Goal: Information Seeking & Learning: Learn about a topic

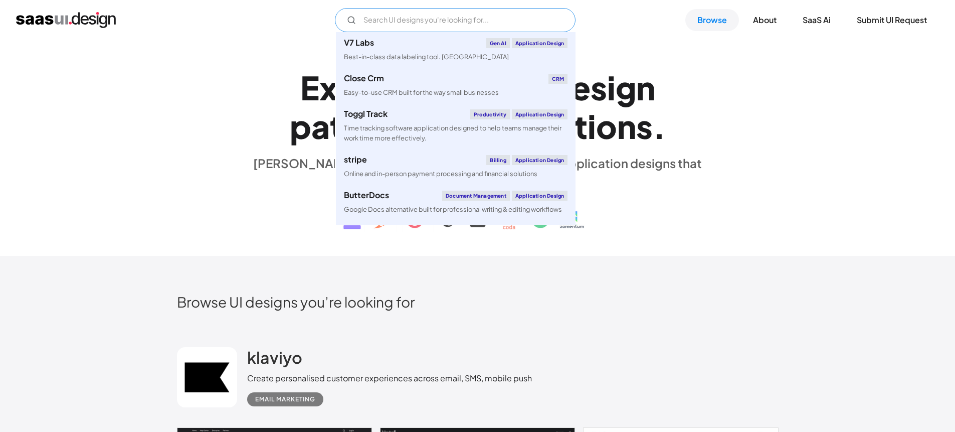
click at [416, 23] on input "Email Form" at bounding box center [455, 20] width 241 height 24
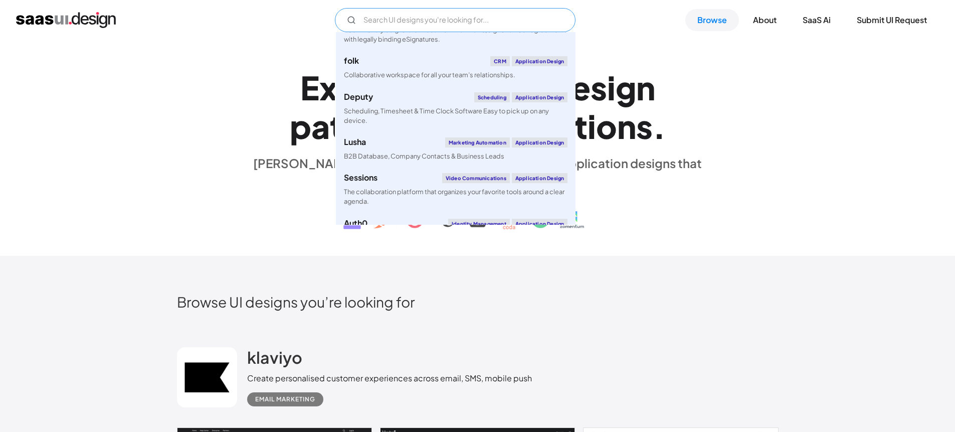
scroll to position [3867, 0]
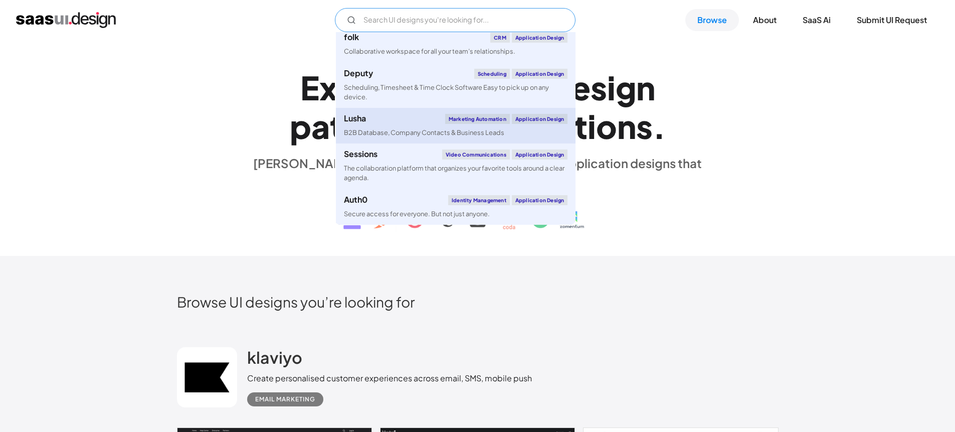
click at [391, 126] on link "Lusha Marketing Automation Application Design B2B Database, Company Contacts & …" at bounding box center [456, 126] width 240 height 36
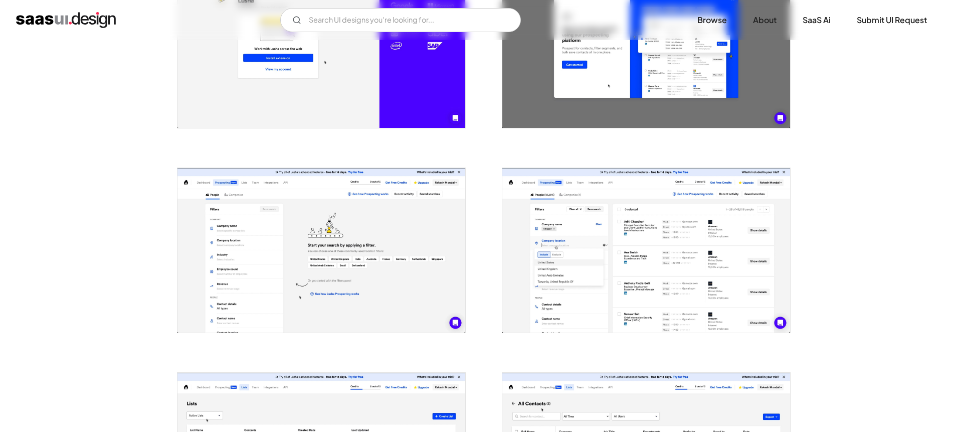
scroll to position [473, 0]
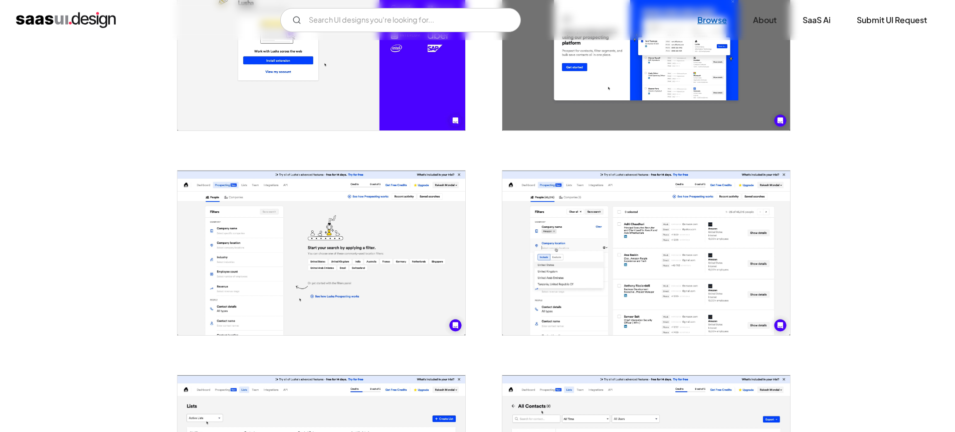
click at [713, 23] on link "Browse" at bounding box center [712, 20] width 54 height 22
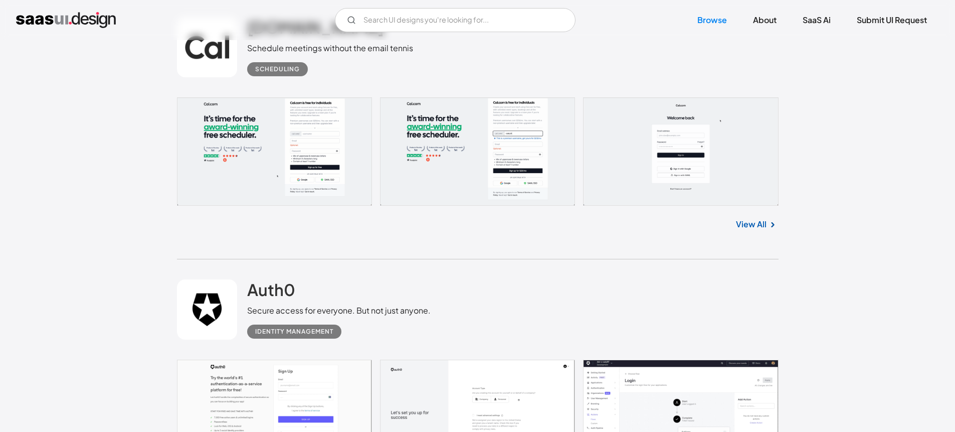
scroll to position [3149, 0]
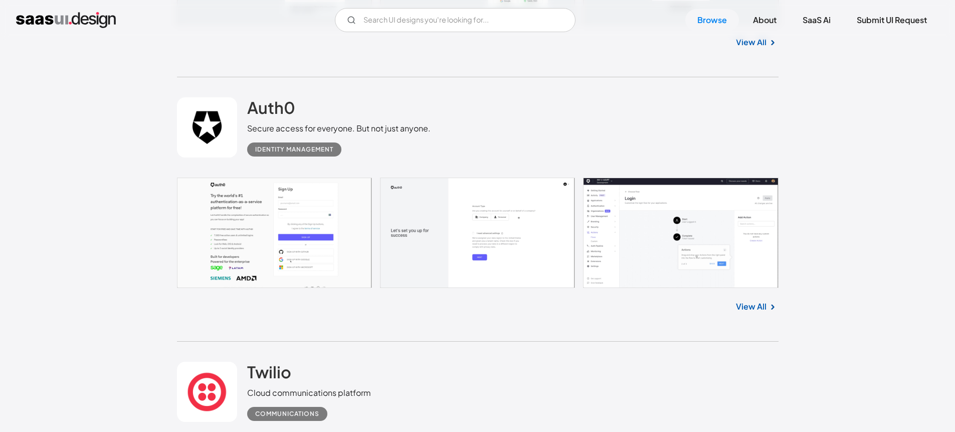
click at [640, 219] on link at bounding box center [477, 232] width 601 height 110
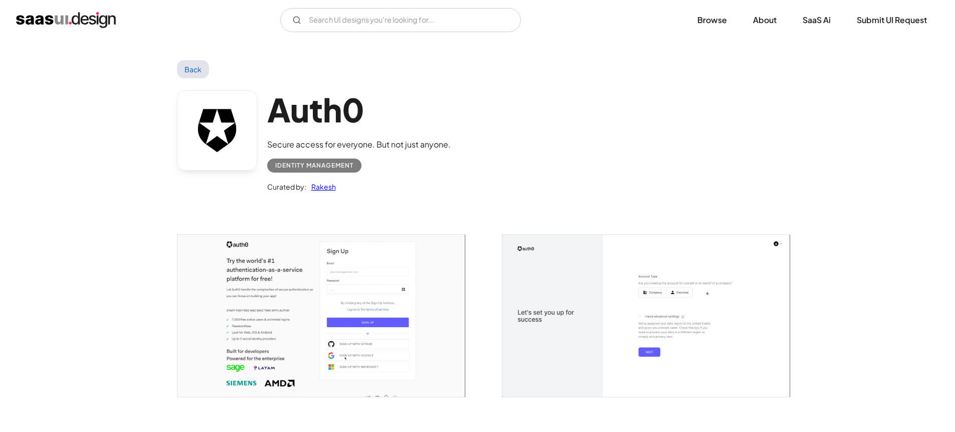
scroll to position [290, 0]
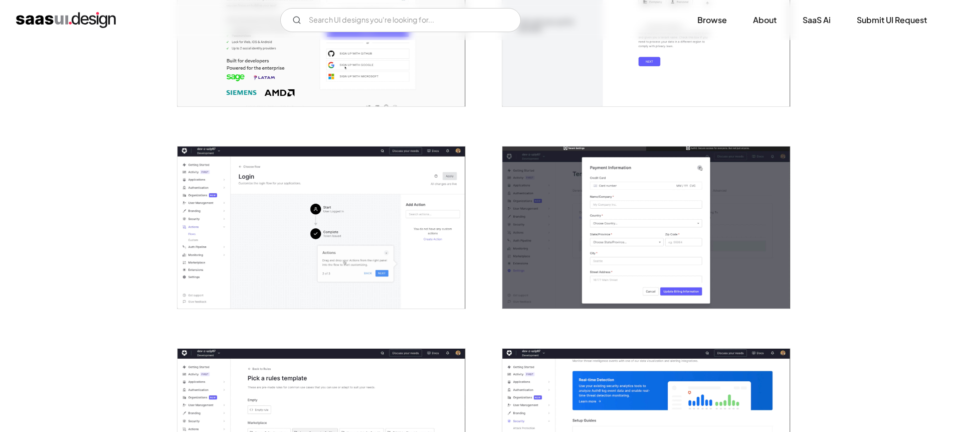
click at [307, 194] on img "open lightbox" at bounding box center [321, 227] width 288 height 162
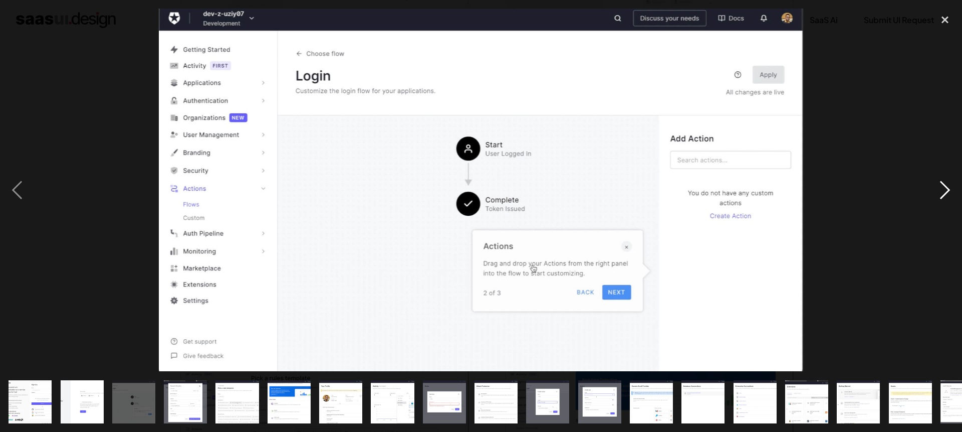
click at [951, 185] on div "next image" at bounding box center [945, 190] width 34 height 362
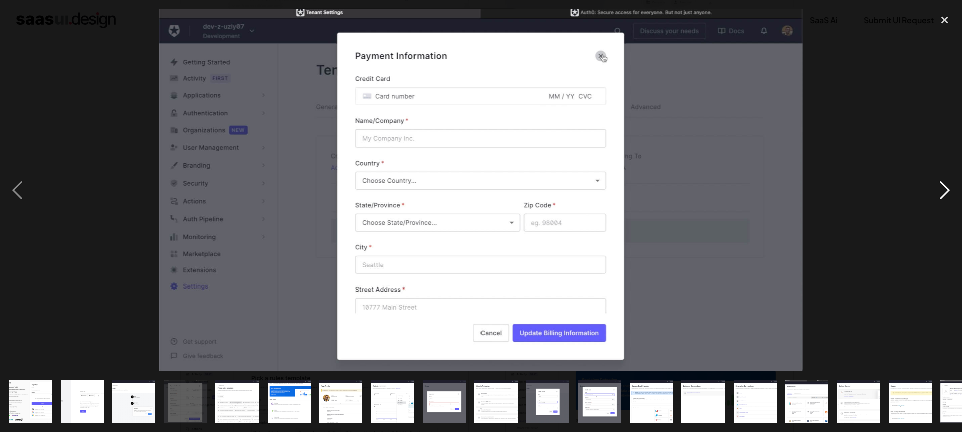
click at [951, 185] on div "next image" at bounding box center [945, 190] width 34 height 362
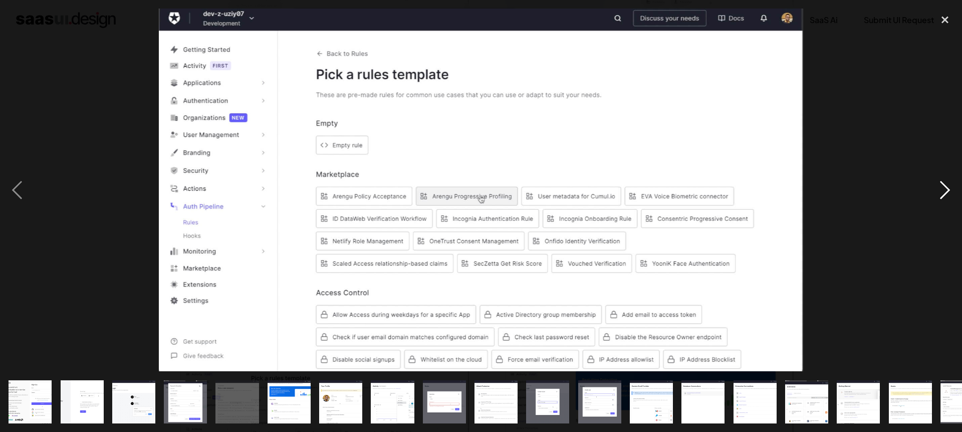
click at [951, 185] on div "next image" at bounding box center [945, 190] width 34 height 362
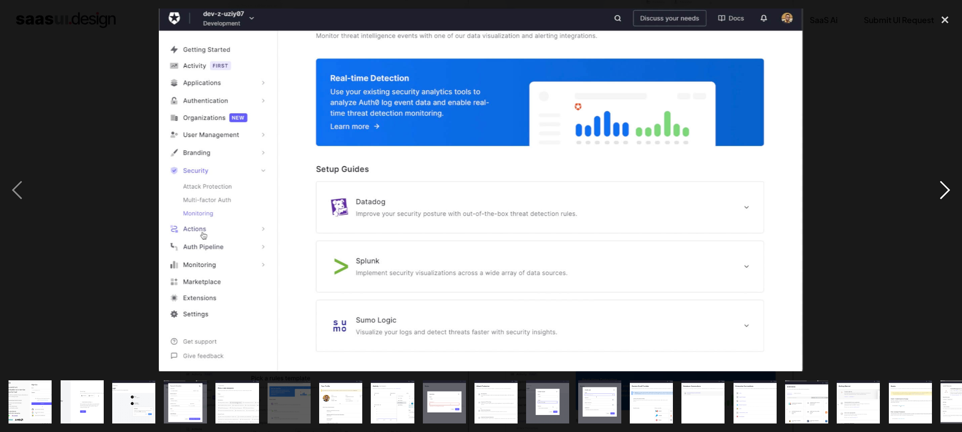
click at [951, 185] on div "next image" at bounding box center [945, 190] width 34 height 362
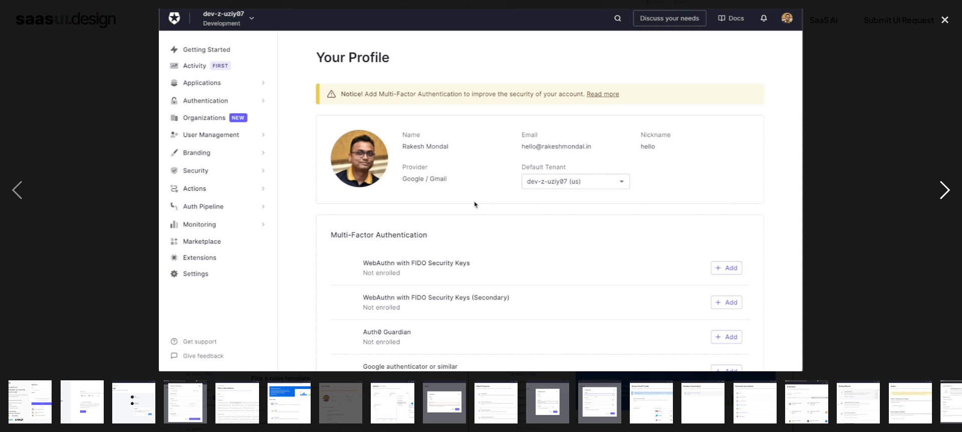
click at [951, 185] on div "next image" at bounding box center [945, 190] width 34 height 362
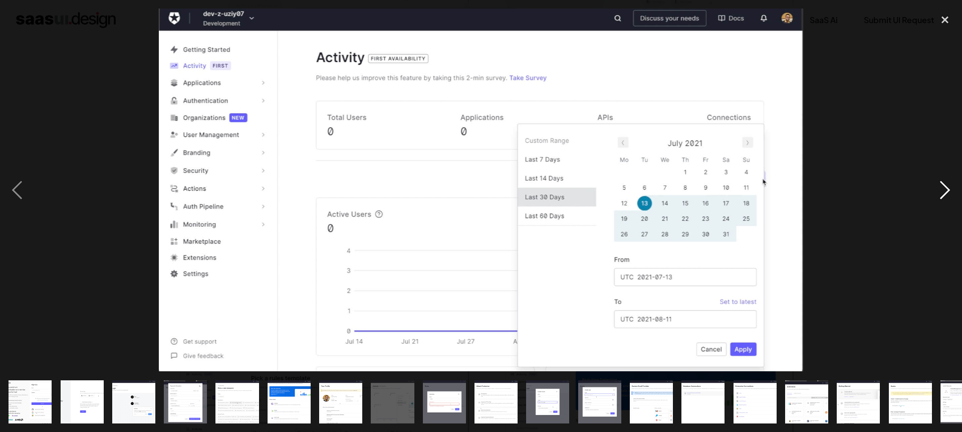
click at [951, 185] on div "next image" at bounding box center [945, 190] width 34 height 362
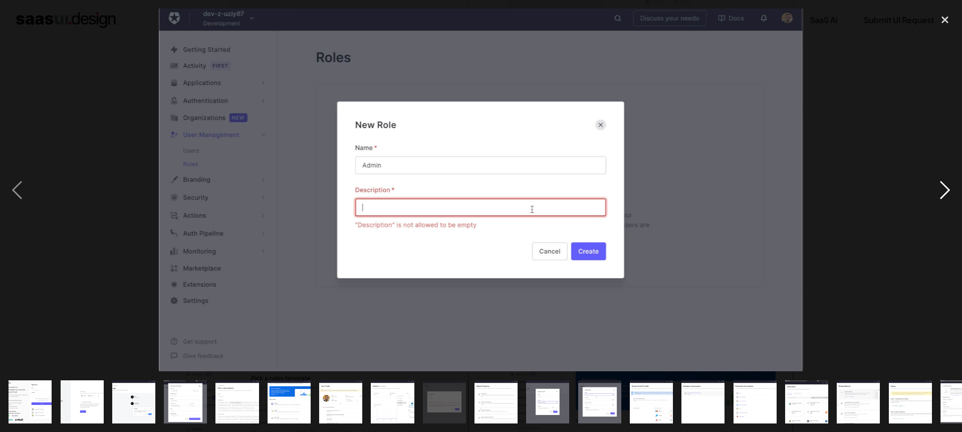
click at [951, 185] on div "next image" at bounding box center [945, 190] width 34 height 362
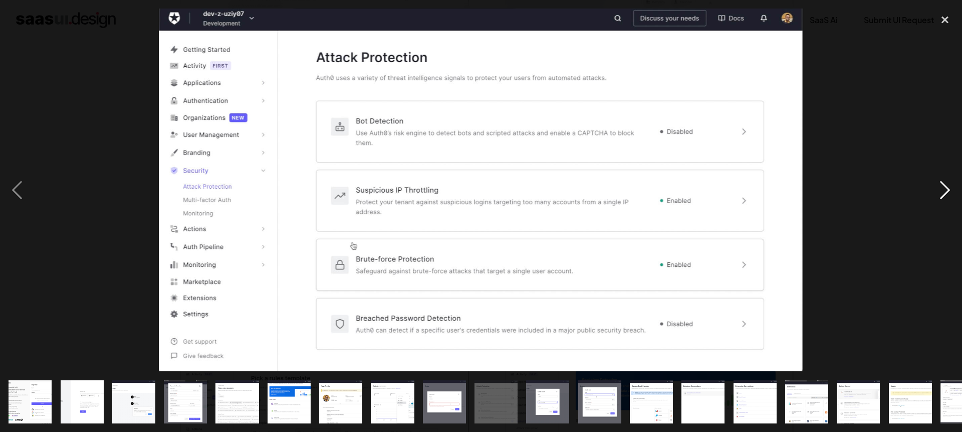
click at [951, 185] on div "next image" at bounding box center [945, 190] width 34 height 362
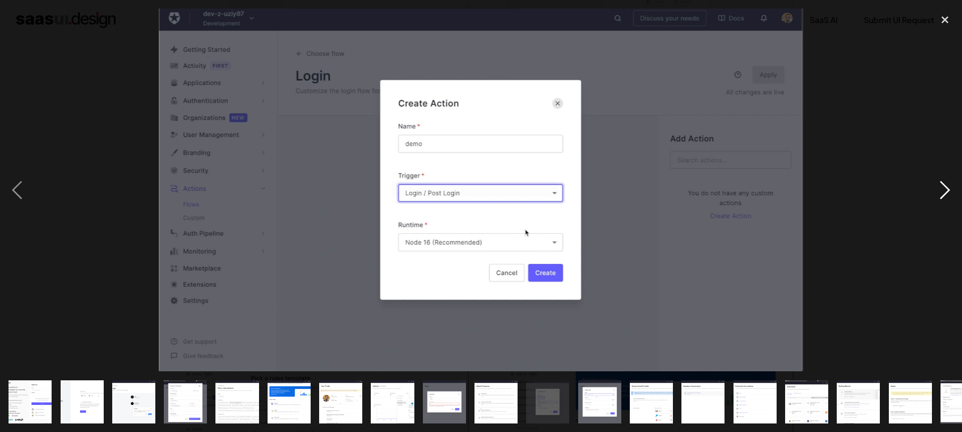
click at [951, 185] on div "next image" at bounding box center [945, 190] width 34 height 362
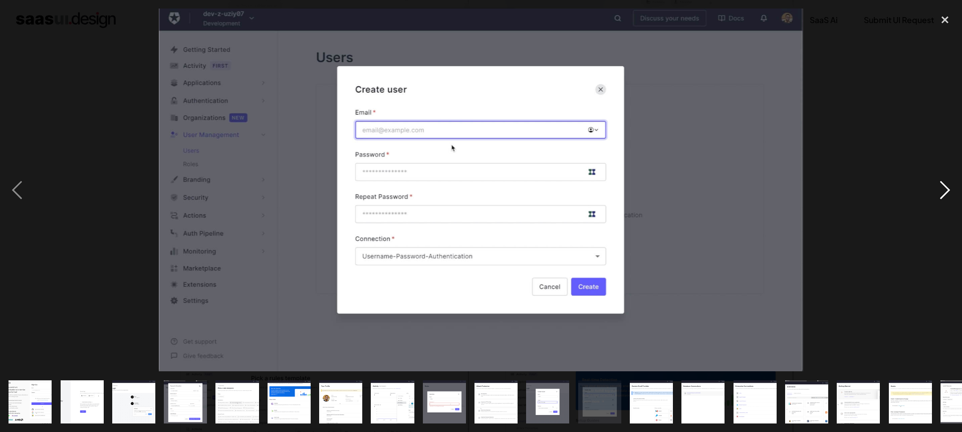
click at [951, 185] on div "next image" at bounding box center [945, 190] width 34 height 362
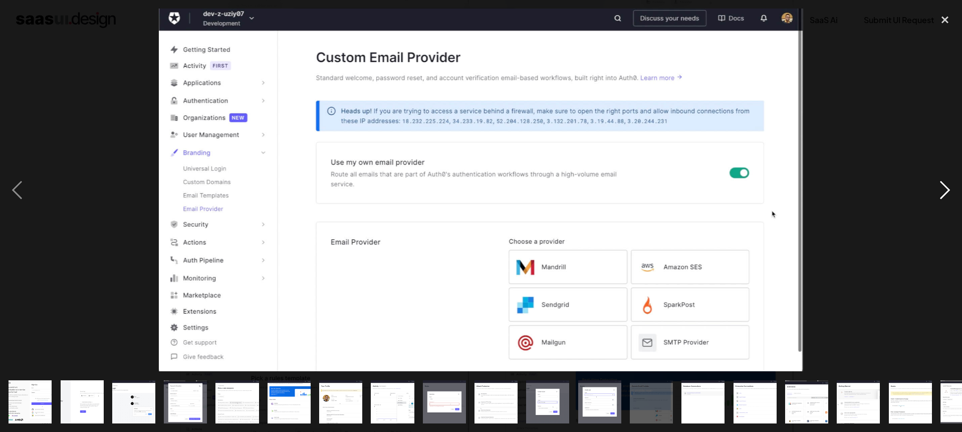
click at [951, 185] on div "next image" at bounding box center [945, 190] width 34 height 362
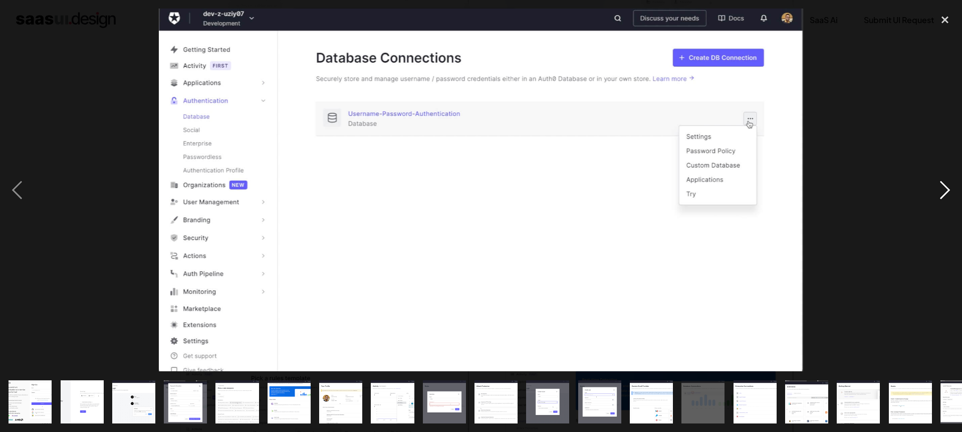
click at [951, 185] on div "next image" at bounding box center [945, 190] width 34 height 362
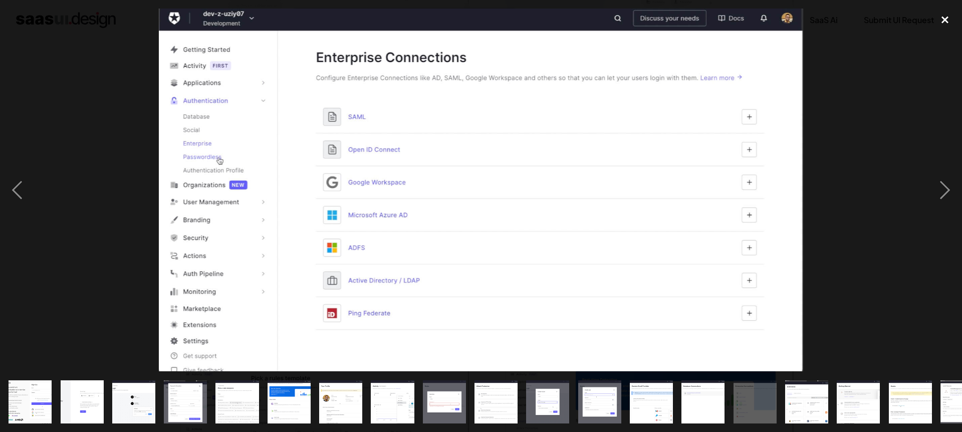
click at [945, 16] on div "close lightbox" at bounding box center [945, 20] width 34 height 22
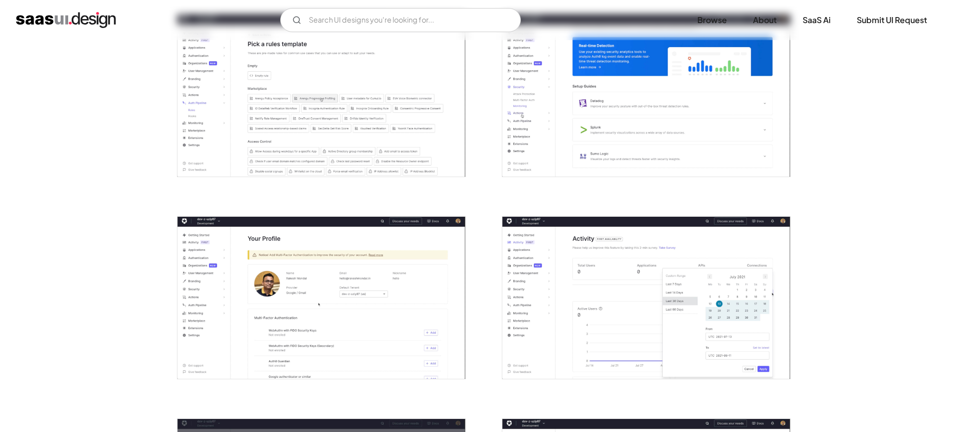
scroll to position [895, 0]
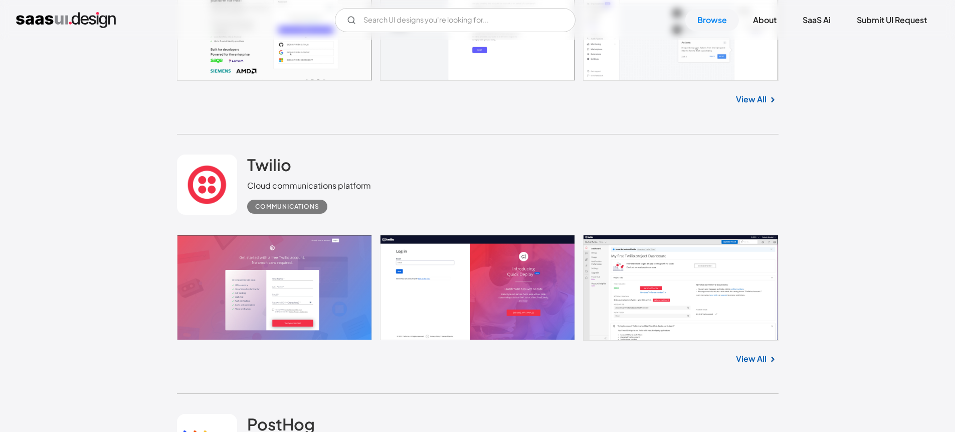
scroll to position [3468, 0]
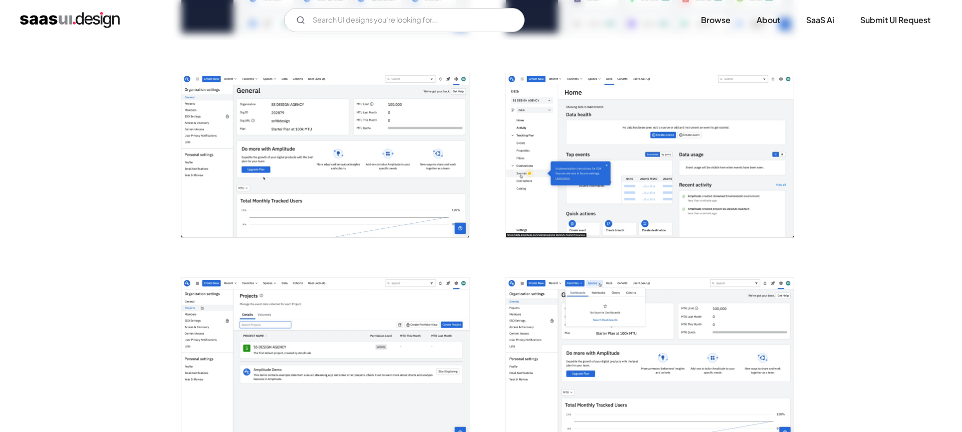
scroll to position [1219, 0]
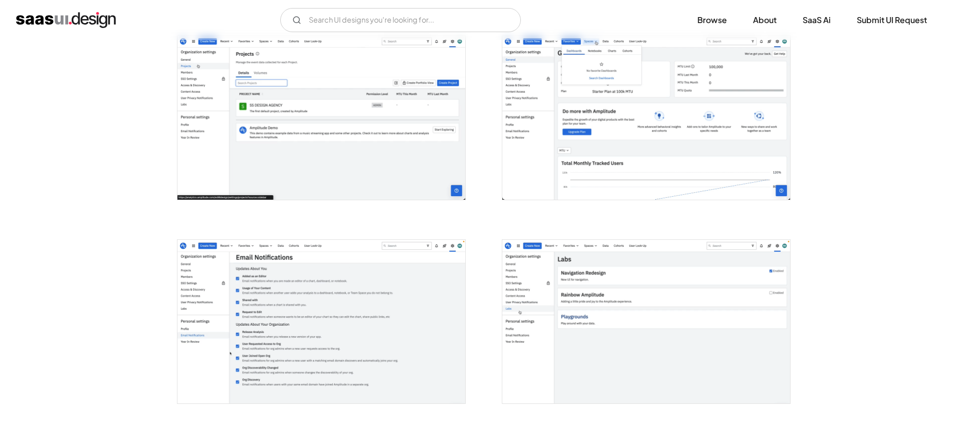
click at [308, 115] on img "open lightbox" at bounding box center [321, 118] width 288 height 164
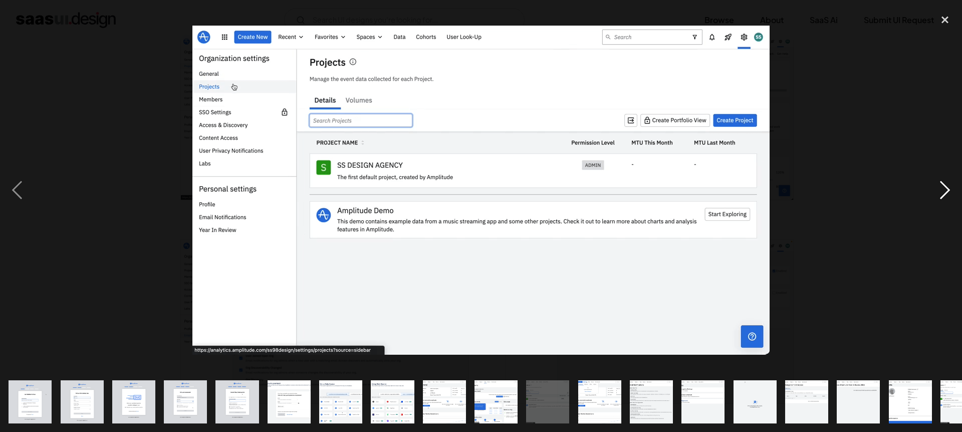
click at [935, 191] on div "next image" at bounding box center [945, 190] width 34 height 362
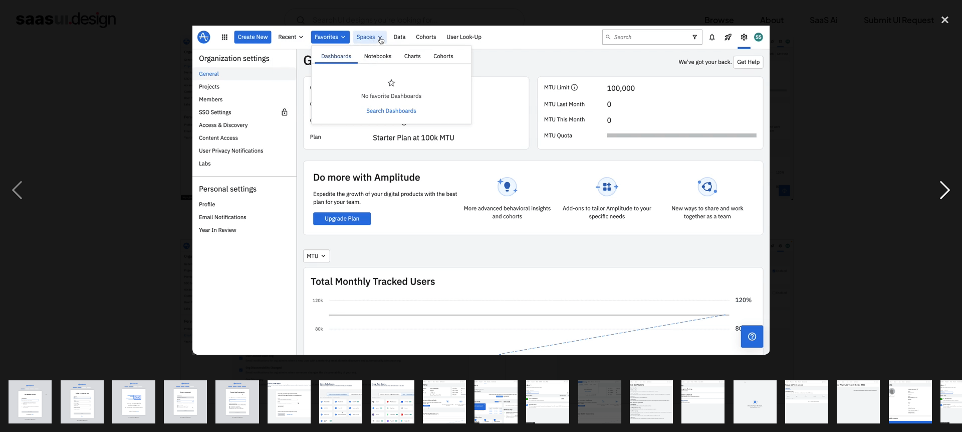
click at [935, 191] on div "next image" at bounding box center [945, 190] width 34 height 362
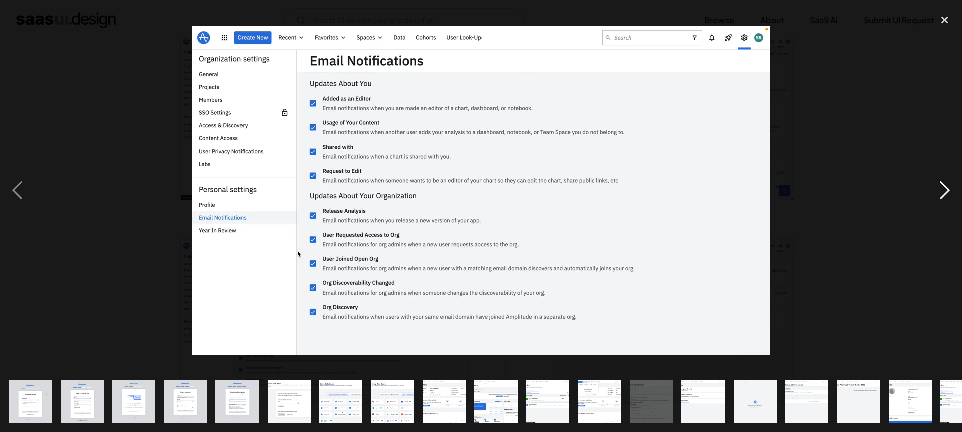
click at [935, 191] on div "next image" at bounding box center [945, 190] width 34 height 362
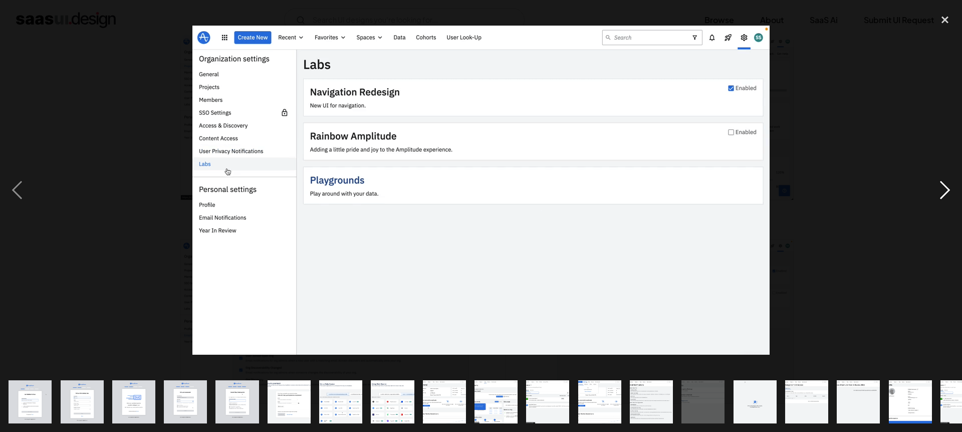
click at [935, 191] on div "next image" at bounding box center [945, 190] width 34 height 362
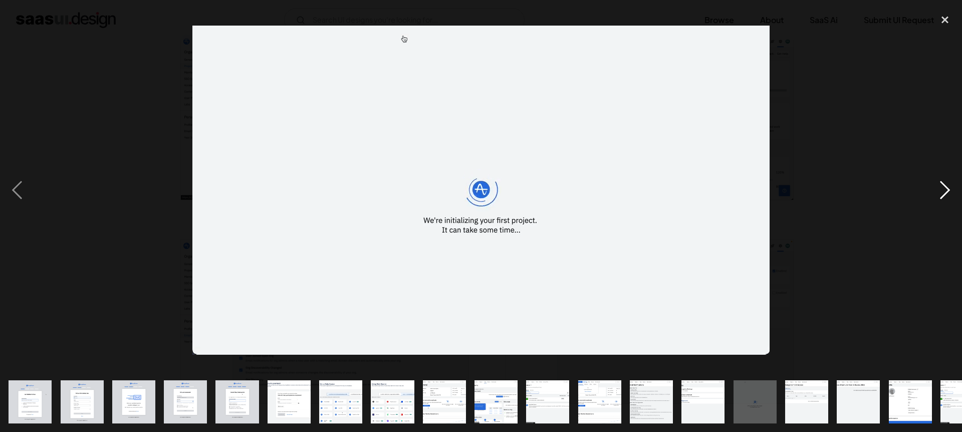
click at [935, 191] on div "next image" at bounding box center [945, 190] width 34 height 362
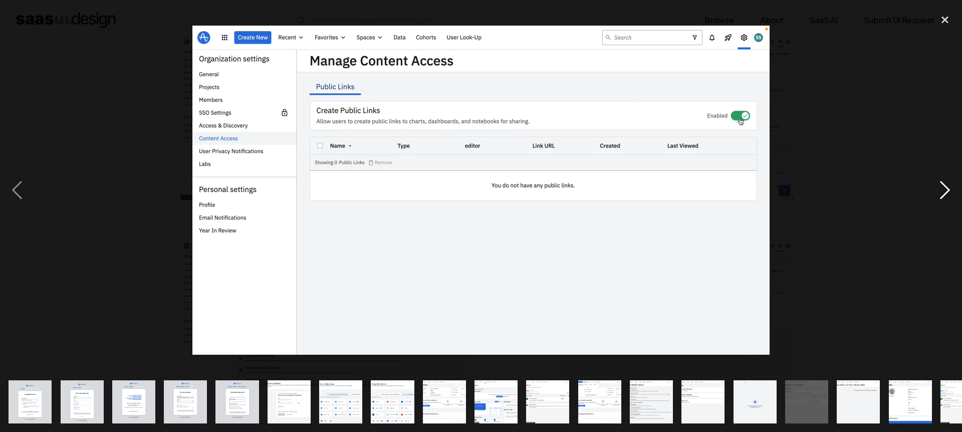
click at [935, 191] on div "next image" at bounding box center [945, 190] width 34 height 362
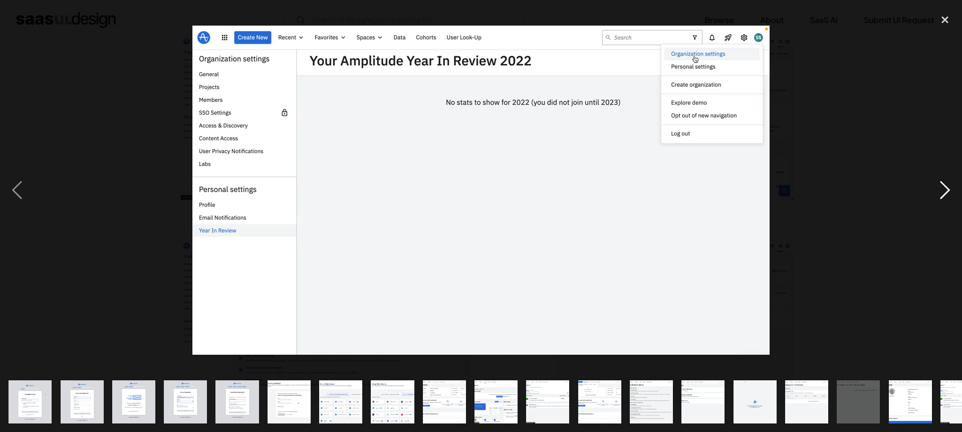
click at [935, 191] on div "next image" at bounding box center [945, 190] width 34 height 362
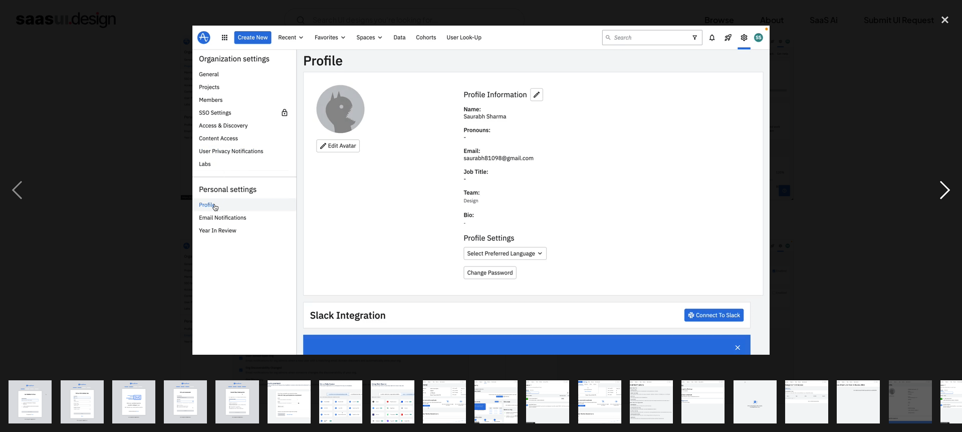
click at [935, 191] on div "next image" at bounding box center [945, 190] width 34 height 362
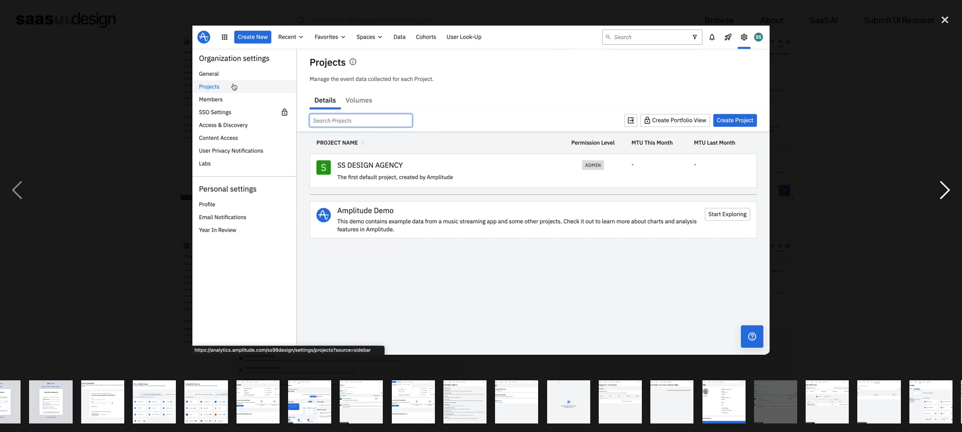
click at [935, 191] on div "next image" at bounding box center [945, 190] width 34 height 362
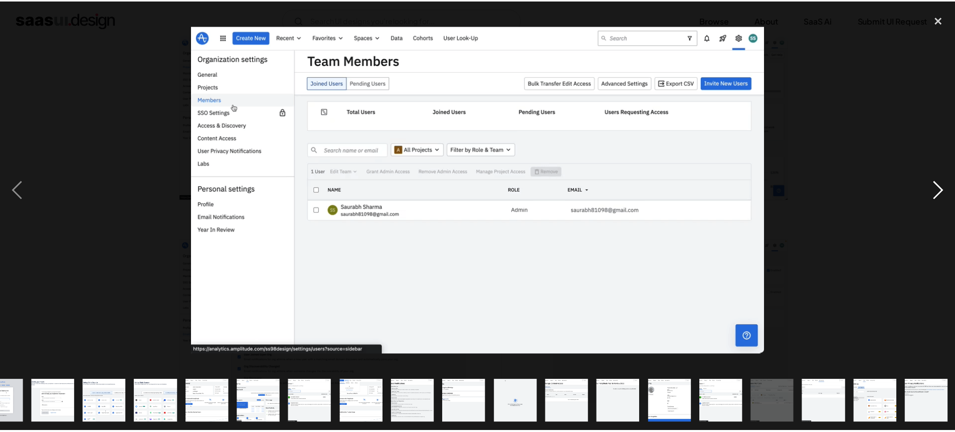
scroll to position [0, 237]
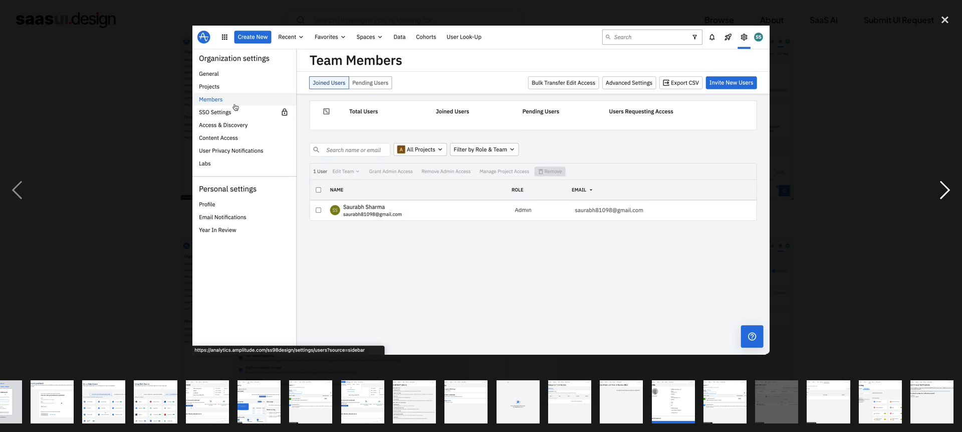
click at [935, 191] on div "next image" at bounding box center [945, 190] width 34 height 362
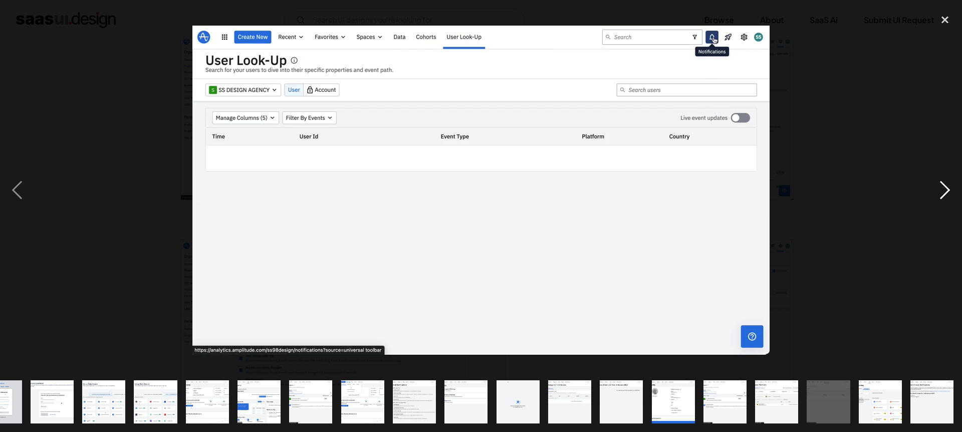
click at [935, 191] on div "next image" at bounding box center [945, 190] width 34 height 362
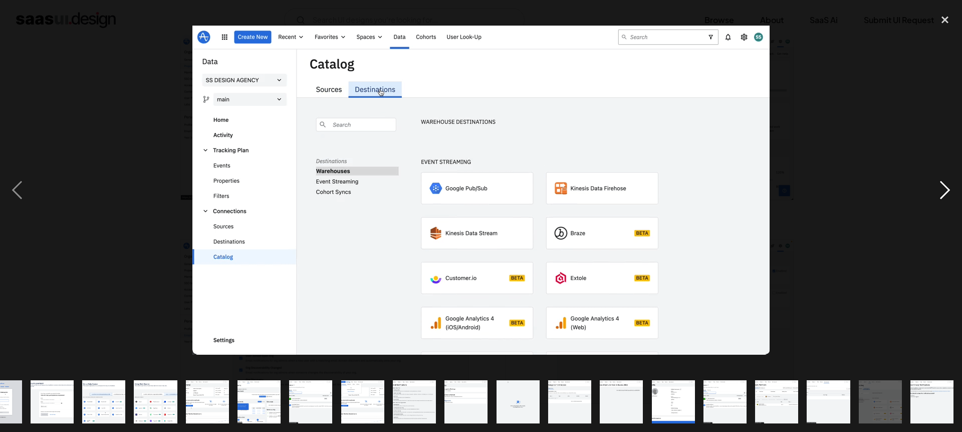
click at [935, 191] on div "next image" at bounding box center [945, 190] width 34 height 362
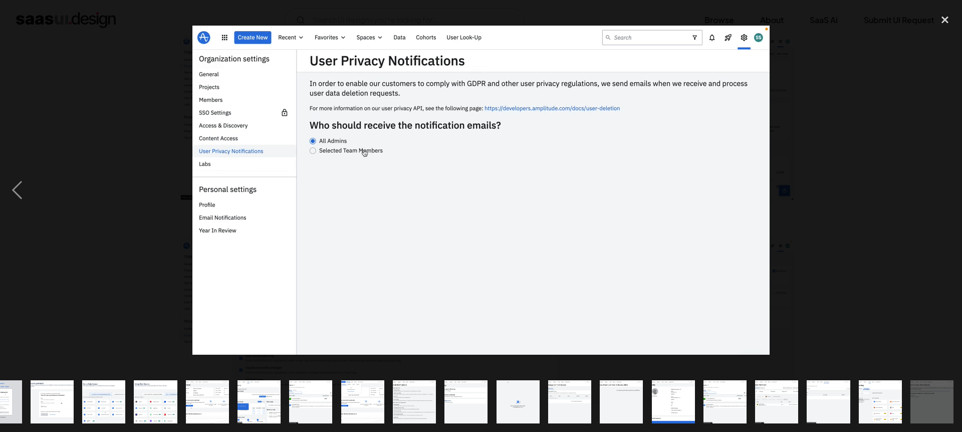
click at [935, 191] on div "next image" at bounding box center [945, 190] width 34 height 362
click at [941, 19] on div "close lightbox" at bounding box center [945, 20] width 34 height 22
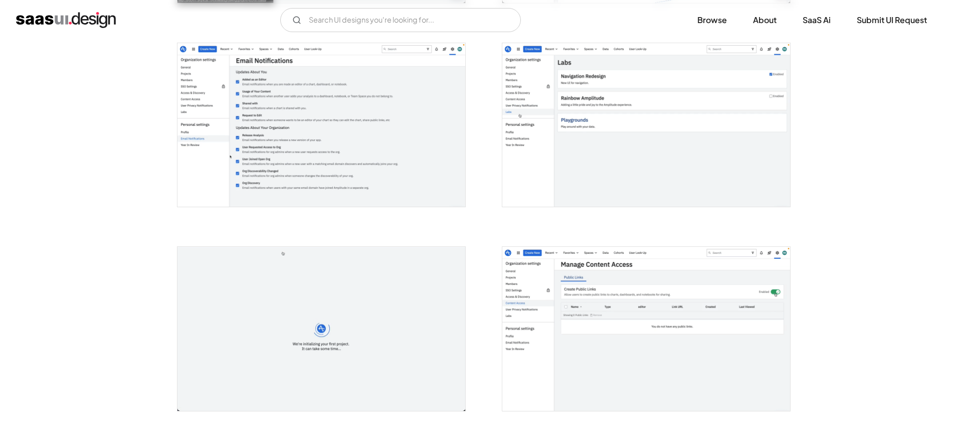
scroll to position [1380, 0]
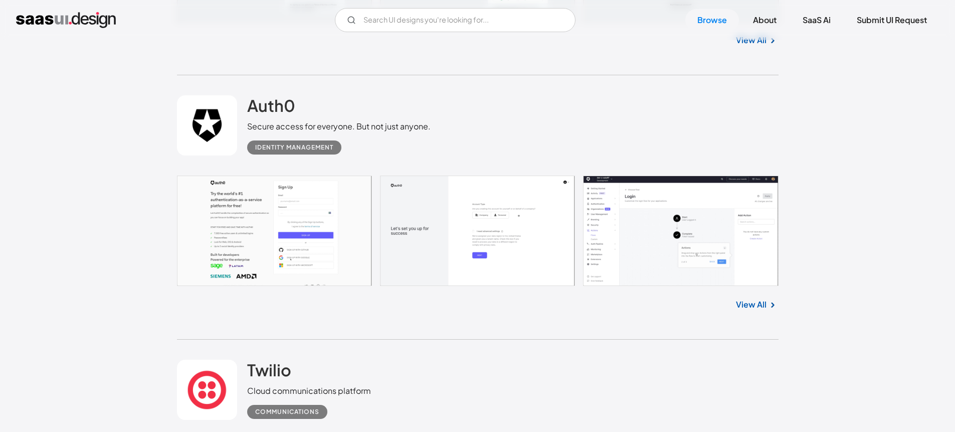
scroll to position [3370, 0]
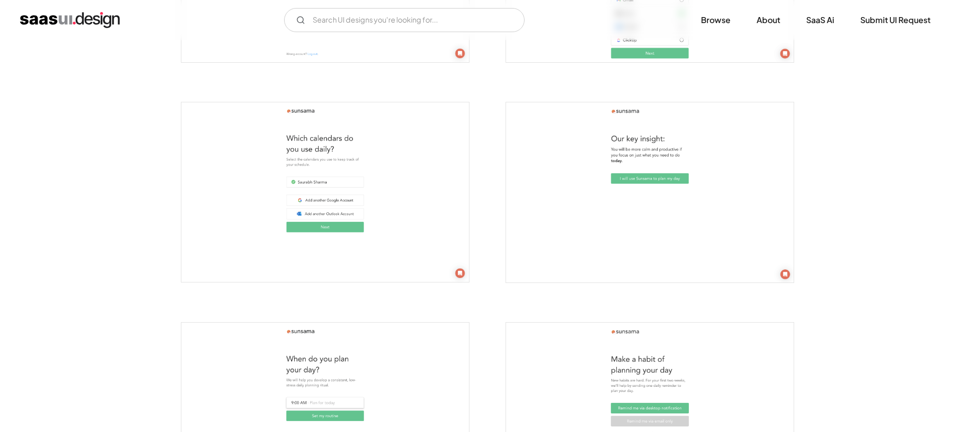
scroll to position [578, 0]
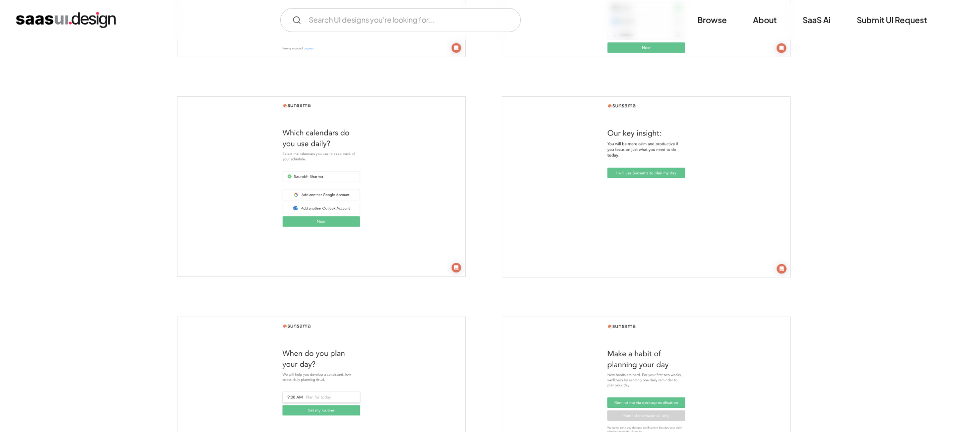
click at [319, 173] on img "open lightbox" at bounding box center [321, 187] width 288 height 180
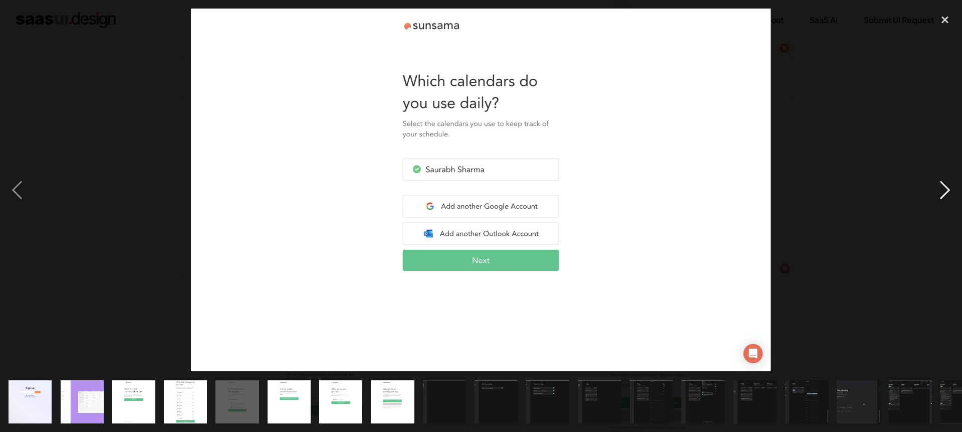
click at [945, 196] on div "next image" at bounding box center [945, 190] width 34 height 362
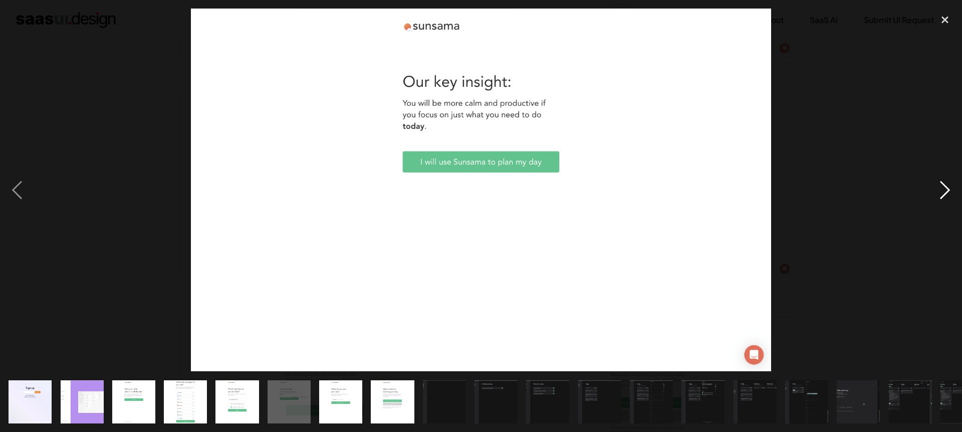
click at [945, 196] on div "next image" at bounding box center [945, 190] width 34 height 362
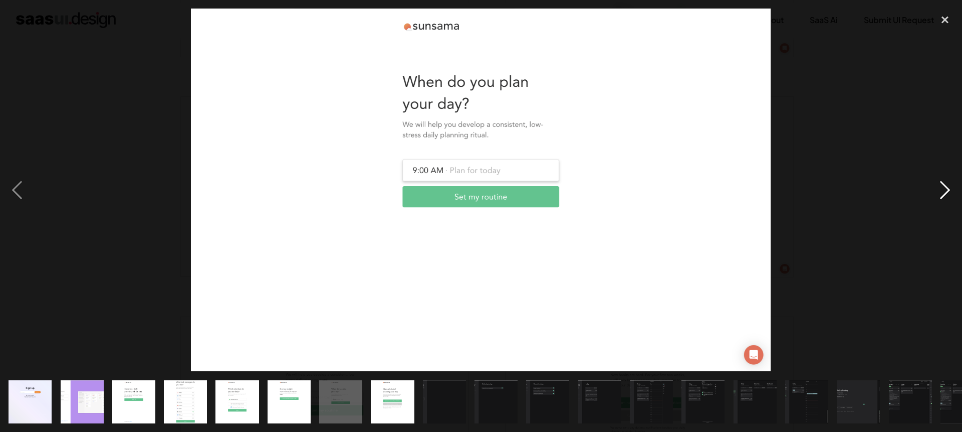
click at [945, 196] on div "next image" at bounding box center [945, 190] width 34 height 362
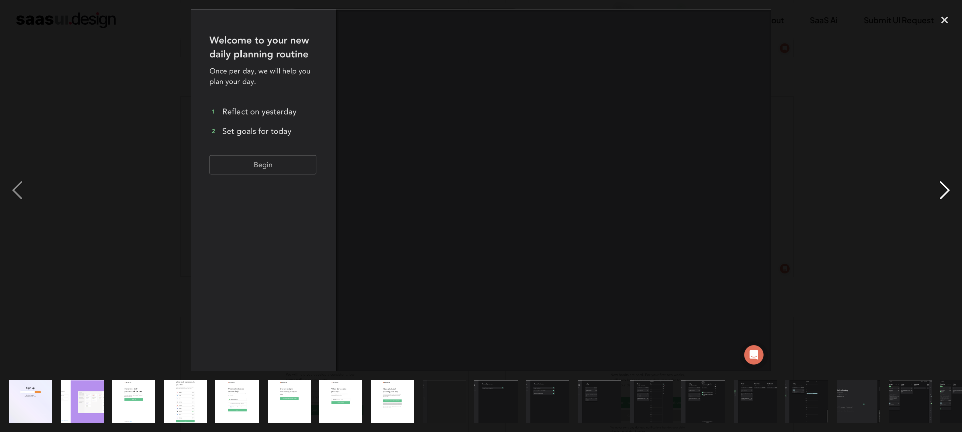
click at [945, 196] on div "next image" at bounding box center [945, 190] width 34 height 362
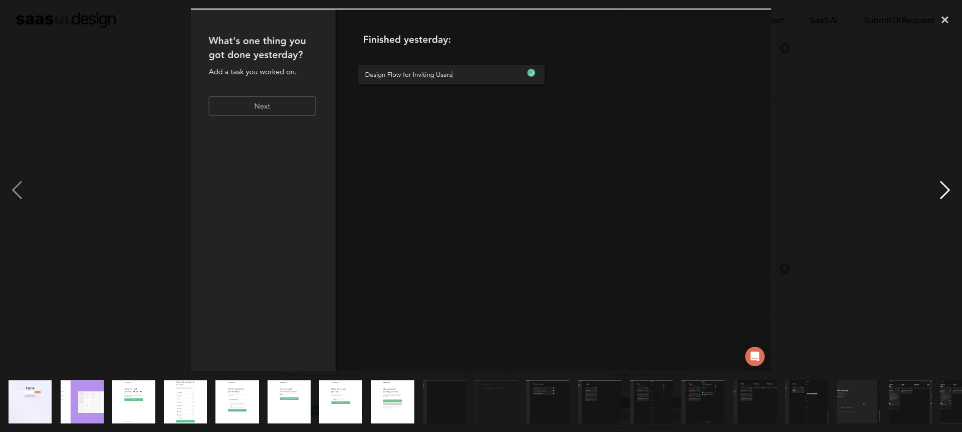
click at [945, 196] on div "next image" at bounding box center [945, 190] width 34 height 362
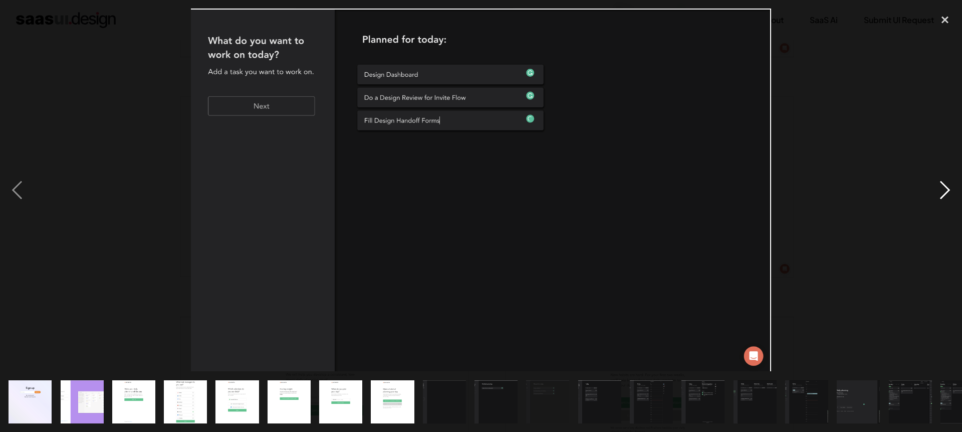
click at [945, 196] on div "next image" at bounding box center [945, 190] width 34 height 362
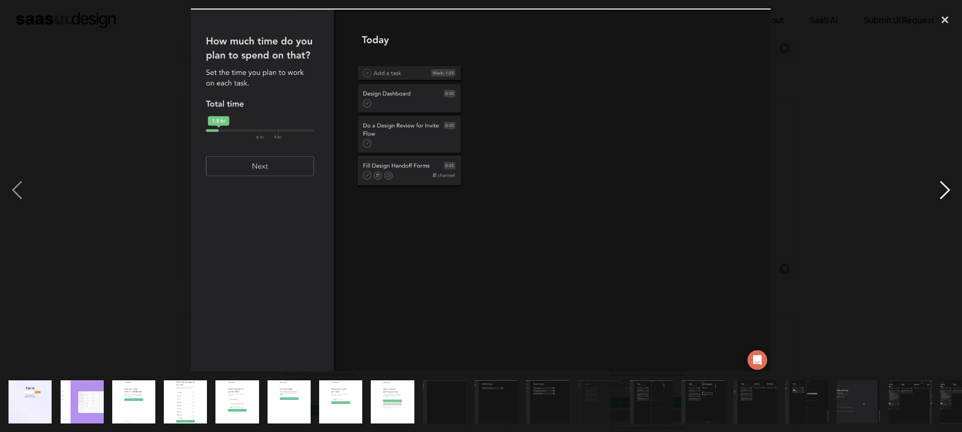
click at [945, 196] on div "next image" at bounding box center [945, 190] width 34 height 362
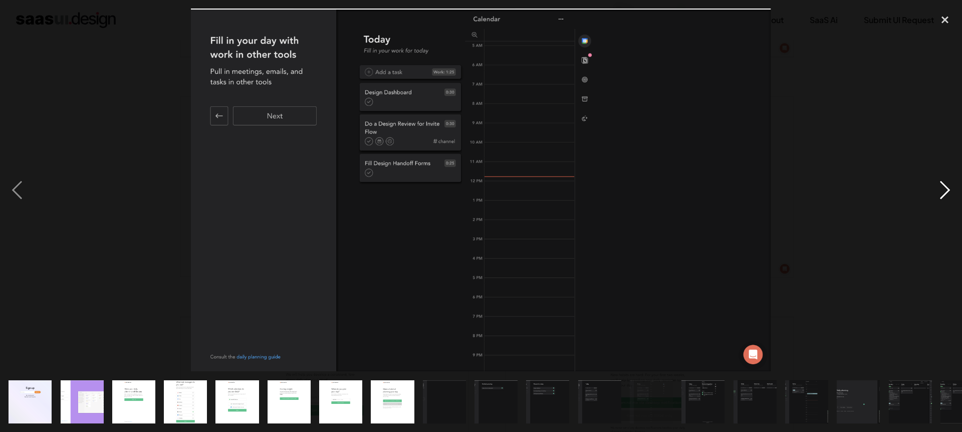
click at [945, 196] on div "next image" at bounding box center [945, 190] width 34 height 362
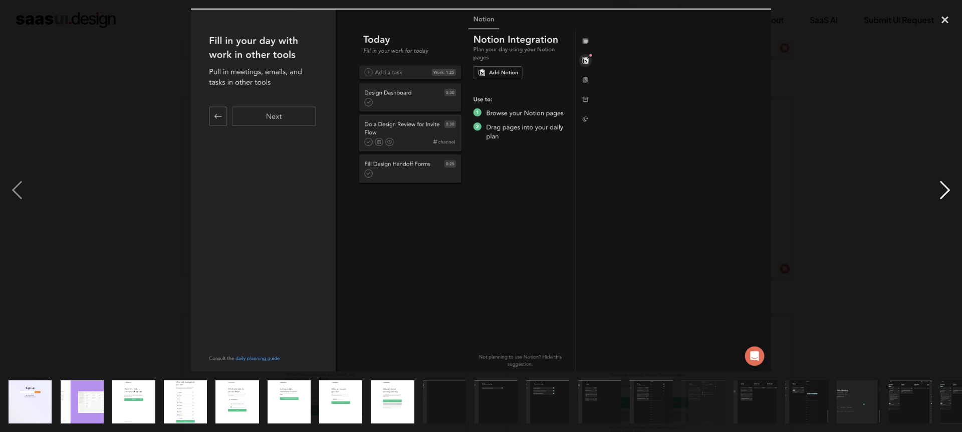
click at [945, 196] on div "next image" at bounding box center [945, 190] width 34 height 362
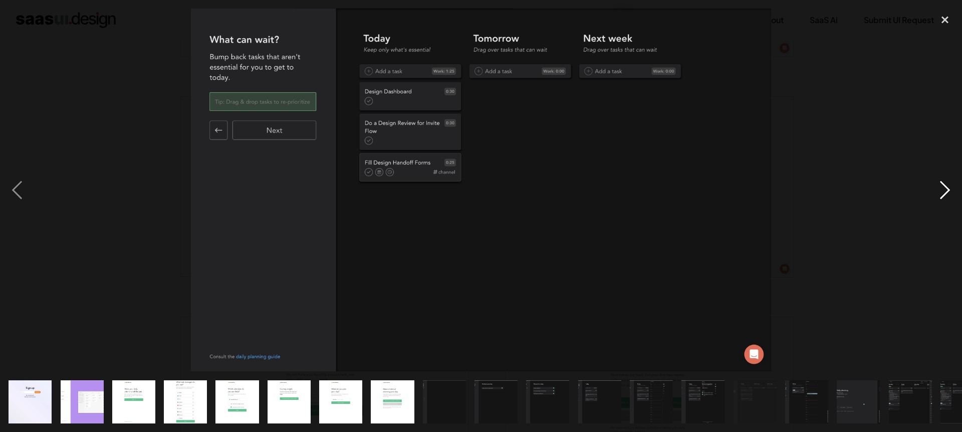
click at [945, 196] on div "next image" at bounding box center [945, 190] width 34 height 362
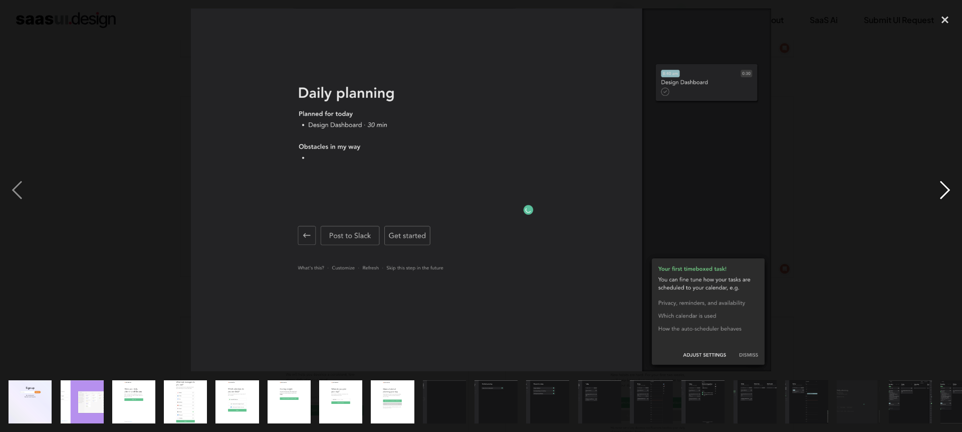
click at [945, 196] on div "next image" at bounding box center [945, 190] width 34 height 362
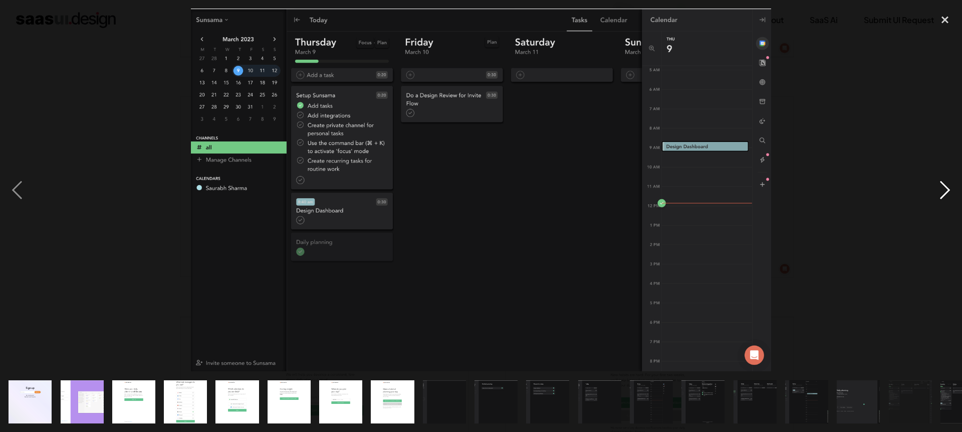
click at [945, 196] on div "next image" at bounding box center [945, 190] width 34 height 362
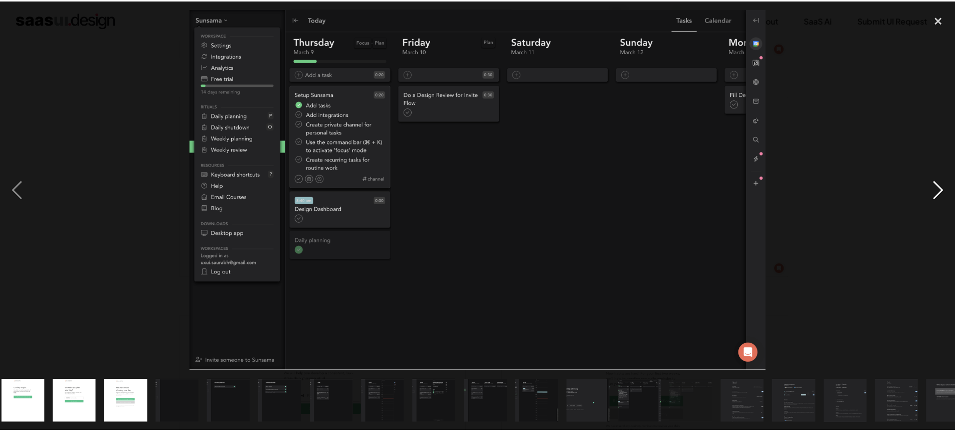
scroll to position [0, 341]
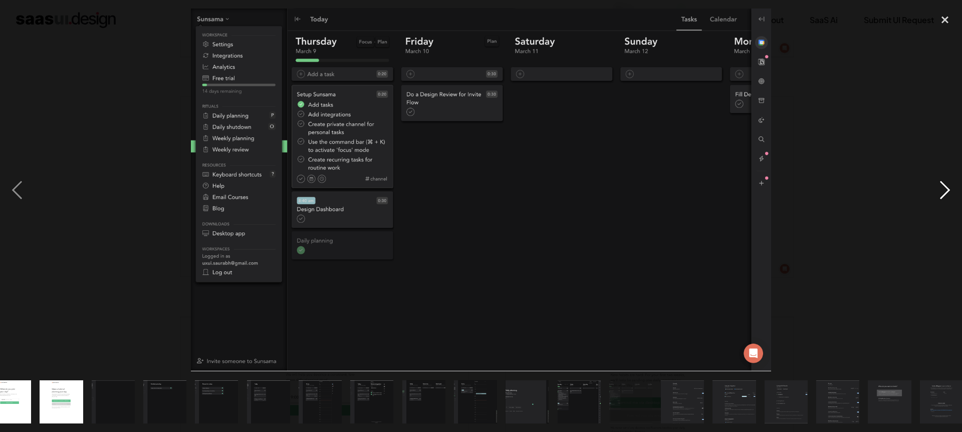
click at [945, 196] on div "next image" at bounding box center [945, 190] width 34 height 362
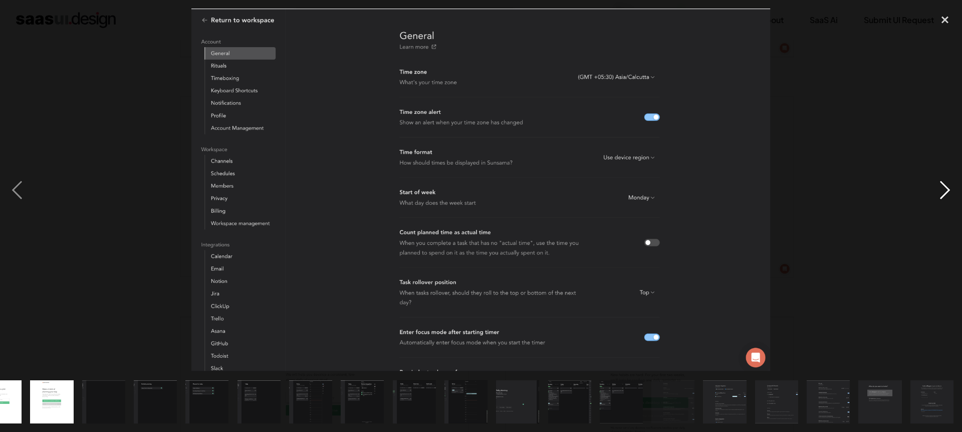
click at [945, 196] on div "next image" at bounding box center [945, 190] width 34 height 362
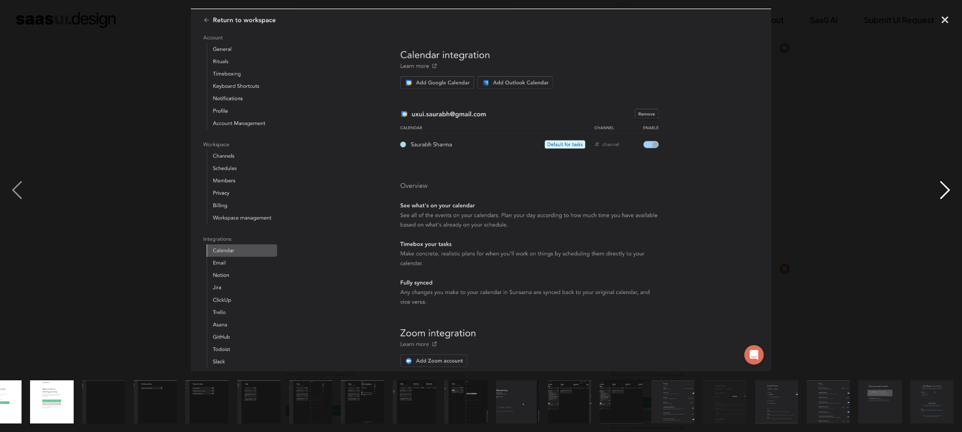
click at [945, 196] on div "next image" at bounding box center [945, 190] width 34 height 362
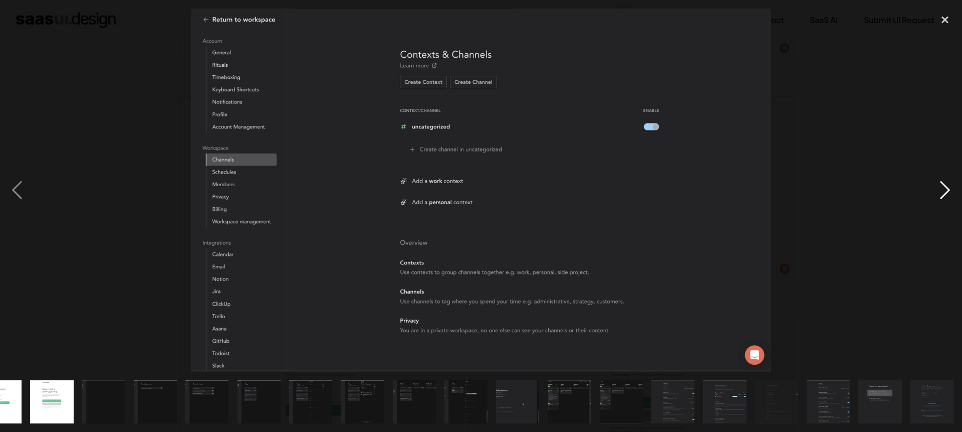
click at [945, 196] on div "next image" at bounding box center [945, 190] width 34 height 362
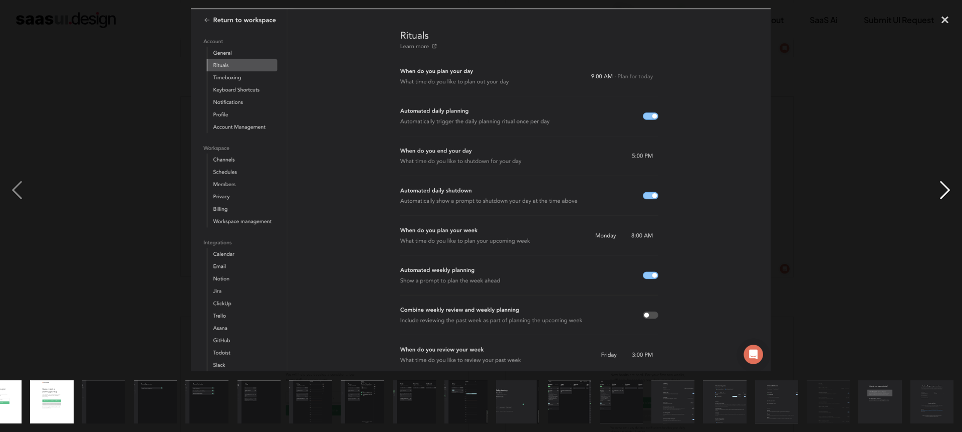
click at [945, 196] on div "next image" at bounding box center [945, 190] width 34 height 362
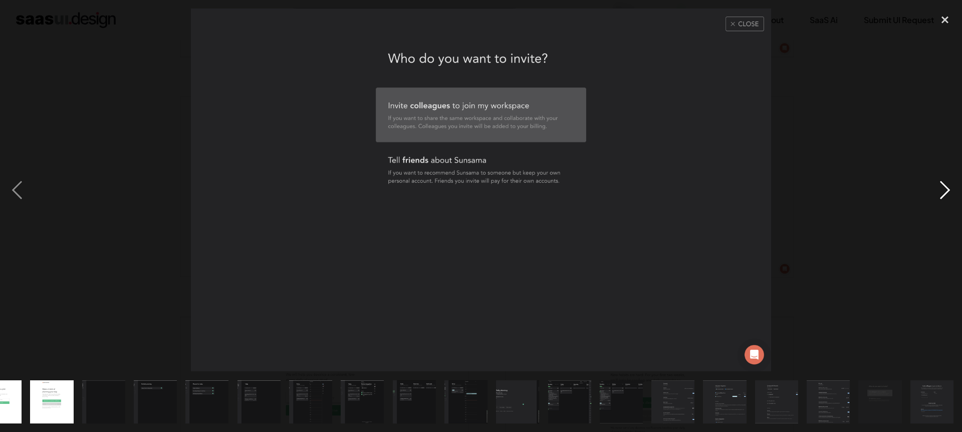
click at [945, 196] on div "next image" at bounding box center [945, 190] width 34 height 362
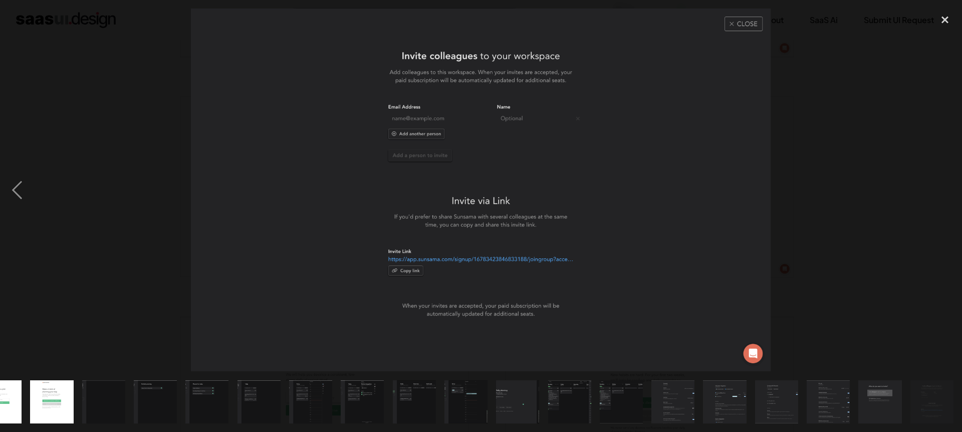
click at [945, 196] on div "next image" at bounding box center [945, 190] width 34 height 362
click at [945, 23] on div "close lightbox" at bounding box center [945, 20] width 34 height 22
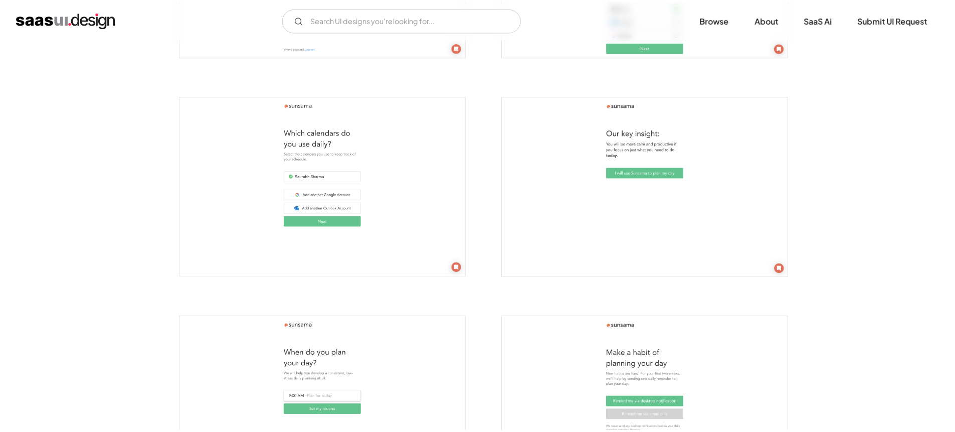
scroll to position [0, 0]
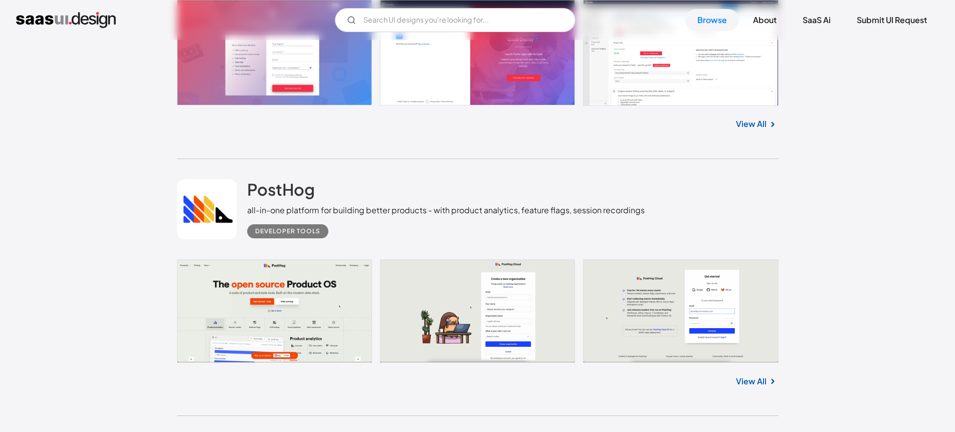
scroll to position [3615, 0]
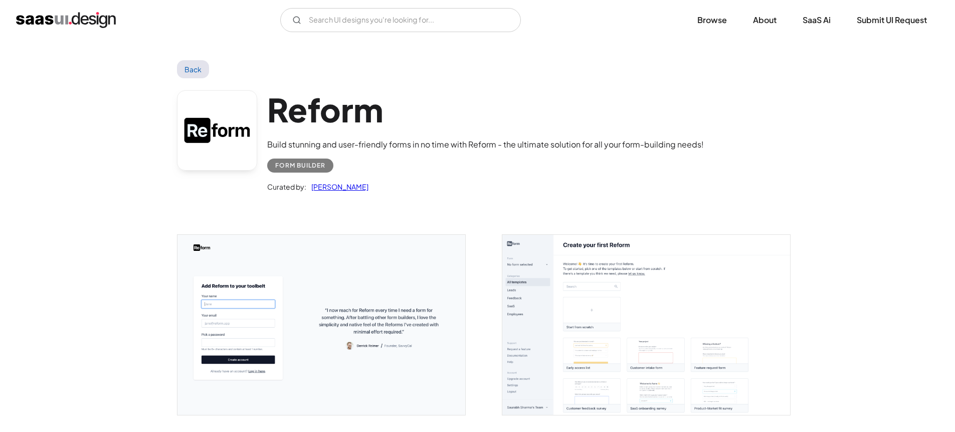
click at [400, 319] on img "open lightbox" at bounding box center [321, 325] width 288 height 180
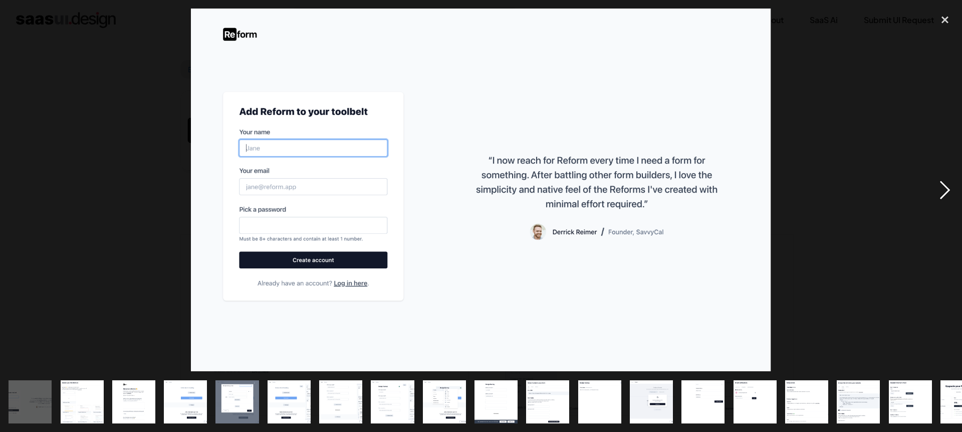
click at [943, 193] on div "next image" at bounding box center [945, 190] width 34 height 362
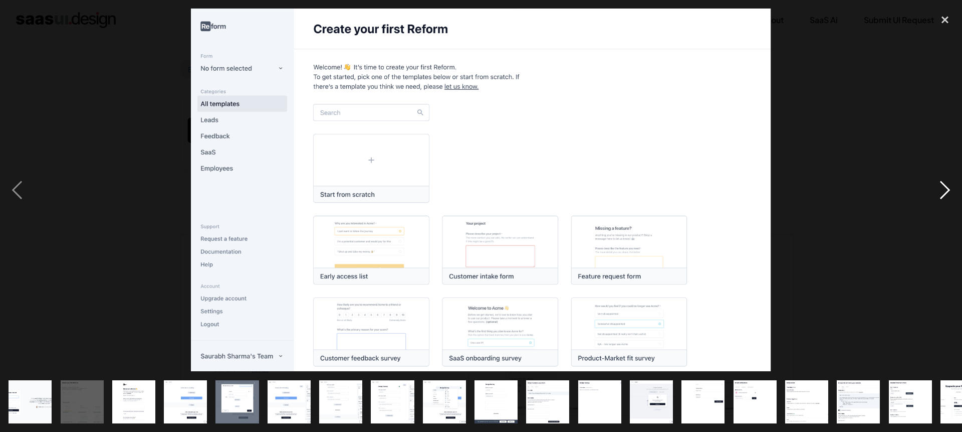
click at [943, 193] on div "next image" at bounding box center [945, 190] width 34 height 362
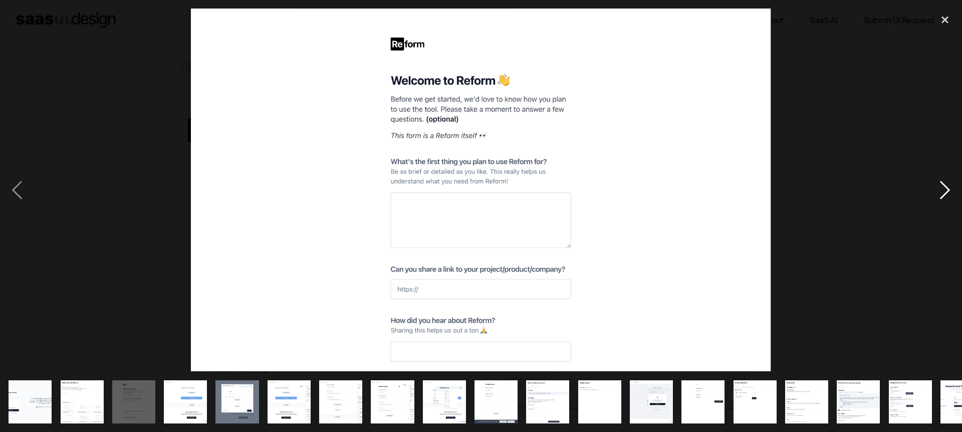
click at [943, 193] on div "next image" at bounding box center [945, 190] width 34 height 362
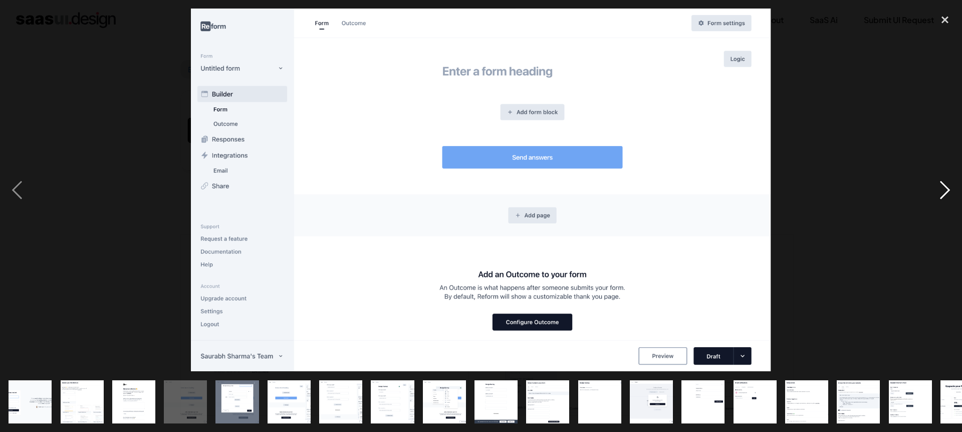
click at [943, 193] on div "next image" at bounding box center [945, 190] width 34 height 362
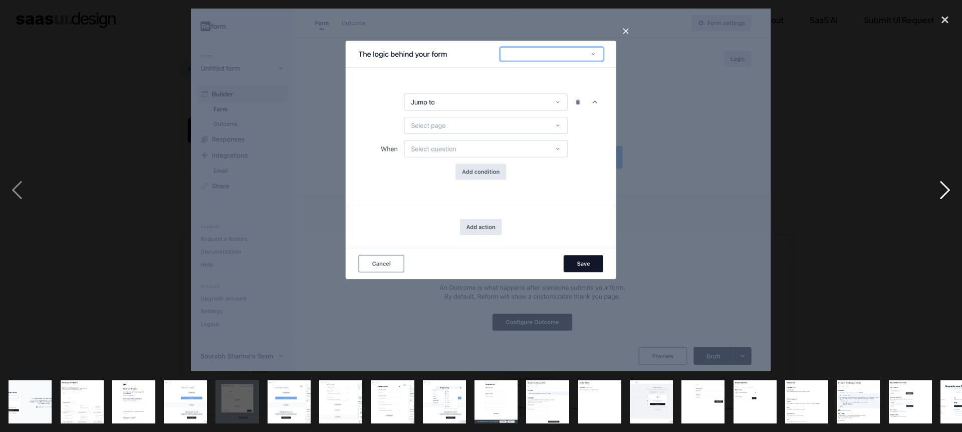
click at [943, 193] on div "next image" at bounding box center [945, 190] width 34 height 362
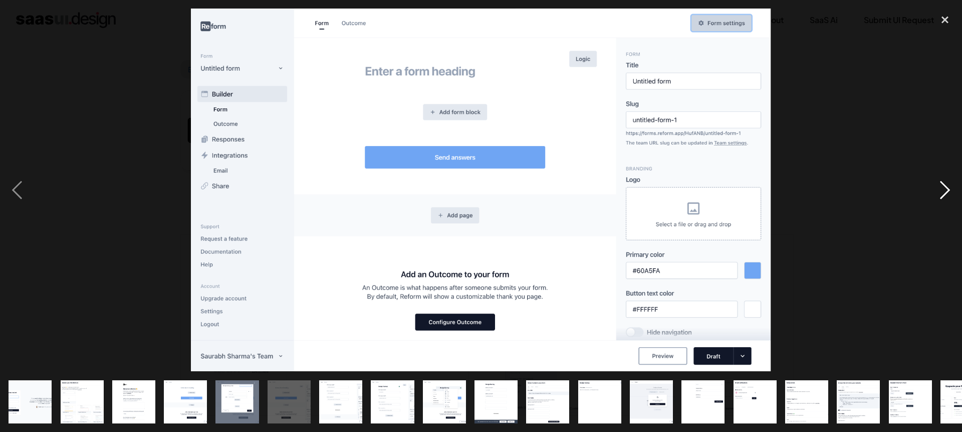
click at [943, 193] on div "next image" at bounding box center [945, 190] width 34 height 362
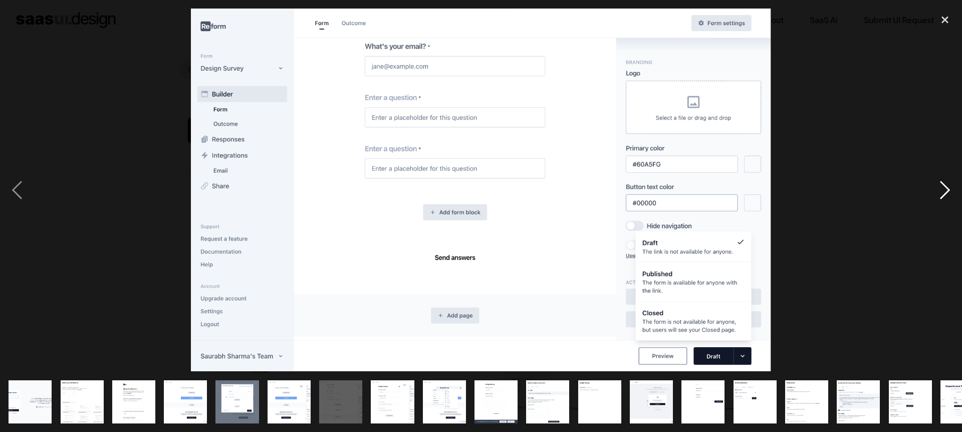
click at [943, 193] on div "next image" at bounding box center [945, 190] width 34 height 362
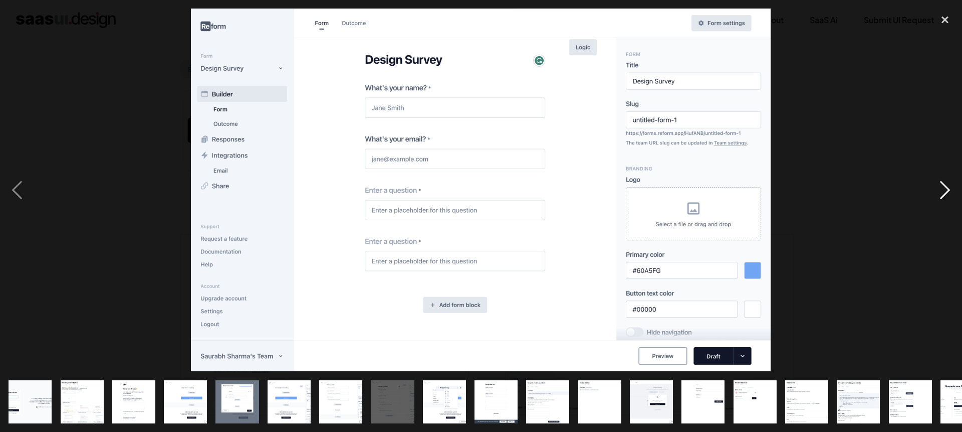
click at [943, 193] on div "next image" at bounding box center [945, 190] width 34 height 362
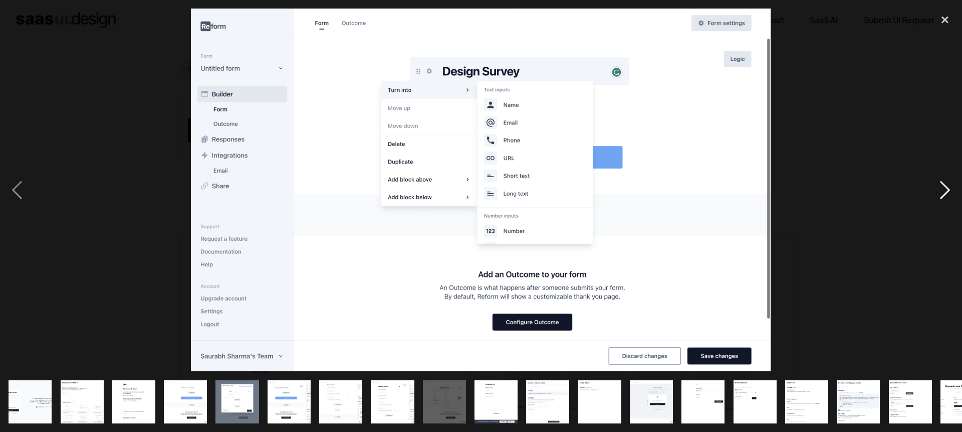
click at [943, 193] on div "next image" at bounding box center [945, 190] width 34 height 362
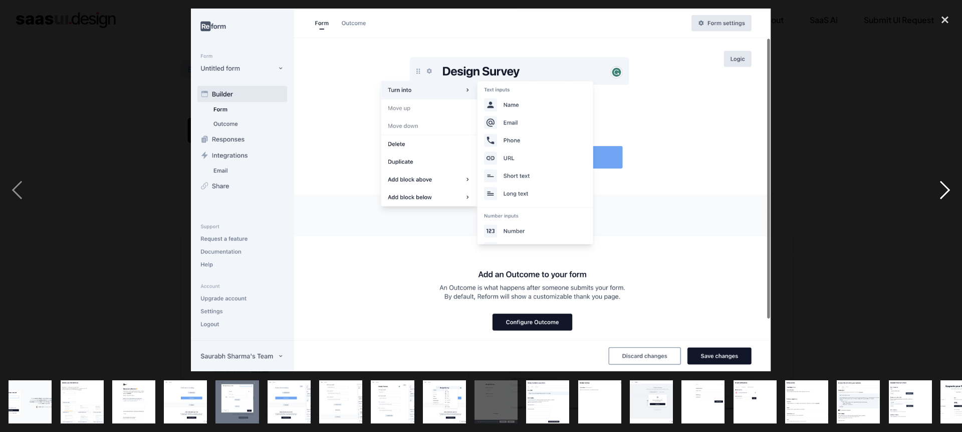
click at [943, 193] on div "next image" at bounding box center [945, 190] width 34 height 362
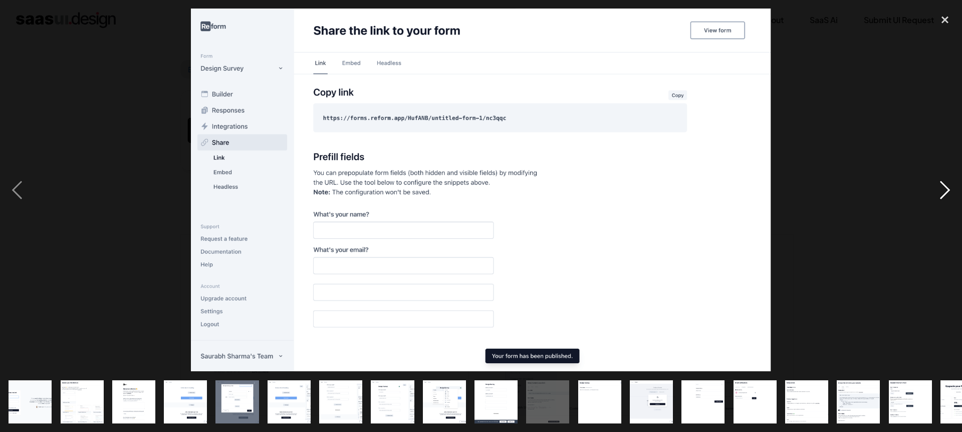
click at [943, 193] on div "next image" at bounding box center [945, 190] width 34 height 362
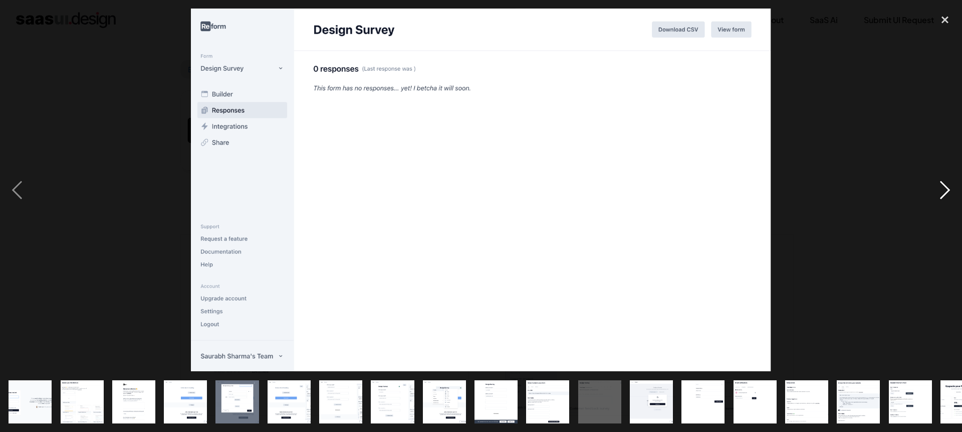
click at [943, 193] on div "next image" at bounding box center [945, 190] width 34 height 362
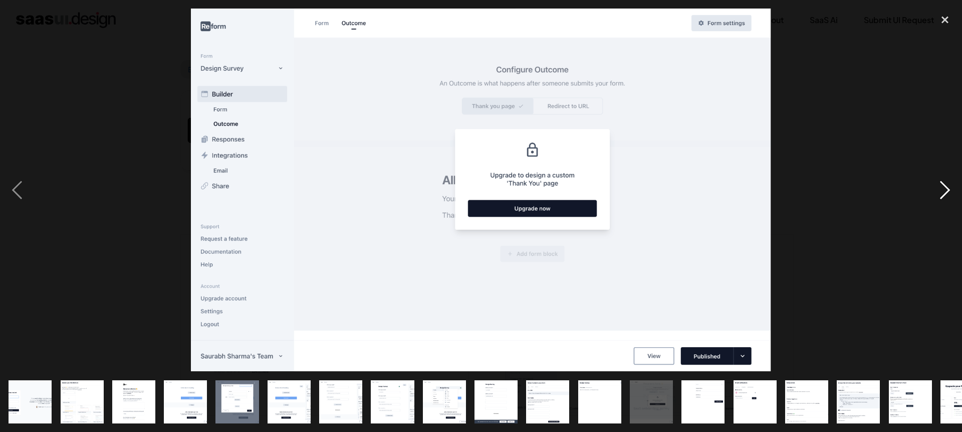
click at [943, 193] on div "next image" at bounding box center [945, 190] width 34 height 362
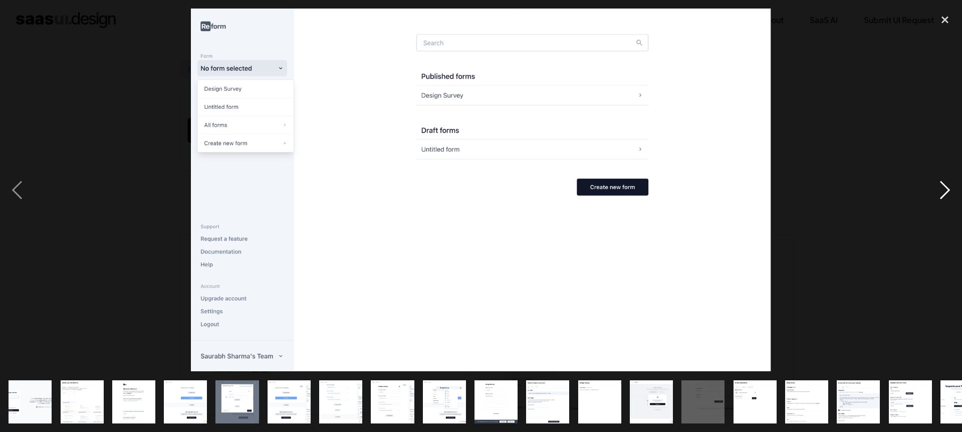
click at [943, 193] on div "next image" at bounding box center [945, 190] width 34 height 362
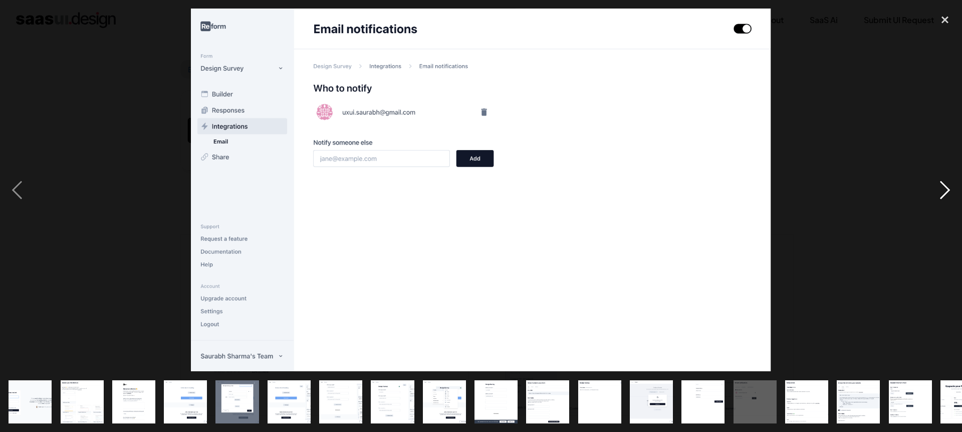
click at [943, 193] on div "next image" at bounding box center [945, 190] width 34 height 362
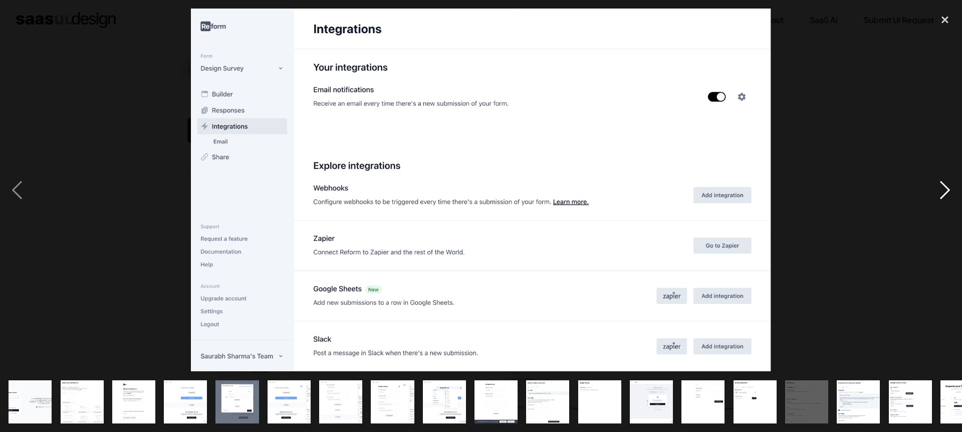
click at [943, 193] on div "next image" at bounding box center [945, 190] width 34 height 362
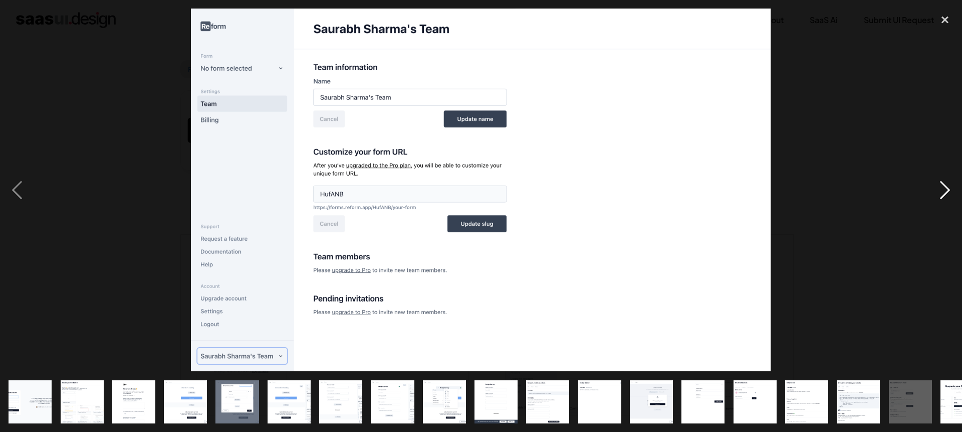
click at [943, 193] on div "next image" at bounding box center [945, 190] width 34 height 362
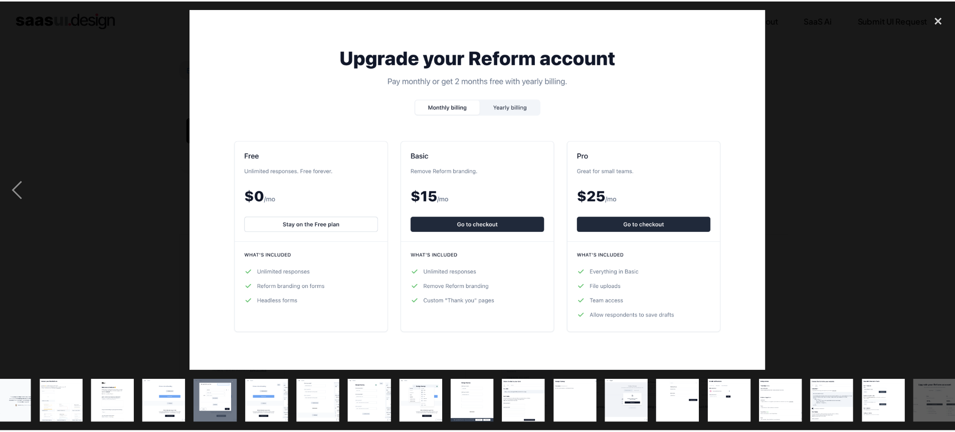
scroll to position [0, 30]
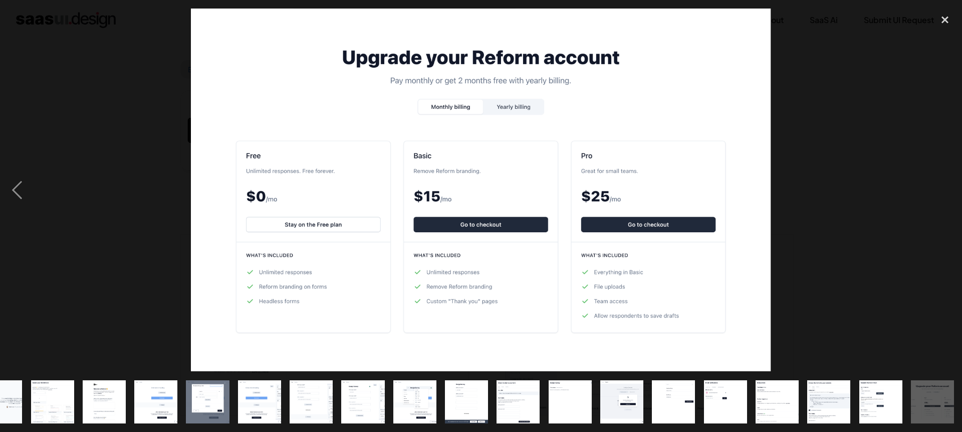
click at [943, 193] on div "next image" at bounding box center [945, 190] width 34 height 362
click at [944, 25] on div "close lightbox" at bounding box center [945, 20] width 34 height 22
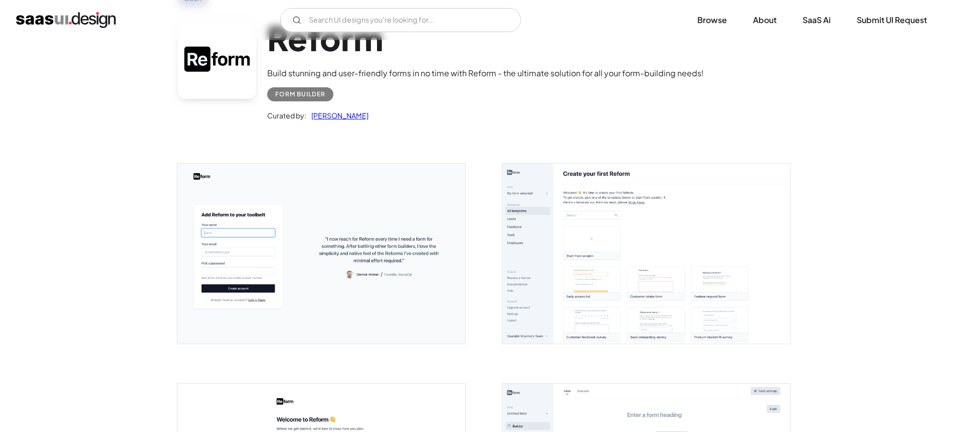
scroll to position [71, 0]
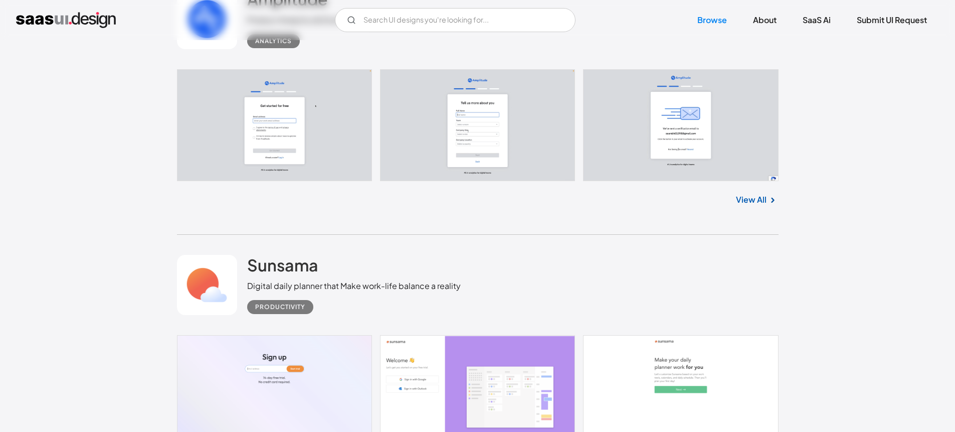
scroll to position [4300, 0]
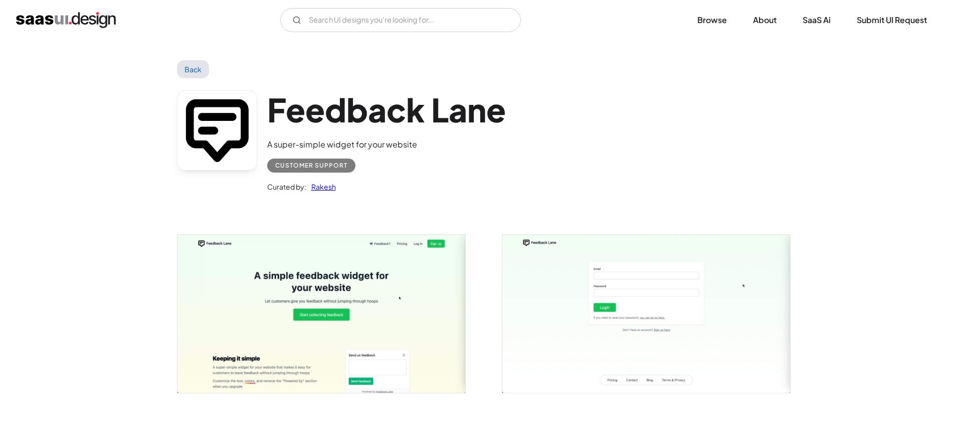
click at [347, 298] on img "open lightbox" at bounding box center [321, 314] width 288 height 158
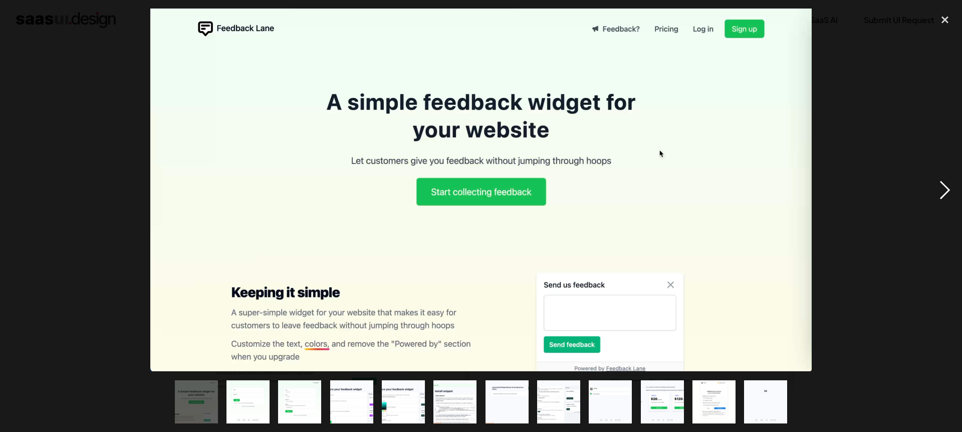
click at [945, 190] on div "next image" at bounding box center [945, 190] width 34 height 362
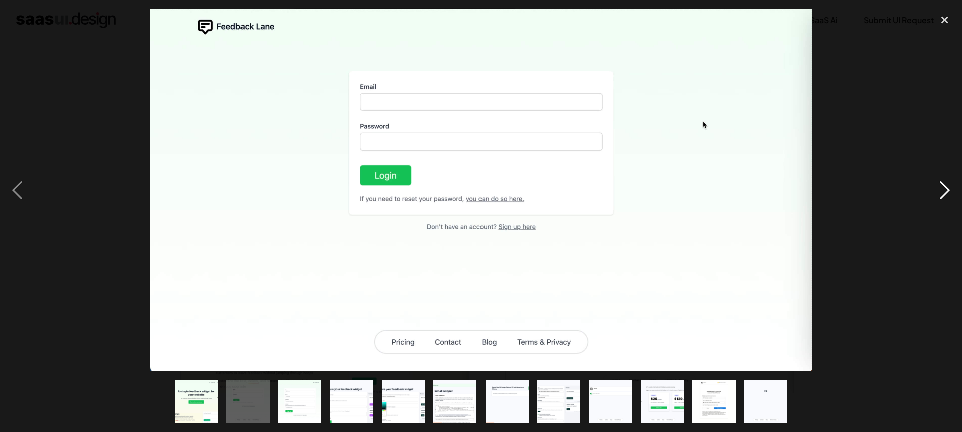
click at [945, 190] on div "next image" at bounding box center [945, 190] width 34 height 362
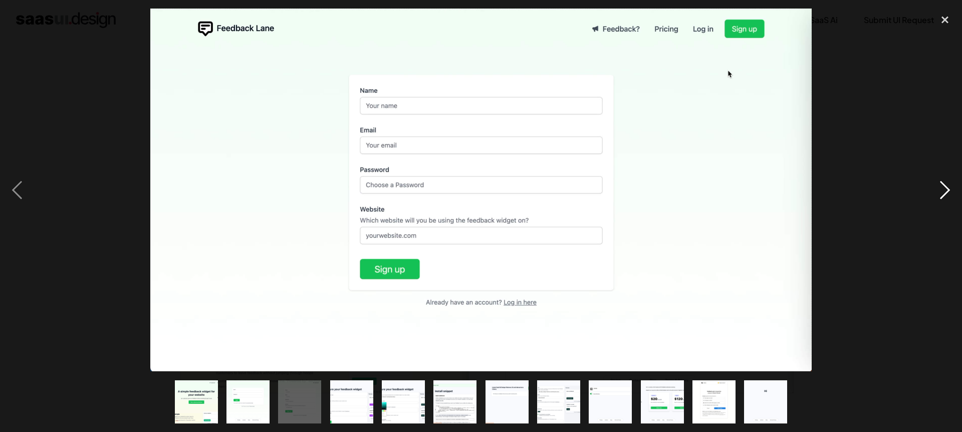
click at [945, 190] on div "next image" at bounding box center [945, 190] width 34 height 362
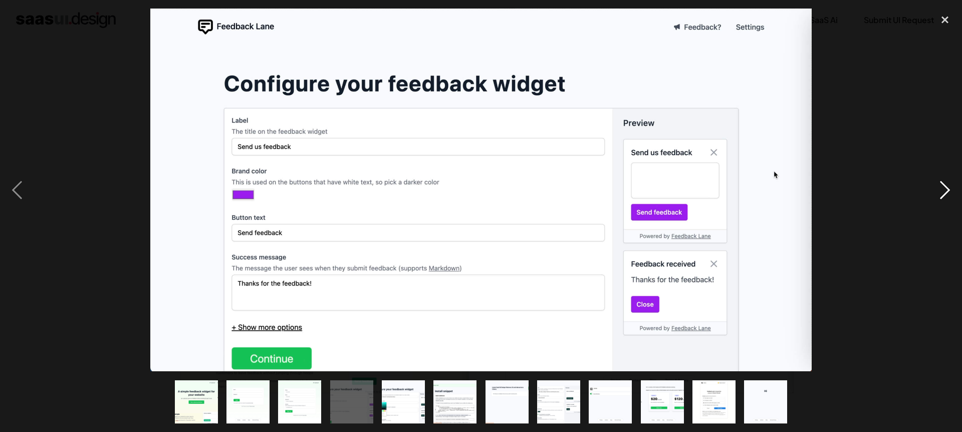
click at [945, 190] on div "next image" at bounding box center [945, 190] width 34 height 362
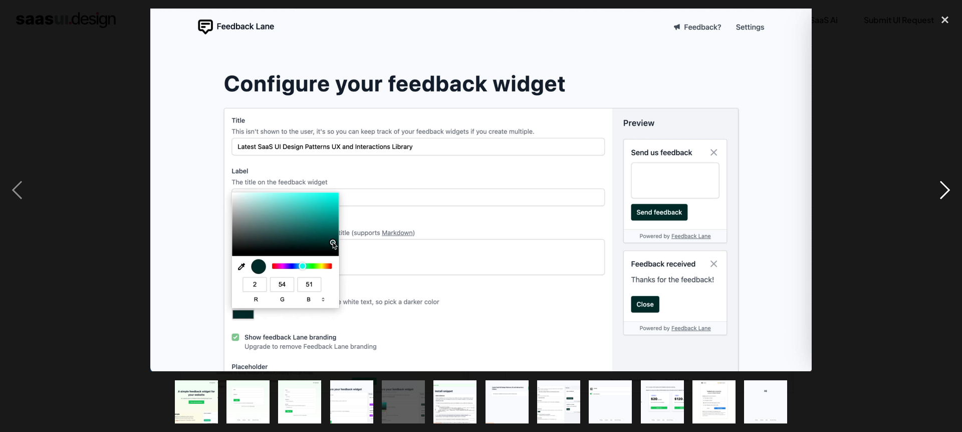
click at [945, 190] on div "next image" at bounding box center [945, 190] width 34 height 362
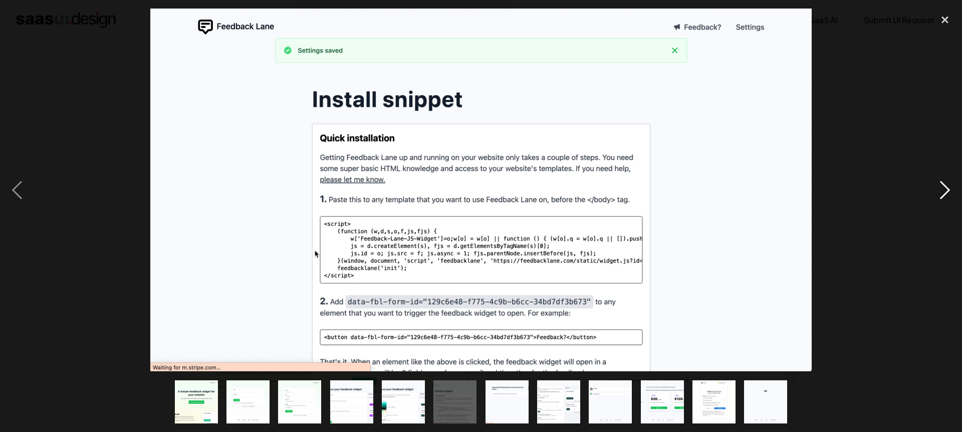
click at [945, 190] on div "next image" at bounding box center [945, 190] width 34 height 362
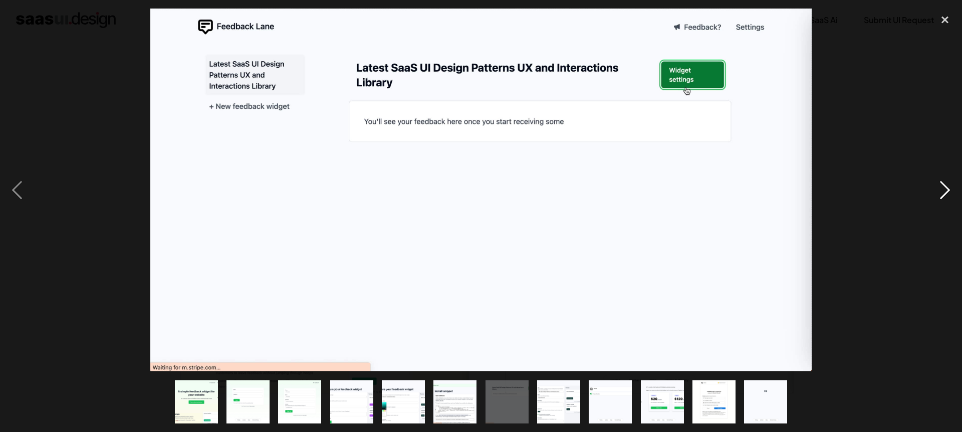
click at [945, 190] on div "next image" at bounding box center [945, 190] width 34 height 362
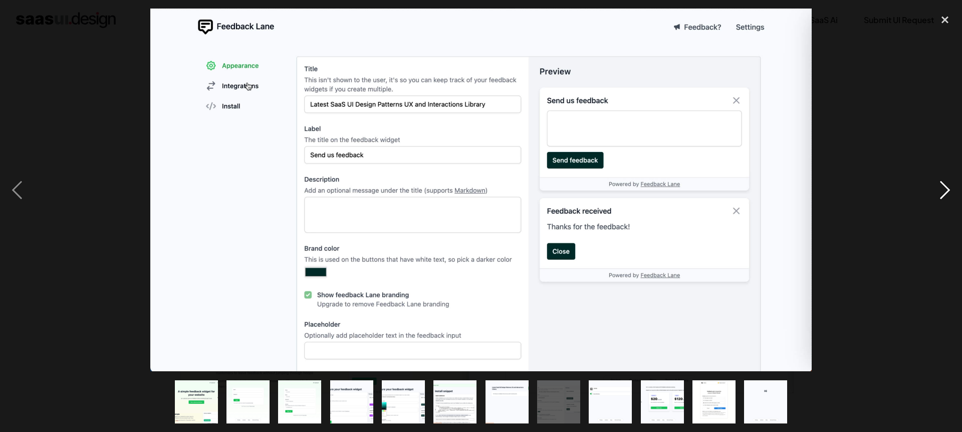
click at [945, 190] on div "next image" at bounding box center [945, 190] width 34 height 362
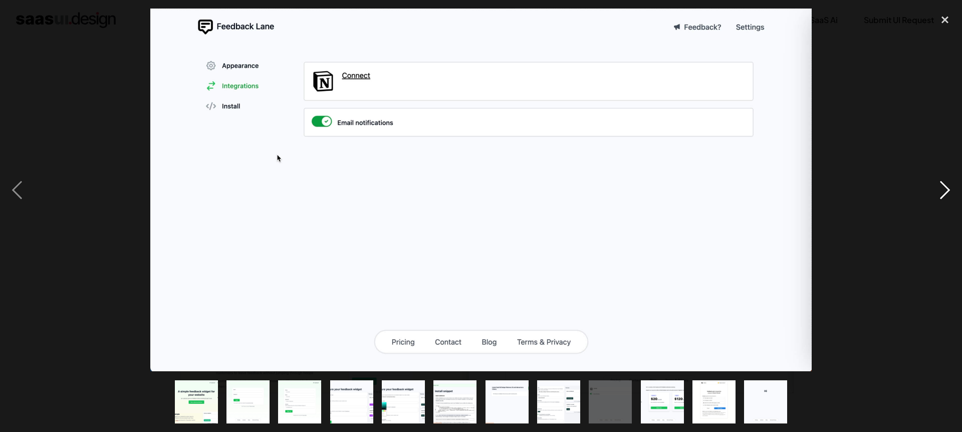
click at [945, 190] on div "next image" at bounding box center [945, 190] width 34 height 362
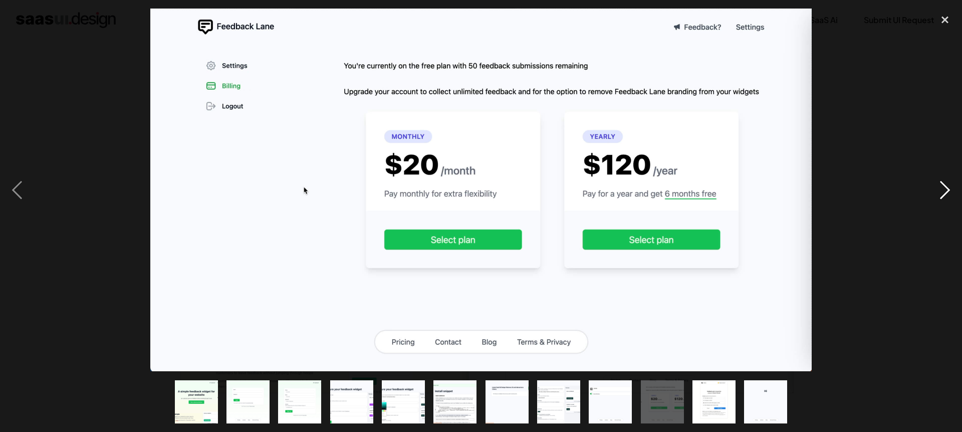
click at [945, 190] on div "next image" at bounding box center [945, 190] width 34 height 362
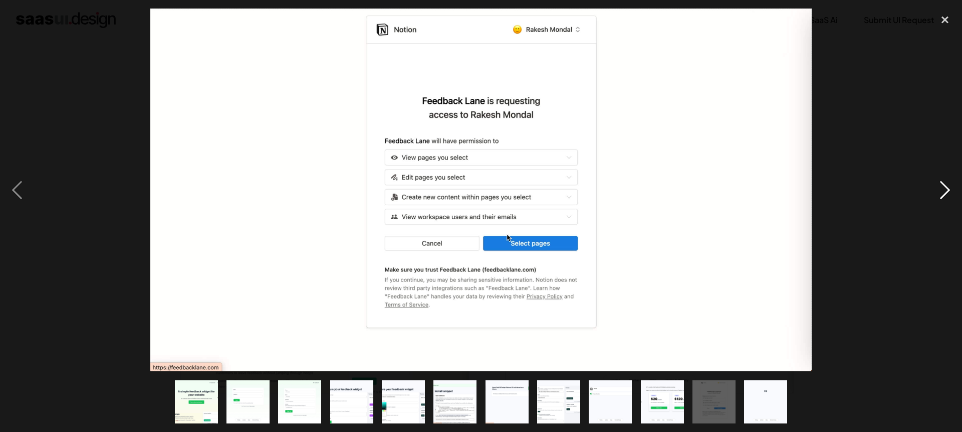
click at [945, 190] on div "next image" at bounding box center [945, 190] width 34 height 362
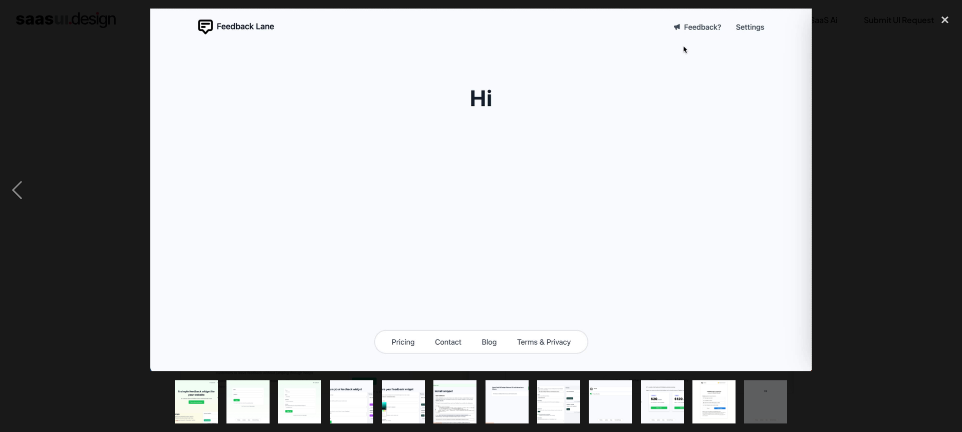
click at [945, 190] on div "next image" at bounding box center [945, 190] width 34 height 362
click at [940, 21] on div "close lightbox" at bounding box center [945, 20] width 34 height 22
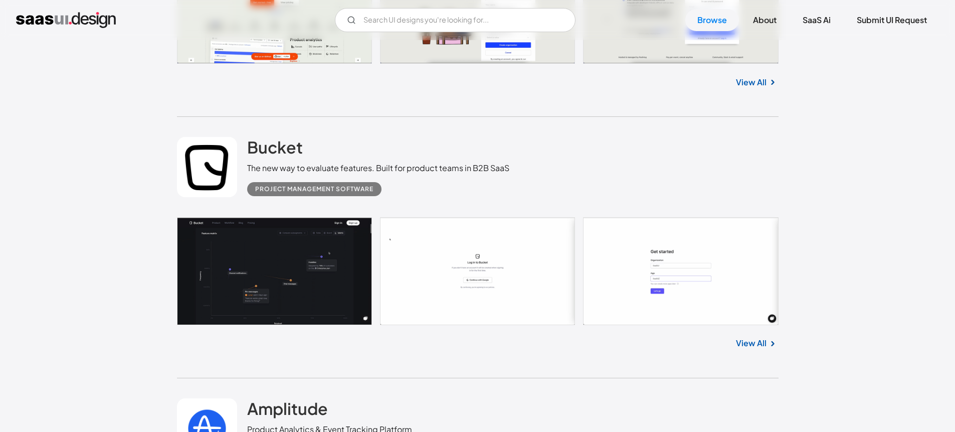
scroll to position [3895, 0]
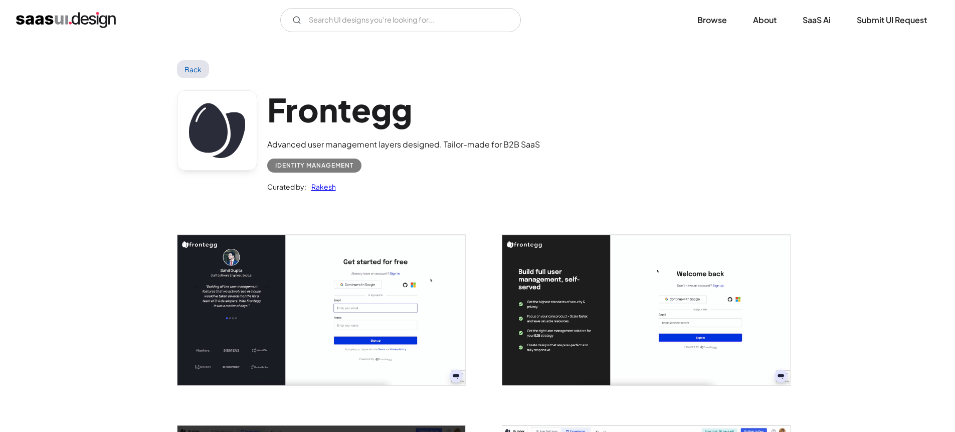
click at [374, 300] on img "open lightbox" at bounding box center [321, 310] width 288 height 150
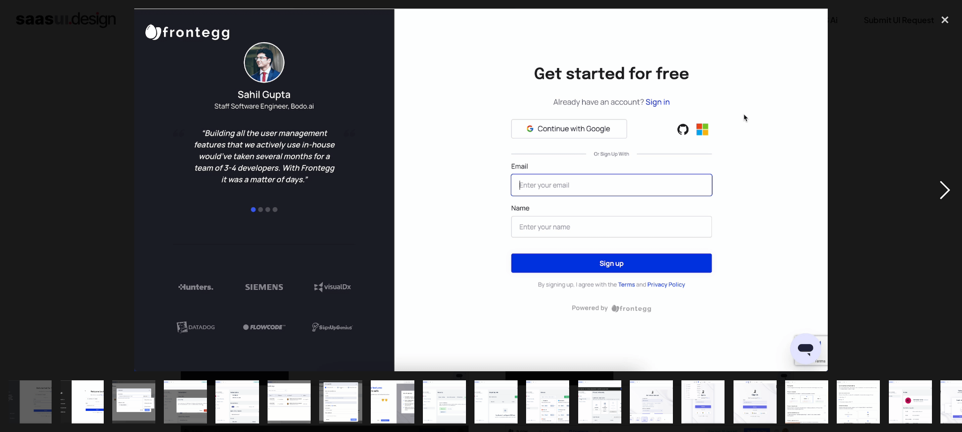
click at [947, 192] on div "next image" at bounding box center [945, 190] width 34 height 362
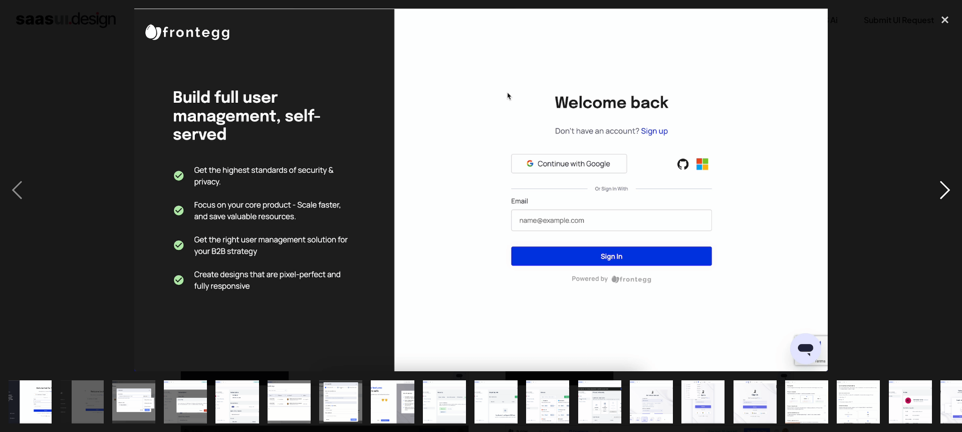
click at [947, 192] on div "next image" at bounding box center [945, 190] width 34 height 362
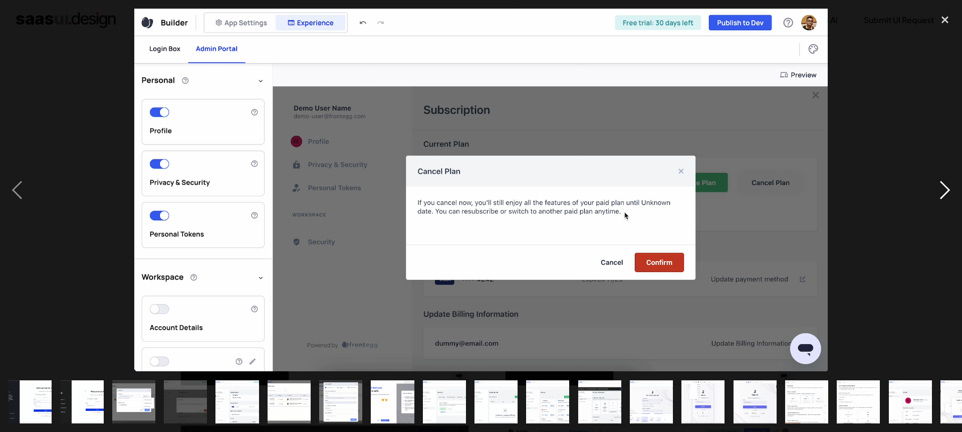
click at [947, 192] on div "next image" at bounding box center [945, 190] width 34 height 362
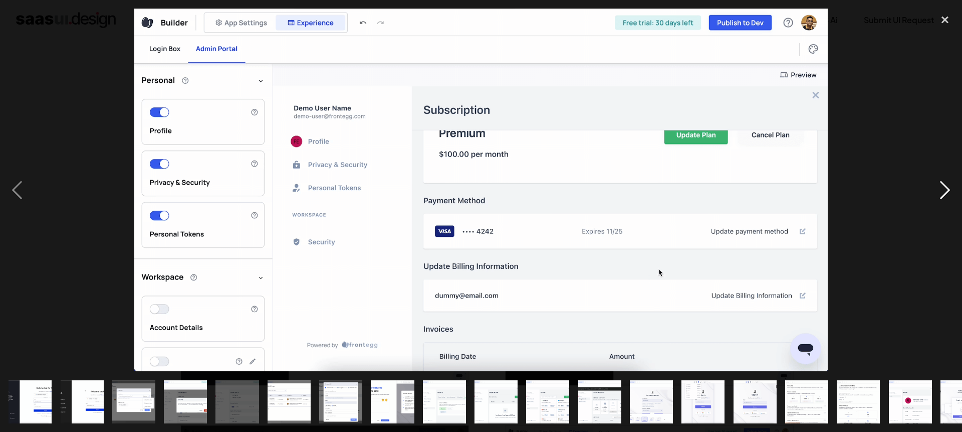
click at [947, 192] on div "next image" at bounding box center [945, 190] width 34 height 362
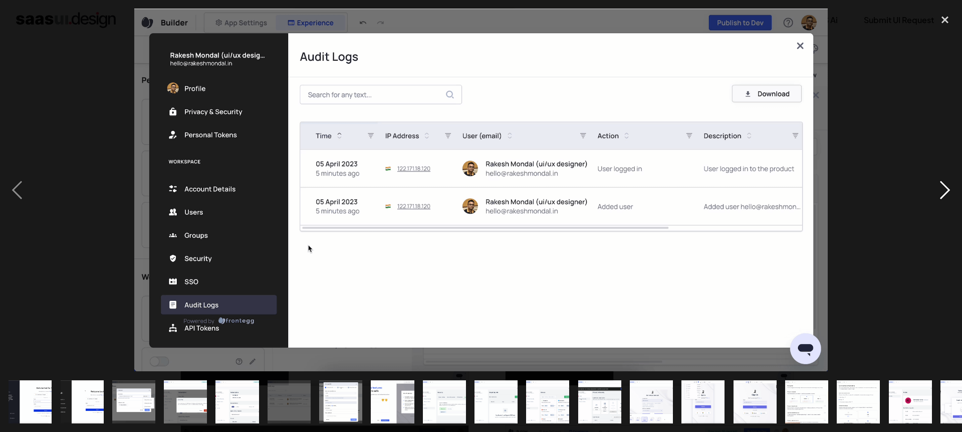
click at [947, 192] on div "next image" at bounding box center [945, 190] width 34 height 362
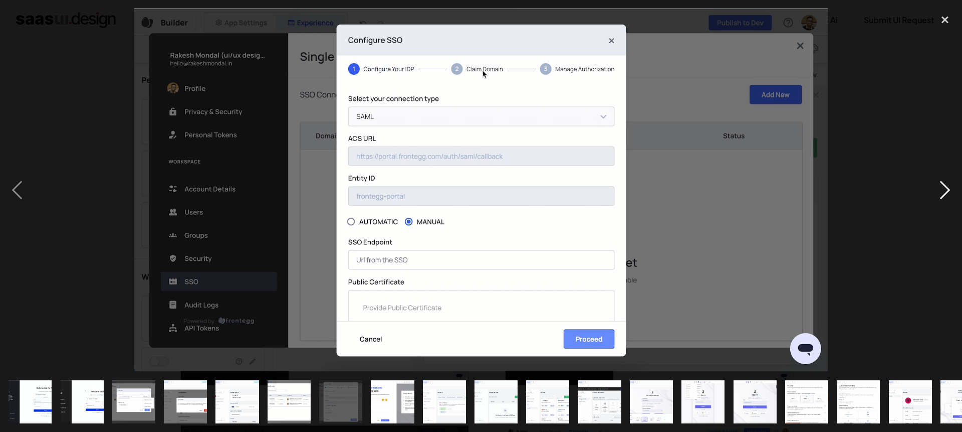
click at [947, 192] on div "next image" at bounding box center [945, 190] width 34 height 362
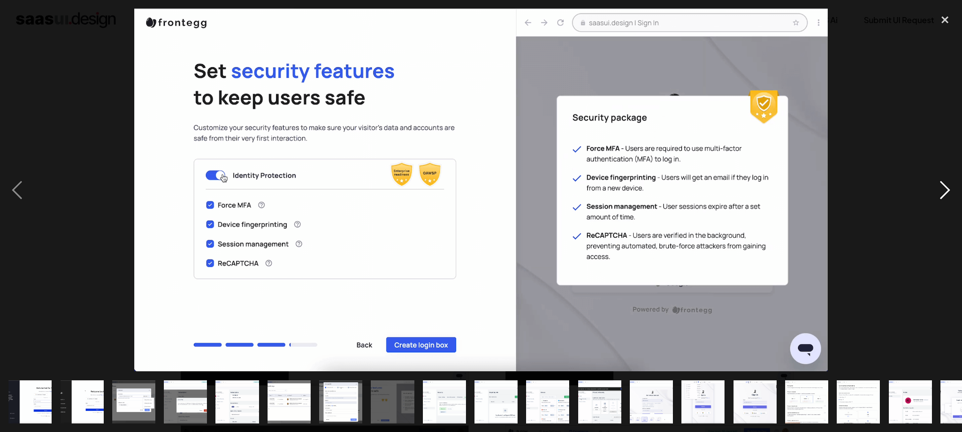
click at [947, 192] on div "next image" at bounding box center [945, 190] width 34 height 362
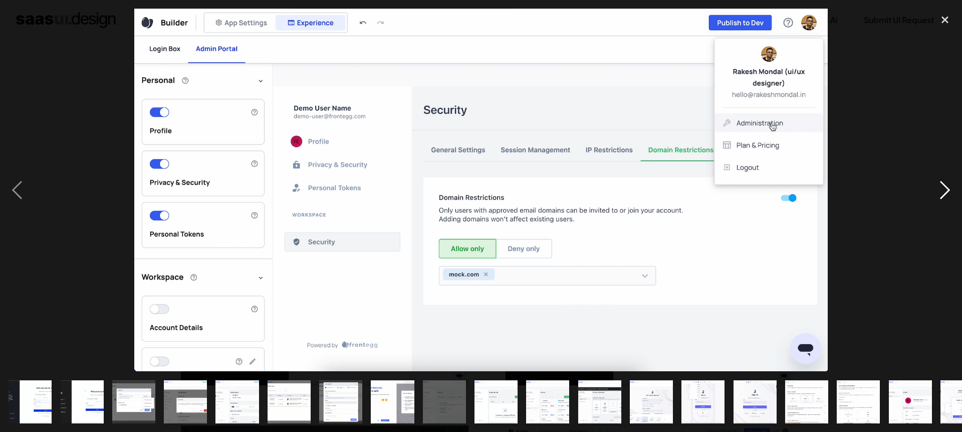
click at [947, 192] on div "next image" at bounding box center [945, 190] width 34 height 362
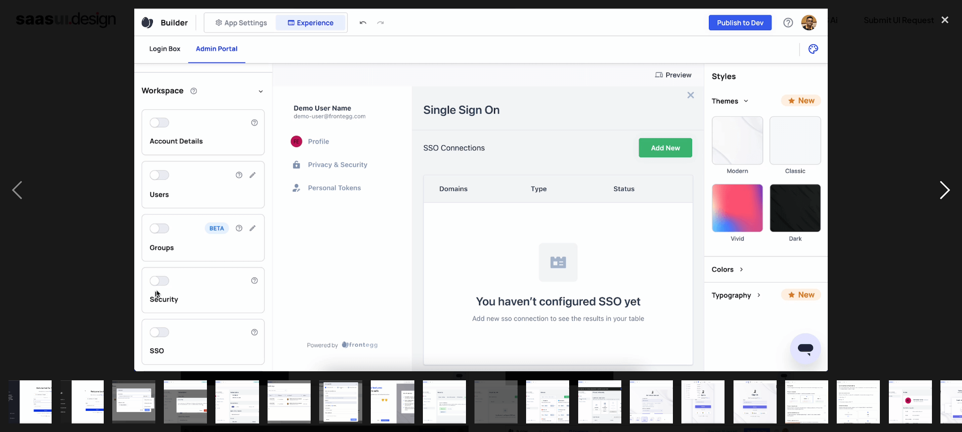
click at [947, 192] on div "next image" at bounding box center [945, 190] width 34 height 362
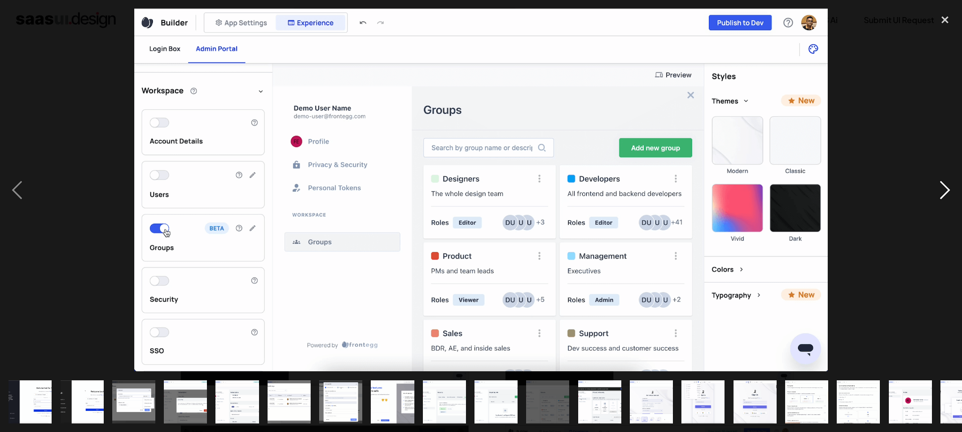
click at [947, 192] on div "next image" at bounding box center [945, 190] width 34 height 362
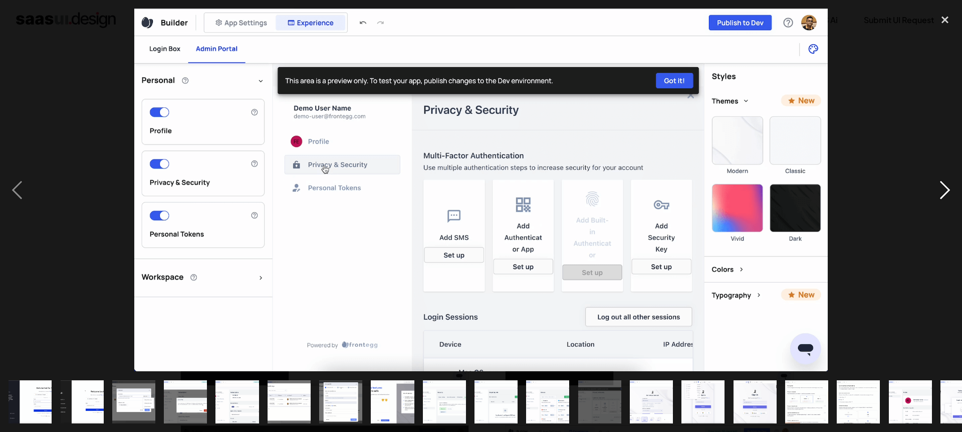
click at [947, 192] on div "next image" at bounding box center [945, 190] width 34 height 362
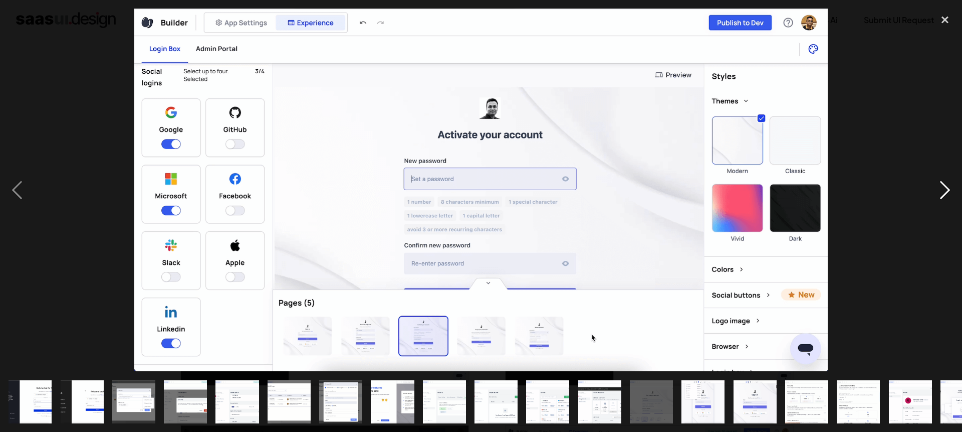
click at [947, 192] on div "next image" at bounding box center [945, 190] width 34 height 362
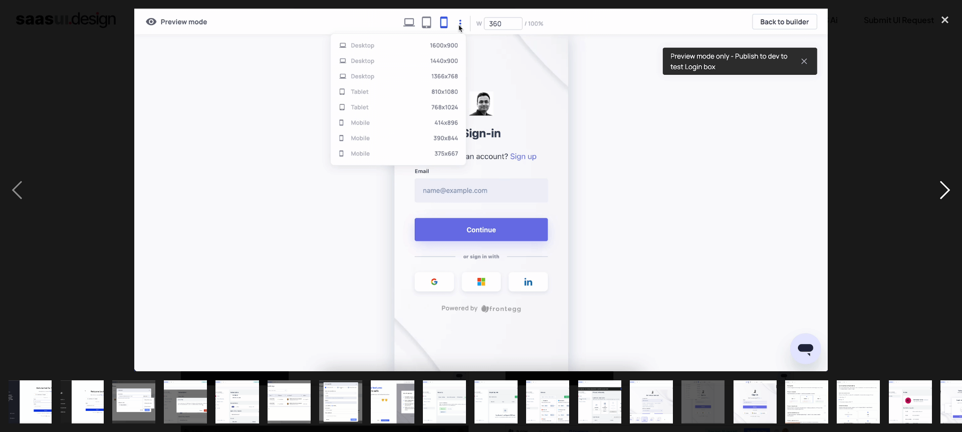
click at [947, 192] on div "next image" at bounding box center [945, 190] width 34 height 362
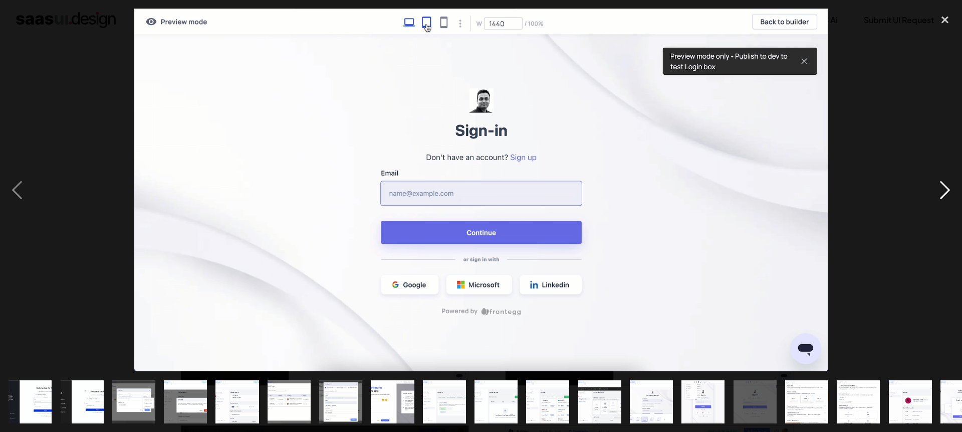
click at [947, 192] on div "next image" at bounding box center [945, 190] width 34 height 362
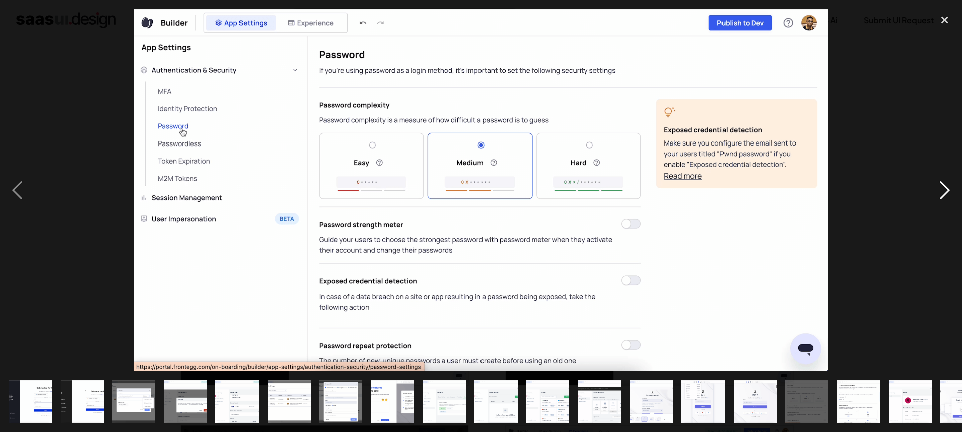
click at [947, 192] on div "next image" at bounding box center [945, 190] width 34 height 362
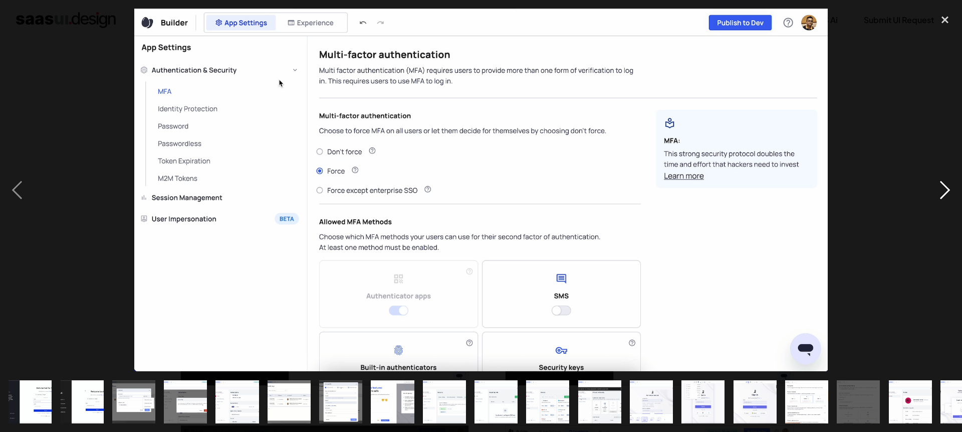
click at [947, 192] on div "next image" at bounding box center [945, 190] width 34 height 362
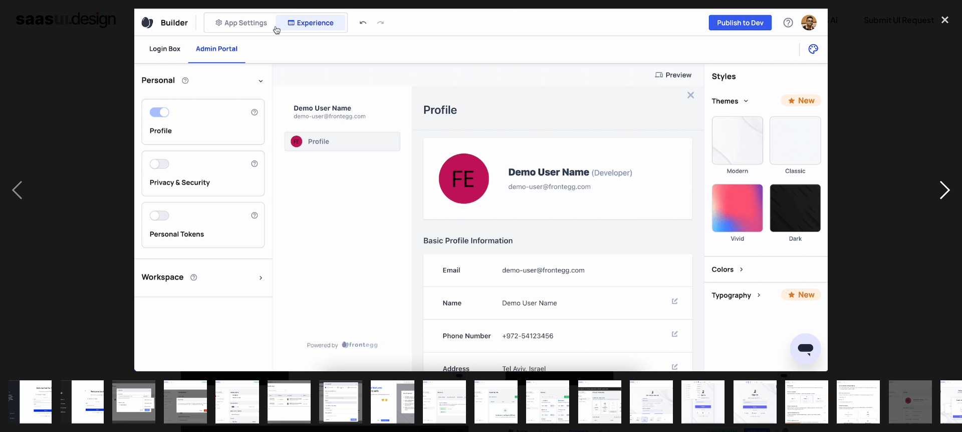
click at [947, 192] on div "next image" at bounding box center [945, 190] width 34 height 362
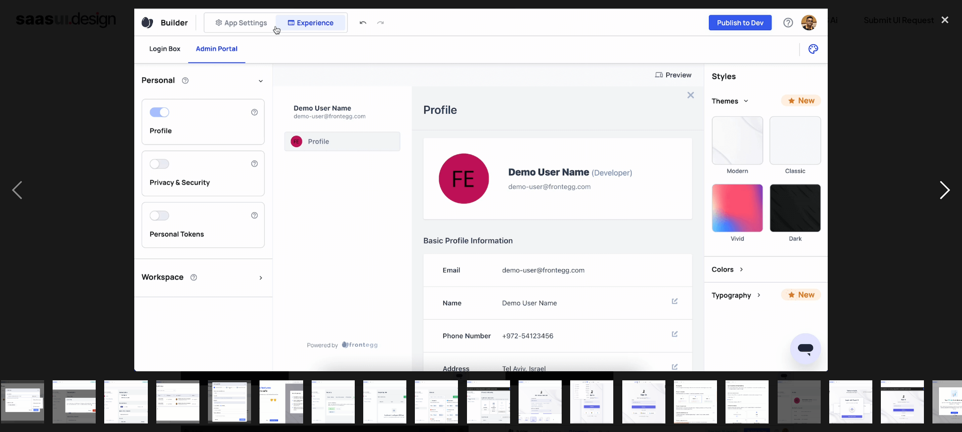
click at [947, 192] on div "next image" at bounding box center [945, 190] width 34 height 362
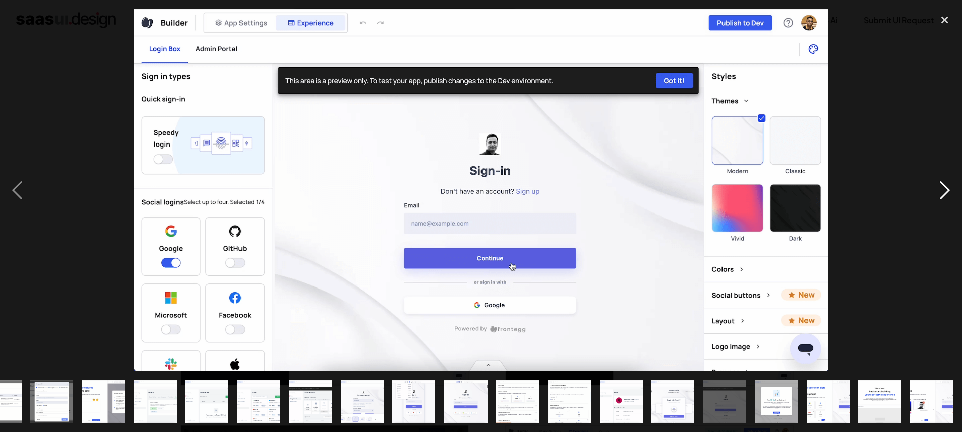
click at [947, 192] on div "next image" at bounding box center [945, 190] width 34 height 362
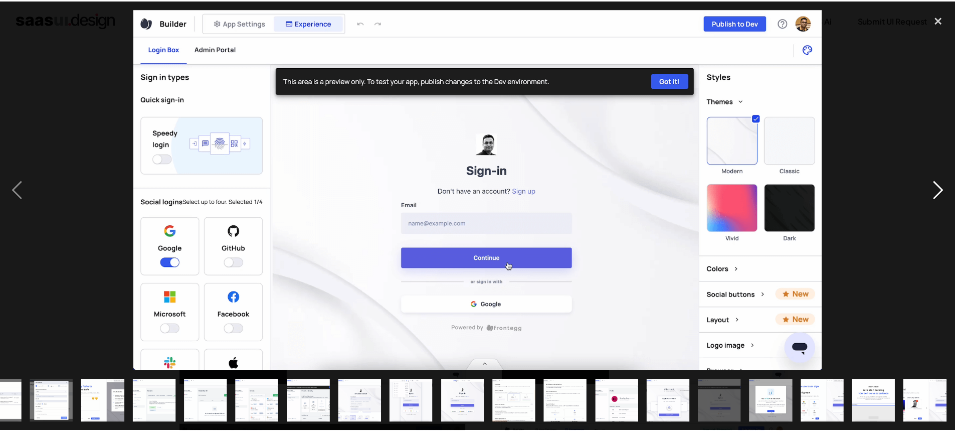
scroll to position [0, 289]
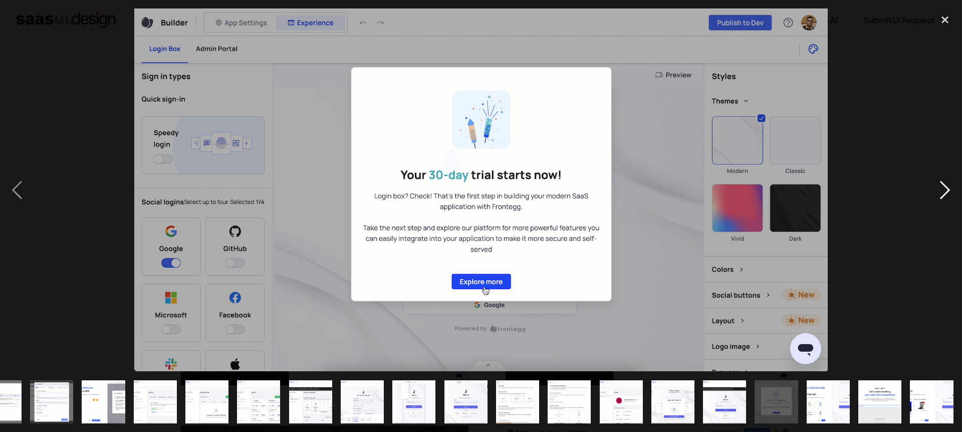
click at [947, 192] on div "next image" at bounding box center [945, 190] width 34 height 362
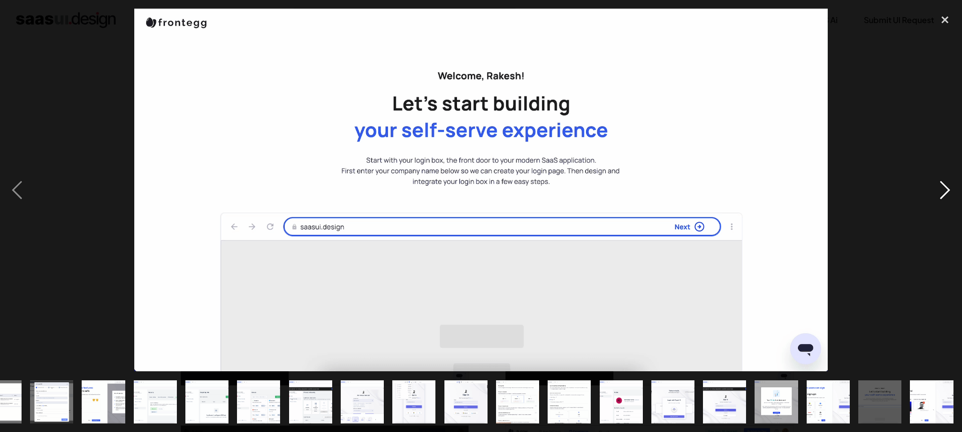
click at [947, 192] on div "next image" at bounding box center [945, 190] width 34 height 362
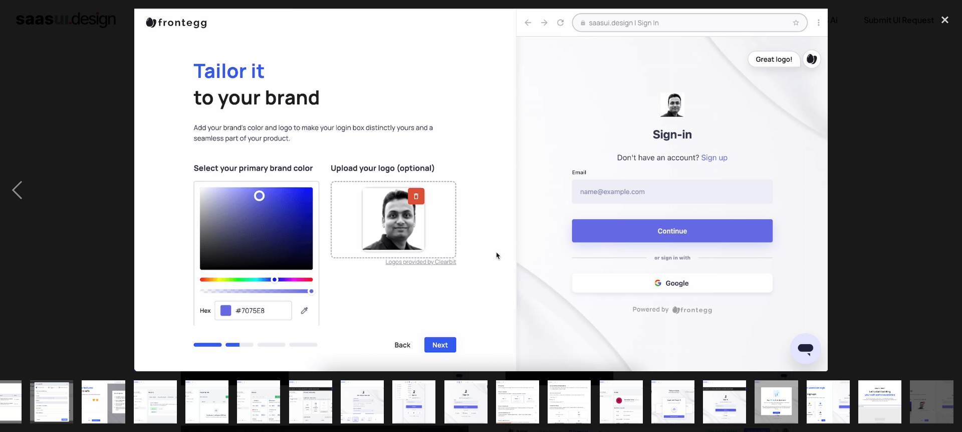
click at [947, 192] on div "next image" at bounding box center [945, 190] width 34 height 362
click at [947, 24] on div "close lightbox" at bounding box center [945, 20] width 34 height 22
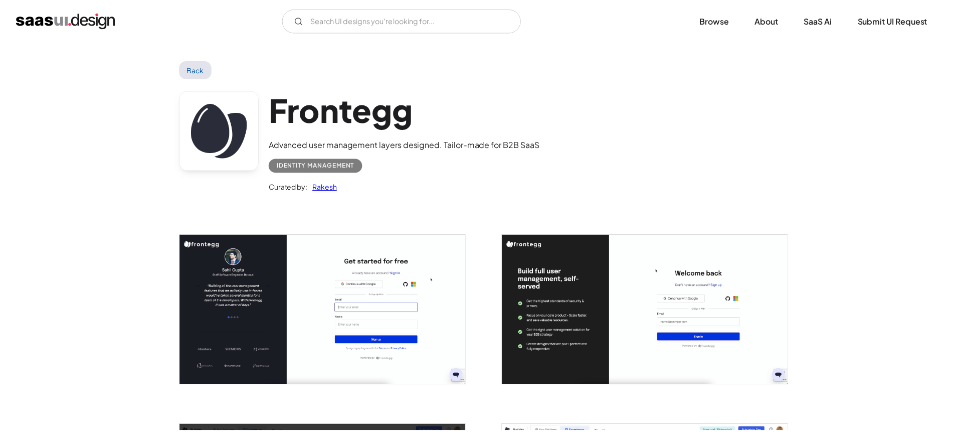
scroll to position [0, 0]
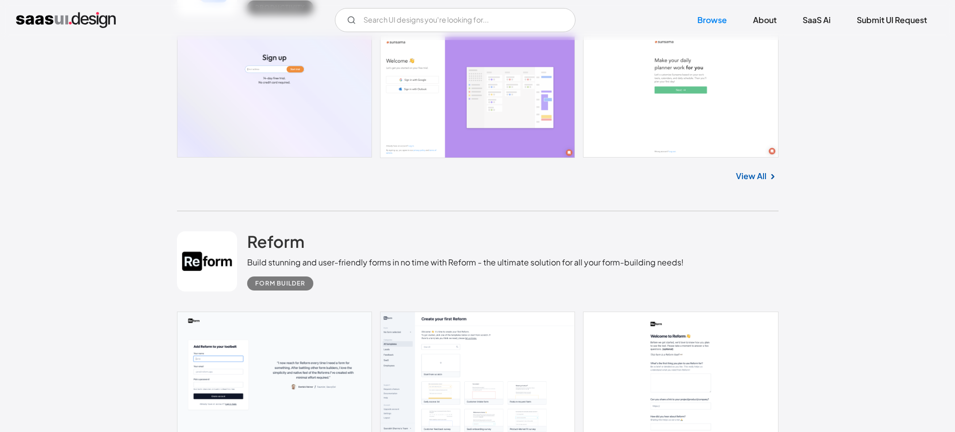
scroll to position [4698, 0]
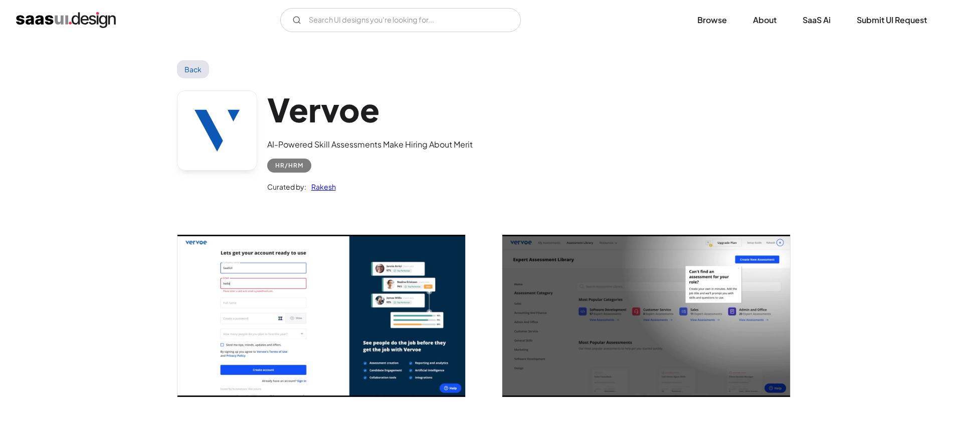
click at [731, 317] on img "open lightbox" at bounding box center [646, 316] width 288 height 162
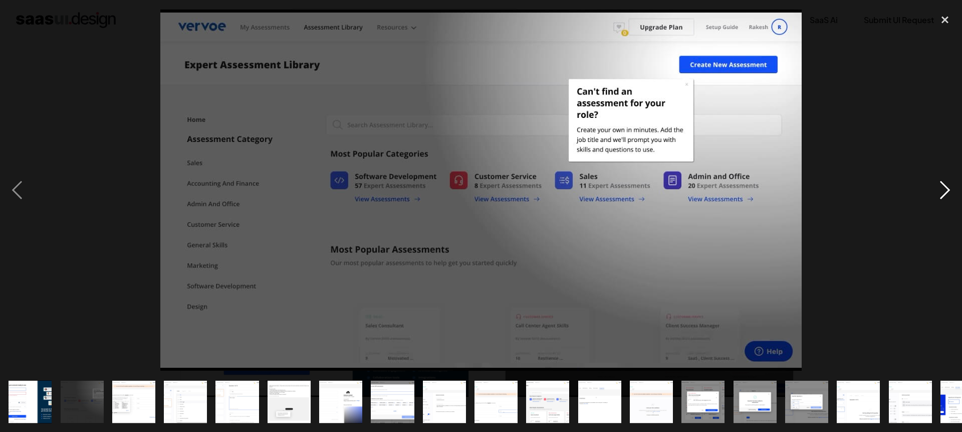
click at [939, 191] on div "next image" at bounding box center [945, 190] width 34 height 362
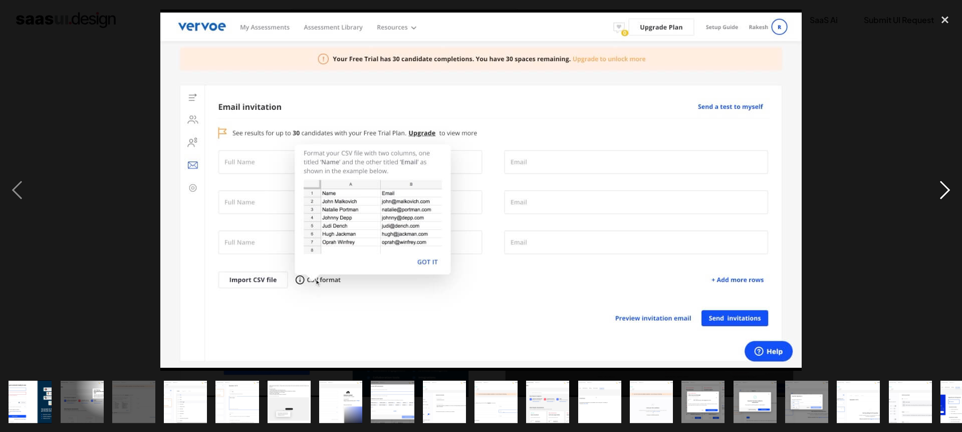
click at [939, 191] on div "next image" at bounding box center [945, 190] width 34 height 362
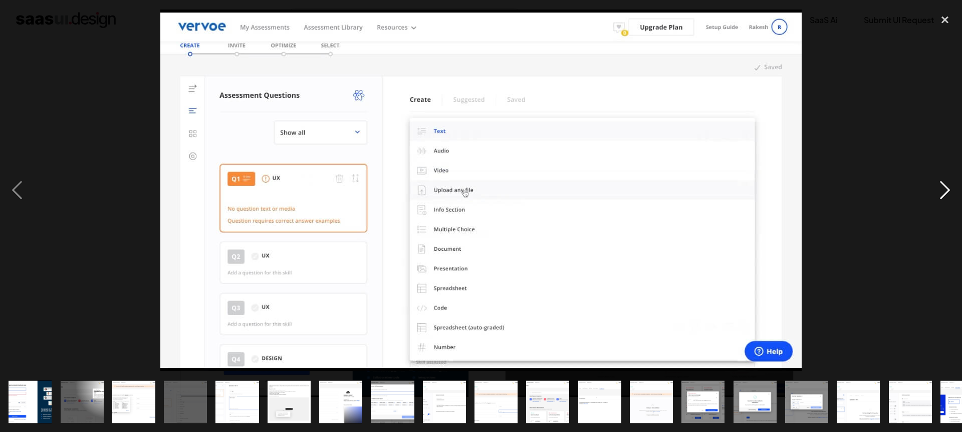
click at [939, 191] on div "next image" at bounding box center [945, 190] width 34 height 362
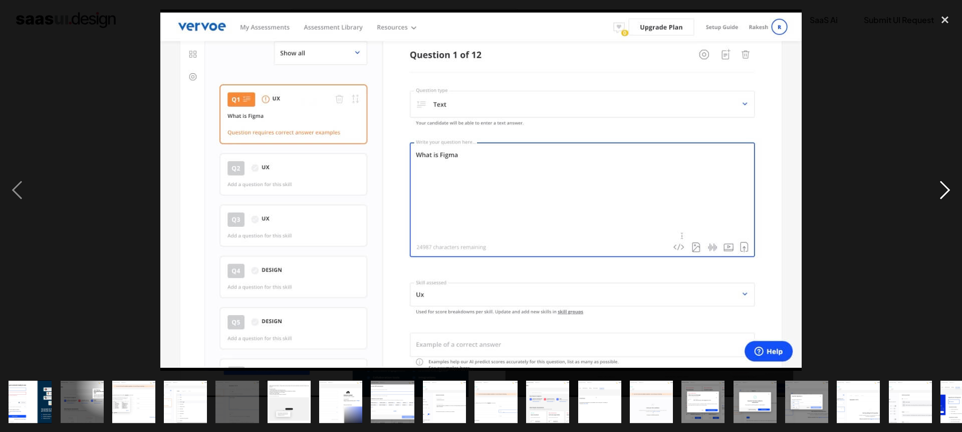
click at [939, 191] on div "next image" at bounding box center [945, 190] width 34 height 362
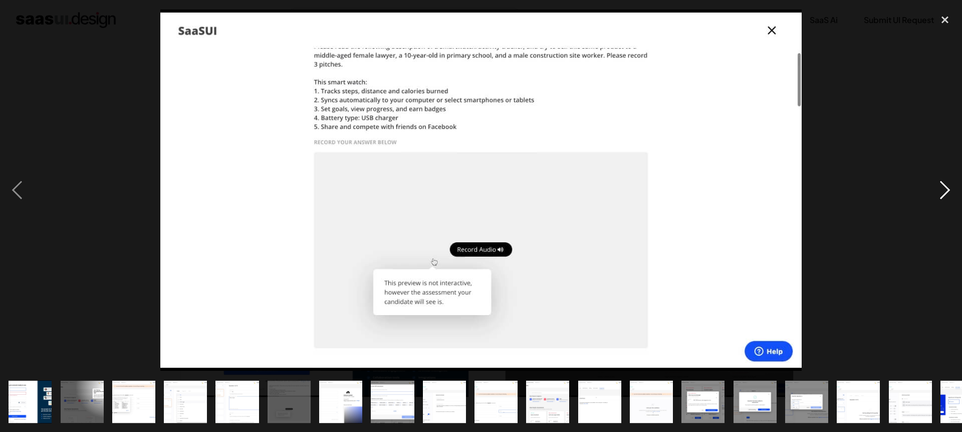
click at [939, 191] on div "next image" at bounding box center [945, 190] width 34 height 362
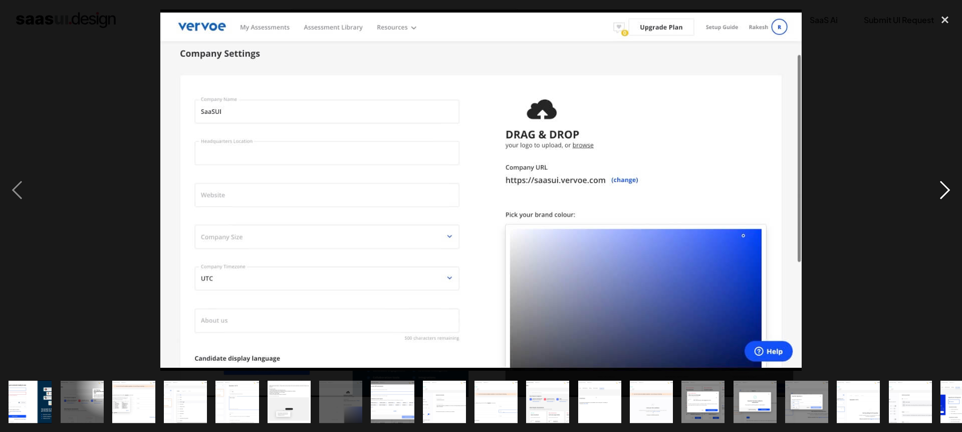
click at [939, 191] on div "next image" at bounding box center [945, 190] width 34 height 362
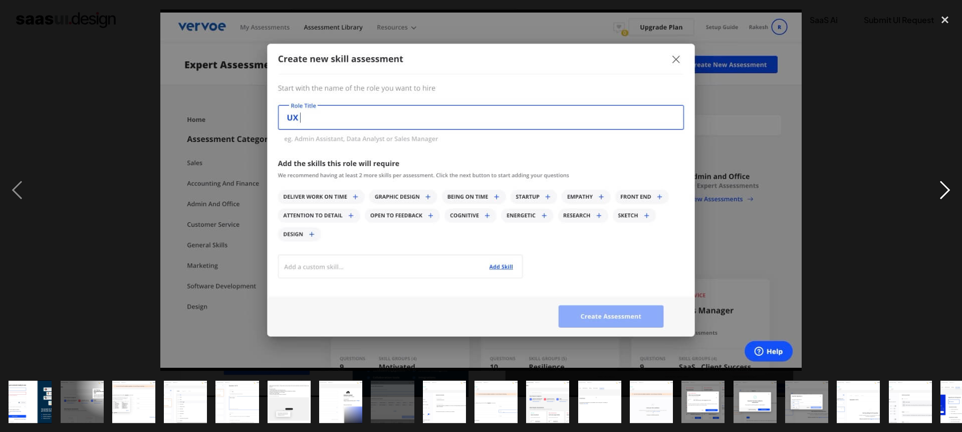
click at [939, 191] on div "next image" at bounding box center [945, 190] width 34 height 362
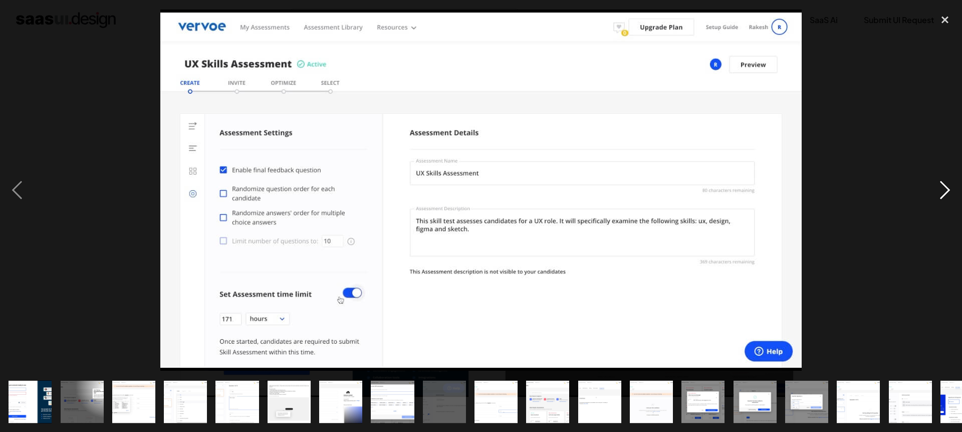
click at [939, 191] on div "next image" at bounding box center [945, 190] width 34 height 362
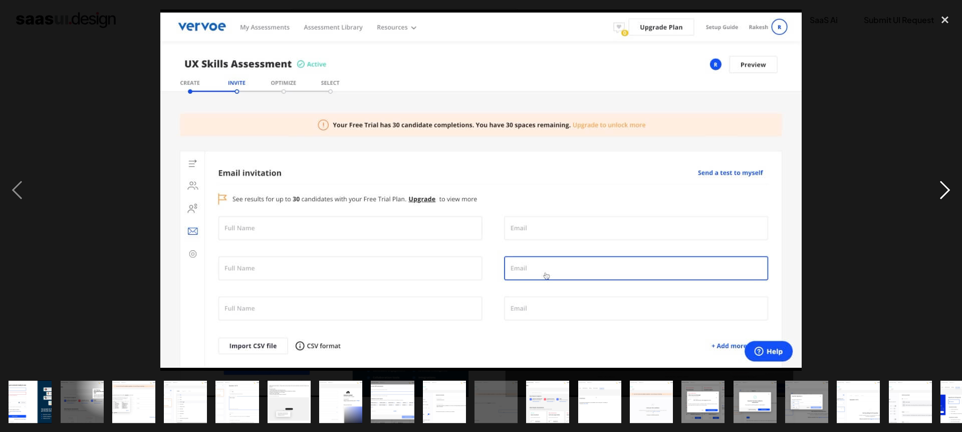
click at [939, 191] on div "next image" at bounding box center [945, 190] width 34 height 362
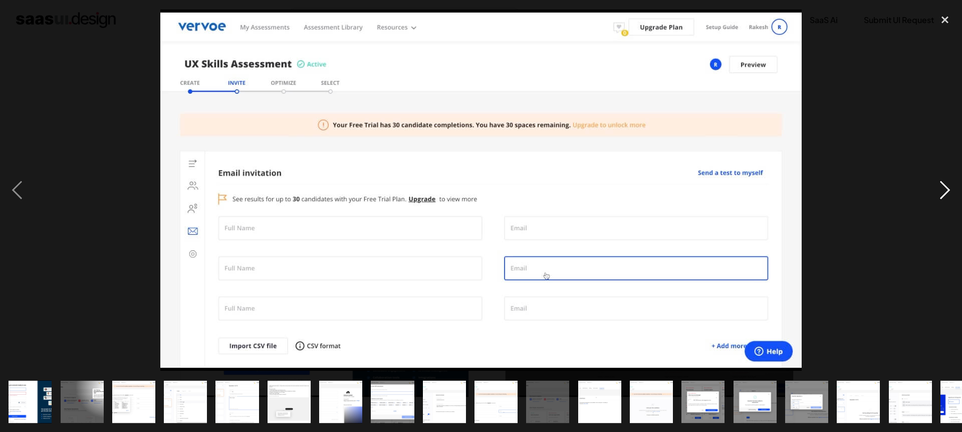
click at [939, 191] on div "next image" at bounding box center [945, 190] width 34 height 362
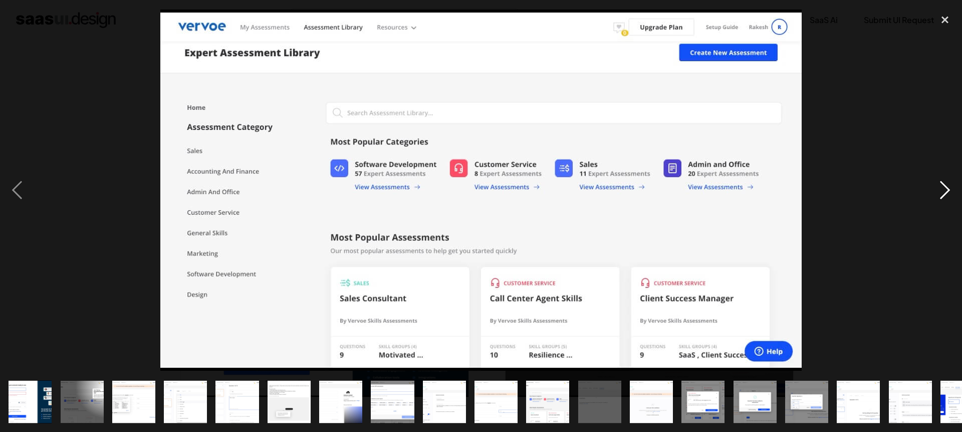
click at [939, 191] on div "next image" at bounding box center [945, 190] width 34 height 362
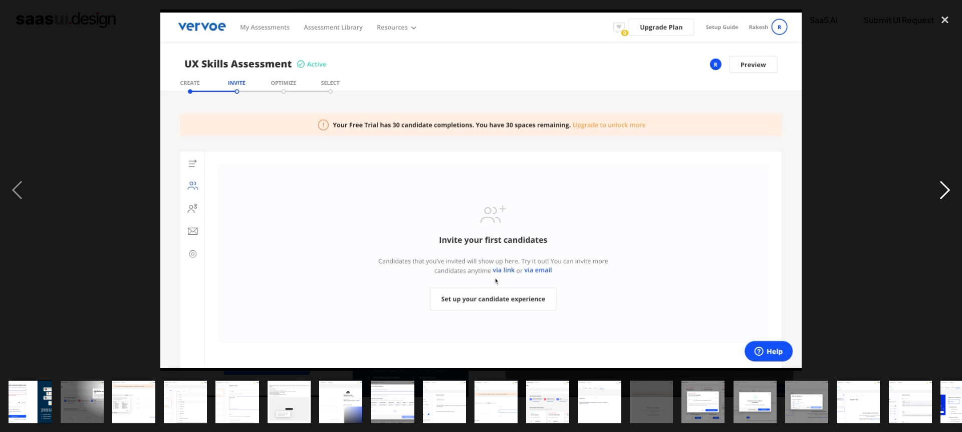
click at [939, 191] on div "next image" at bounding box center [945, 190] width 34 height 362
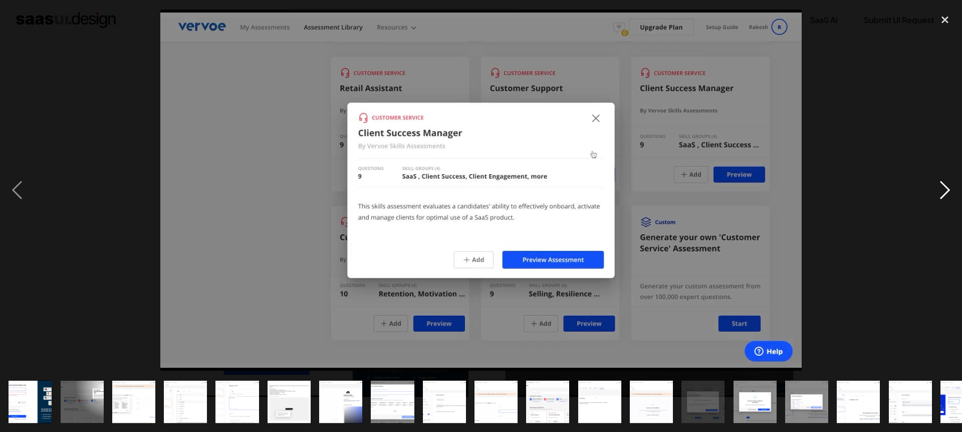
click at [939, 191] on div "next image" at bounding box center [945, 190] width 34 height 362
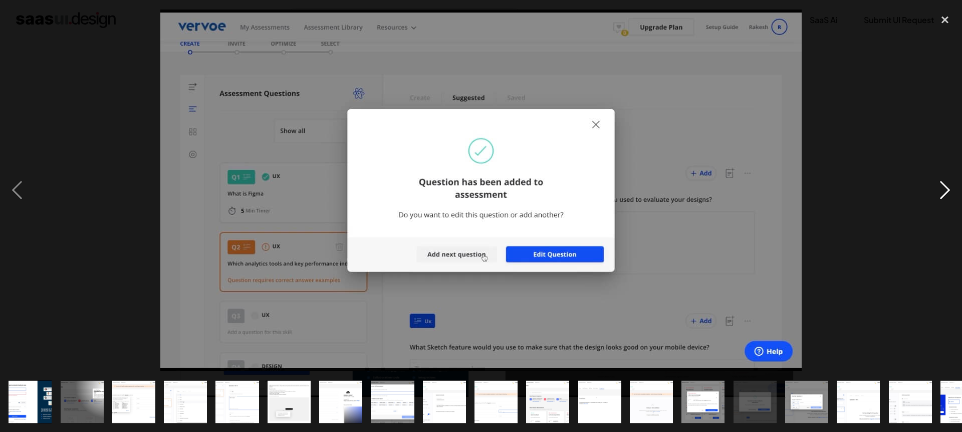
click at [939, 191] on div "next image" at bounding box center [945, 190] width 34 height 362
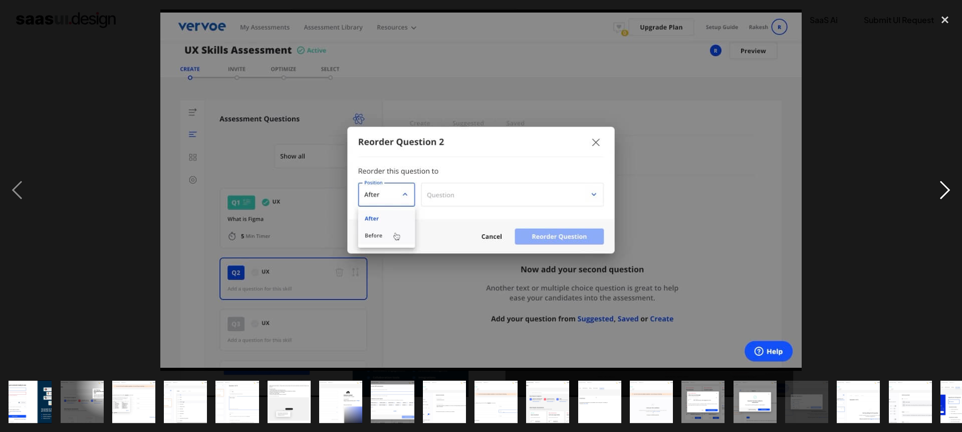
click at [939, 191] on div "next image" at bounding box center [945, 190] width 34 height 362
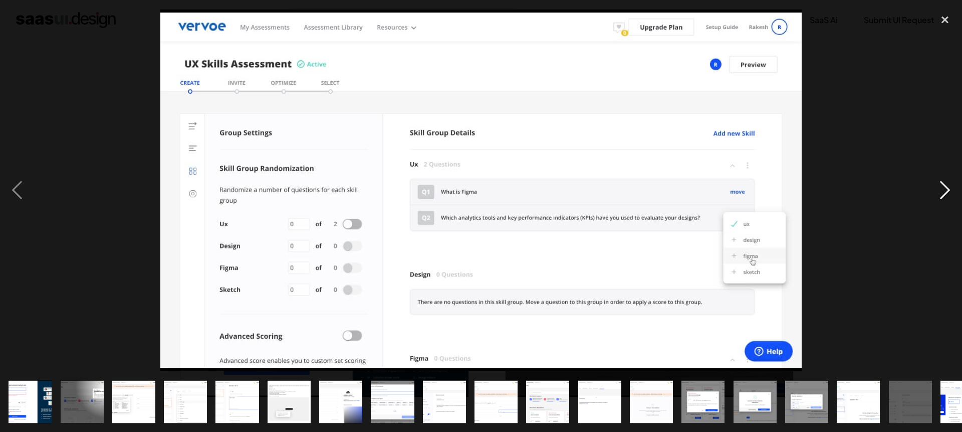
click at [939, 191] on div "next image" at bounding box center [945, 190] width 34 height 362
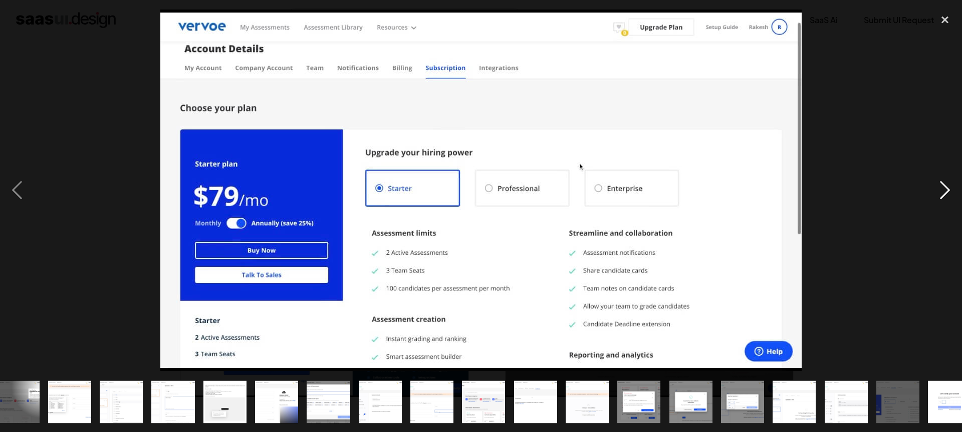
click at [939, 191] on div "next image" at bounding box center [945, 190] width 34 height 362
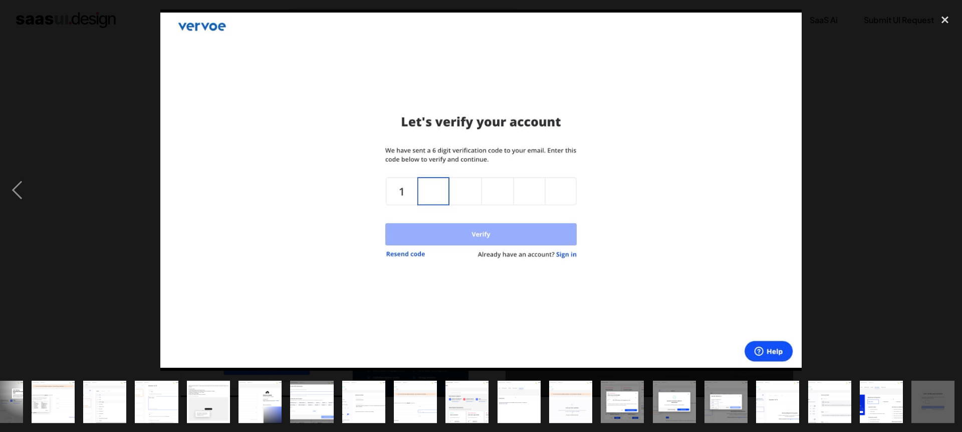
click at [939, 191] on div "next image" at bounding box center [945, 190] width 34 height 362
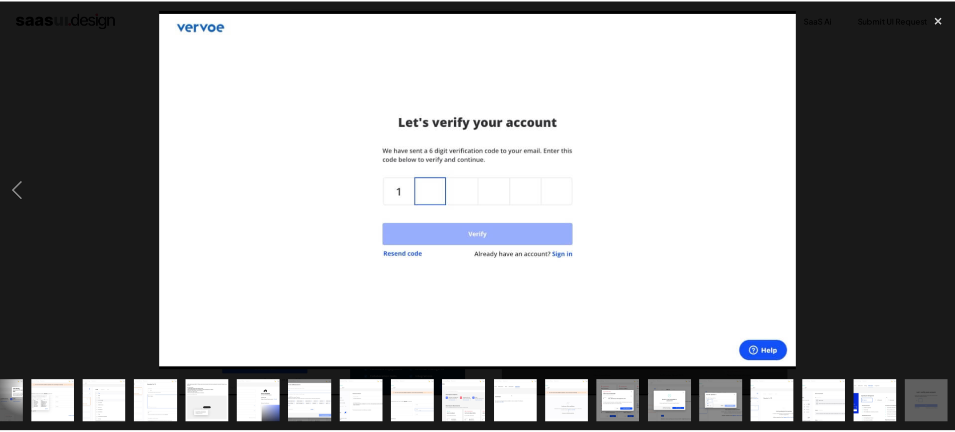
scroll to position [0, 82]
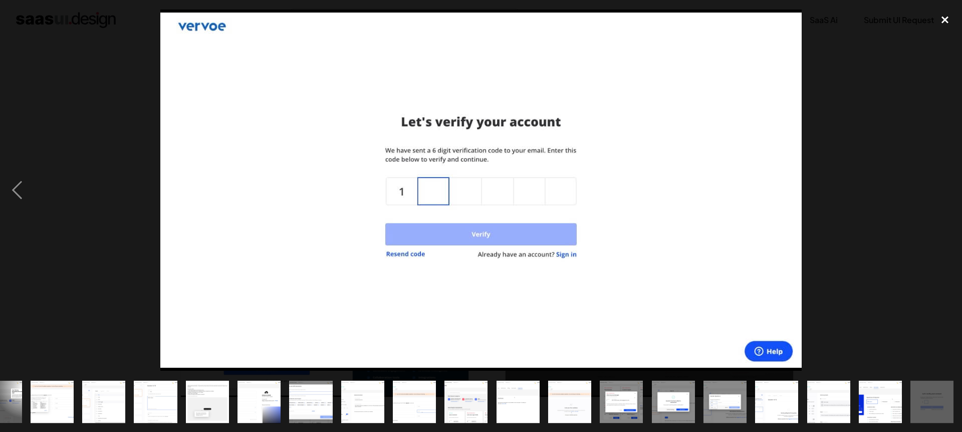
click at [948, 13] on div "close lightbox" at bounding box center [945, 20] width 34 height 22
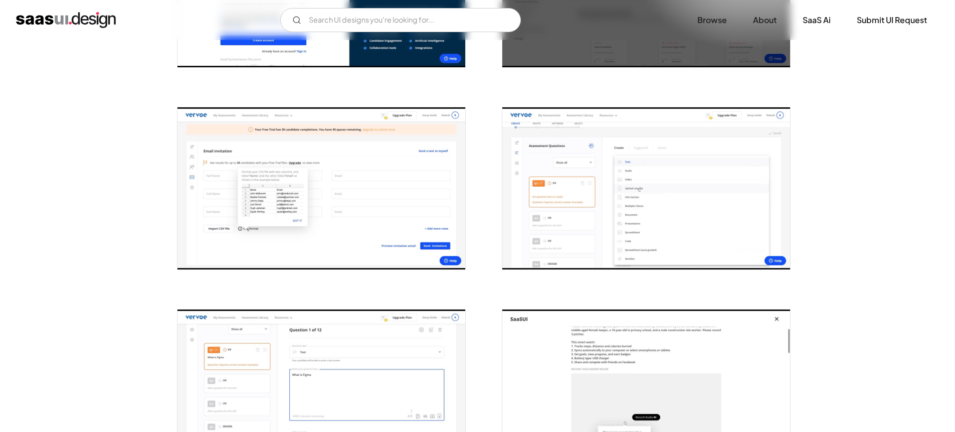
scroll to position [552, 0]
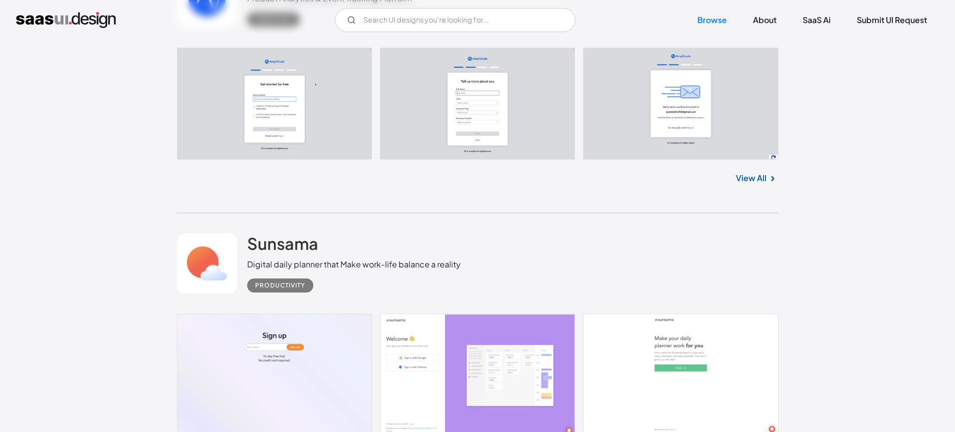
scroll to position [4547, 0]
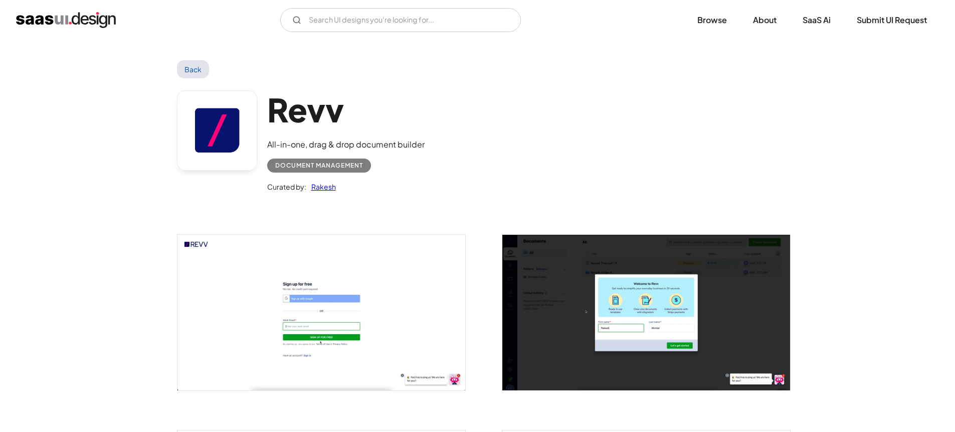
click at [359, 315] on img "open lightbox" at bounding box center [321, 312] width 288 height 155
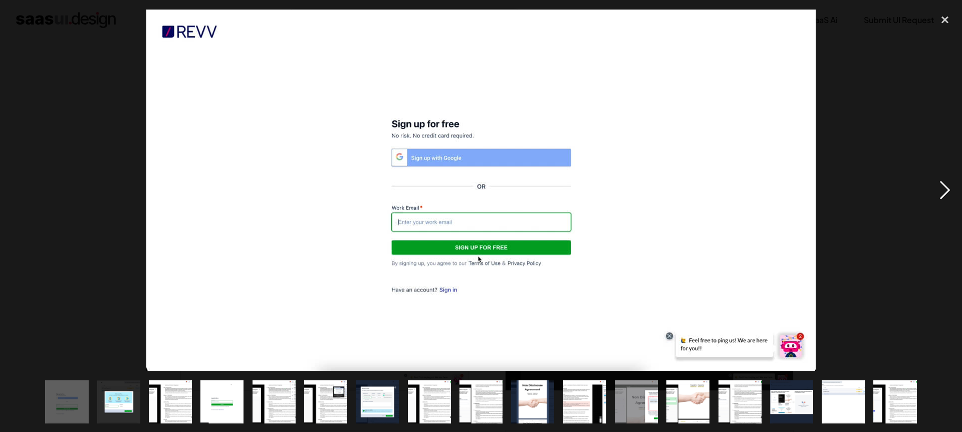
click at [947, 191] on div "next image" at bounding box center [945, 190] width 34 height 362
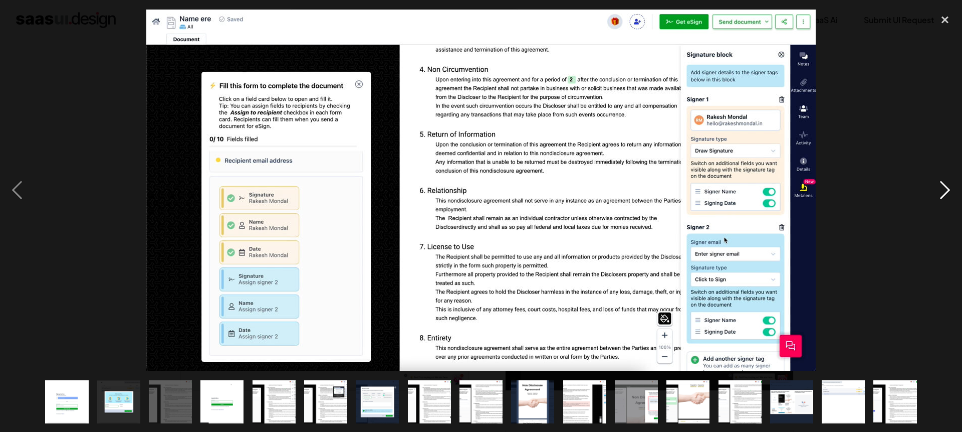
click at [947, 191] on div "next image" at bounding box center [945, 190] width 34 height 362
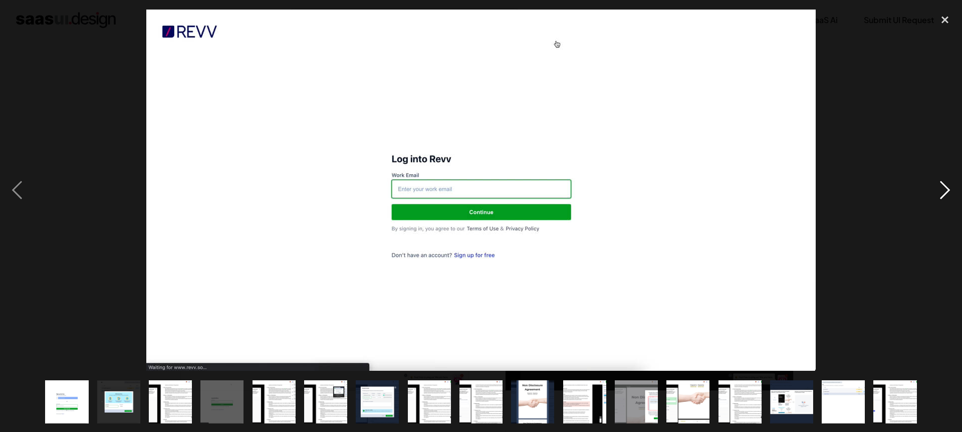
click at [947, 191] on div "next image" at bounding box center [945, 190] width 34 height 362
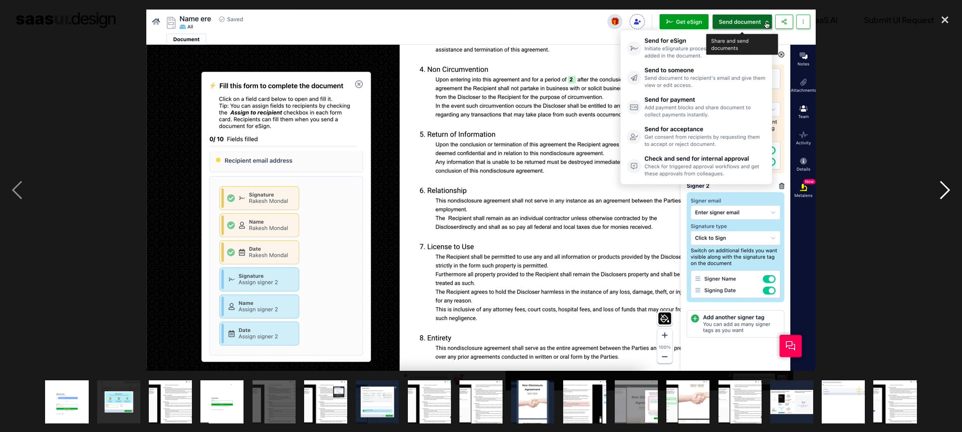
click at [947, 191] on div "next image" at bounding box center [945, 190] width 34 height 362
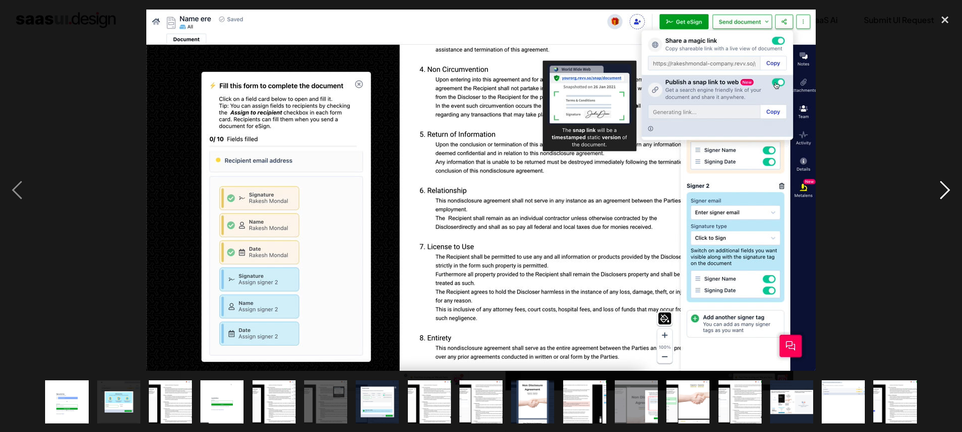
click at [947, 191] on div "next image" at bounding box center [945, 190] width 34 height 362
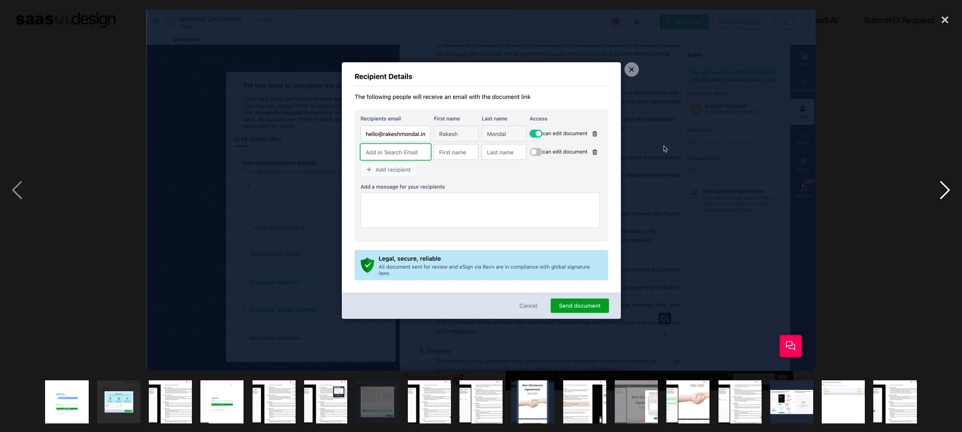
click at [947, 191] on div "next image" at bounding box center [945, 190] width 34 height 362
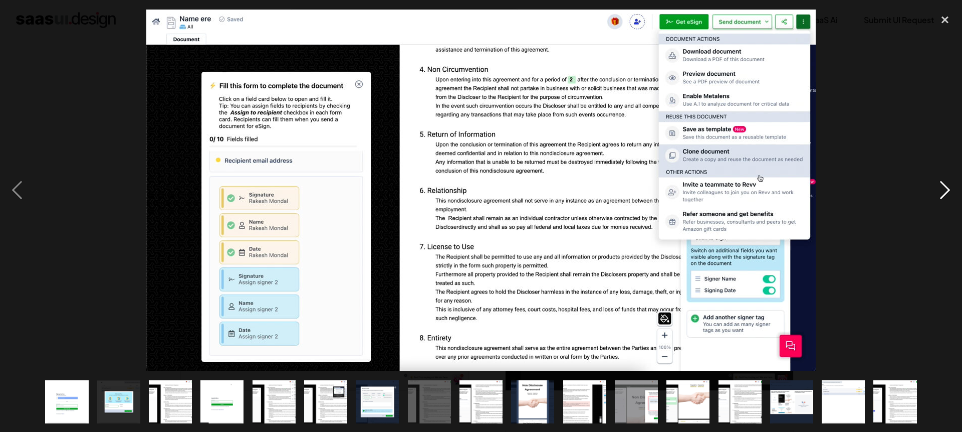
click at [947, 191] on div "next image" at bounding box center [945, 190] width 34 height 362
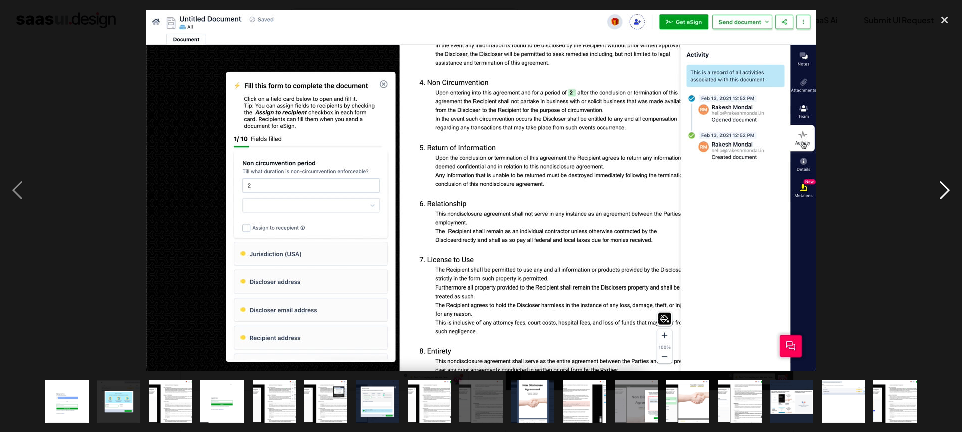
click at [947, 191] on div "next image" at bounding box center [945, 190] width 34 height 362
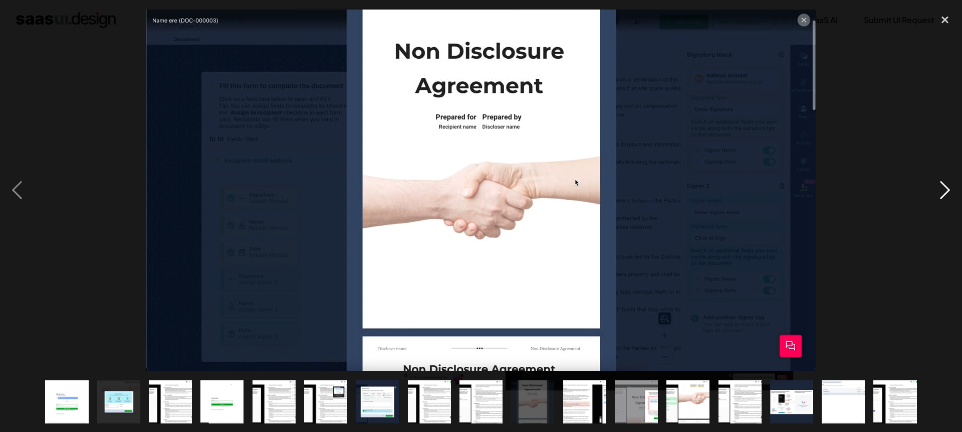
click at [947, 191] on div "next image" at bounding box center [945, 190] width 34 height 362
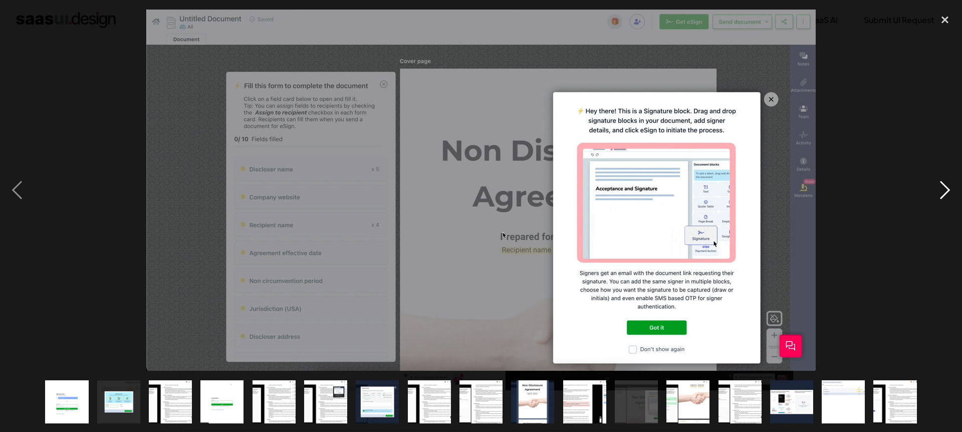
click at [947, 191] on div "next image" at bounding box center [945, 190] width 34 height 362
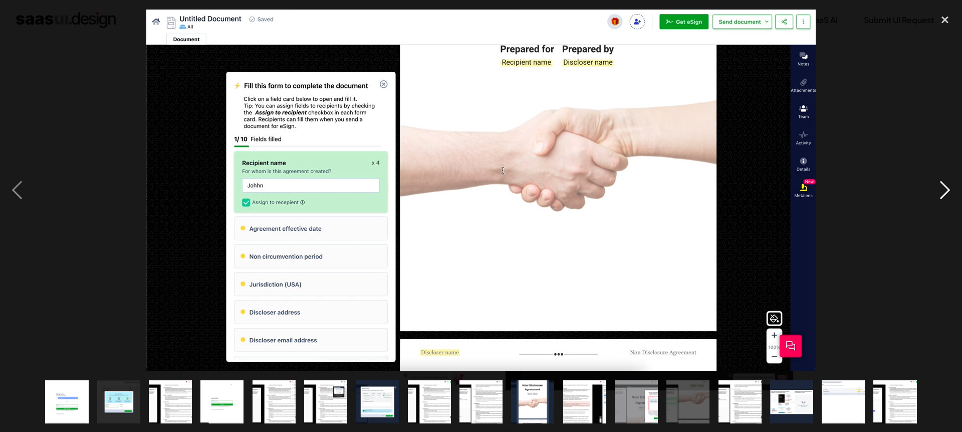
click at [947, 191] on div "next image" at bounding box center [945, 190] width 34 height 362
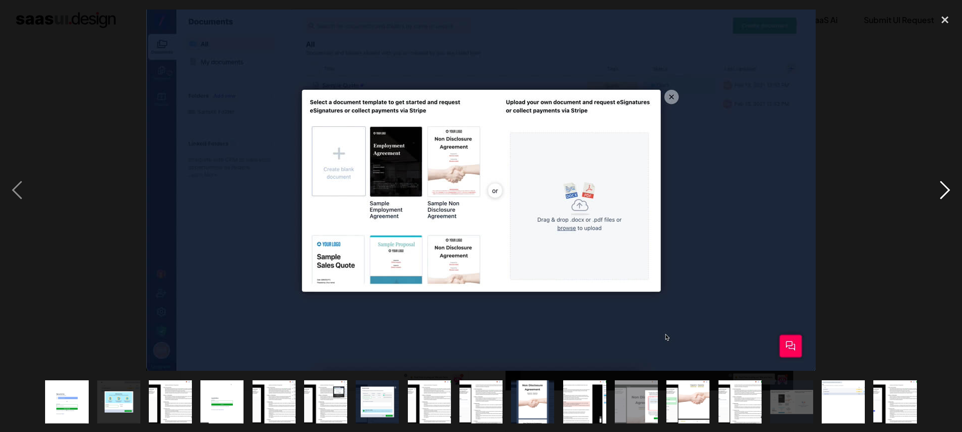
click at [947, 191] on div "next image" at bounding box center [945, 190] width 34 height 362
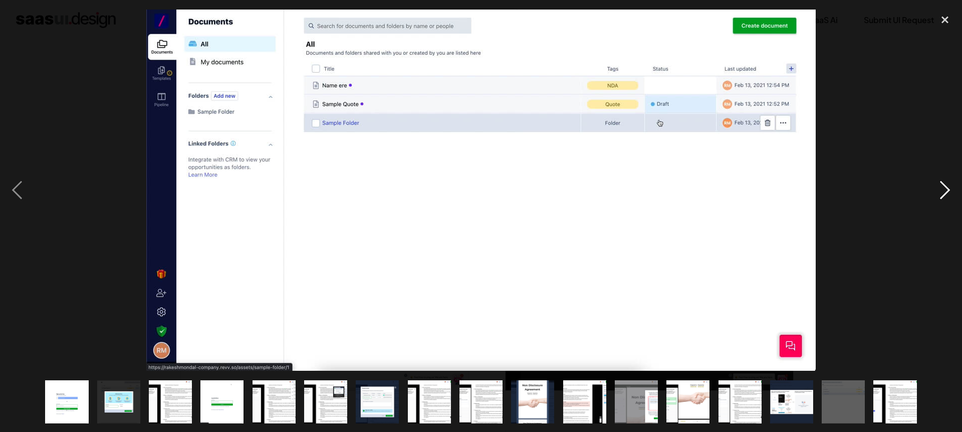
click at [947, 191] on div "next image" at bounding box center [945, 190] width 34 height 362
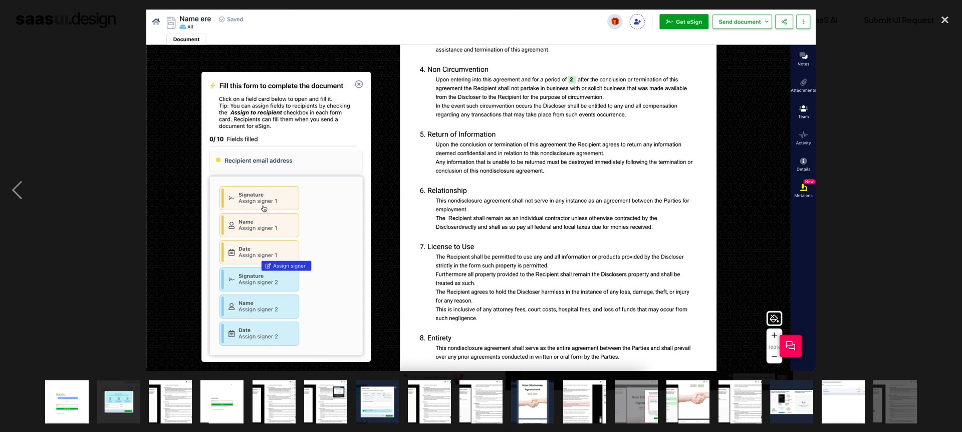
click at [947, 191] on div "next image" at bounding box center [945, 190] width 34 height 362
click at [947, 22] on div "close lightbox" at bounding box center [945, 20] width 34 height 22
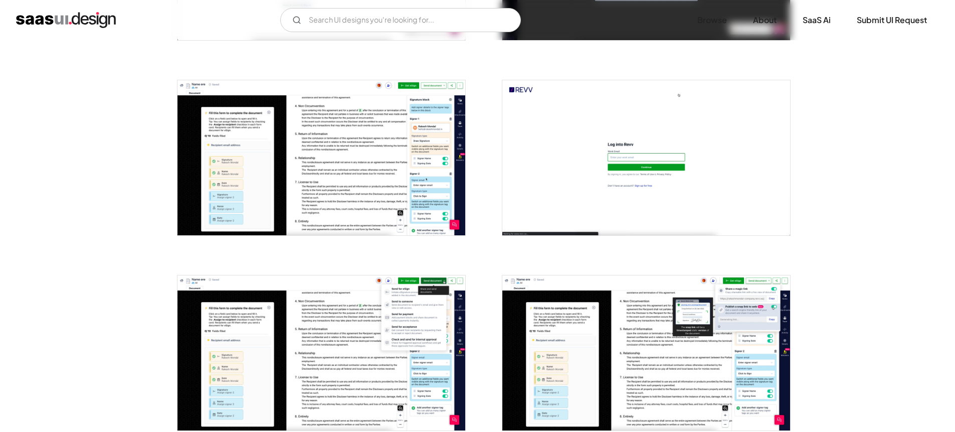
scroll to position [458, 0]
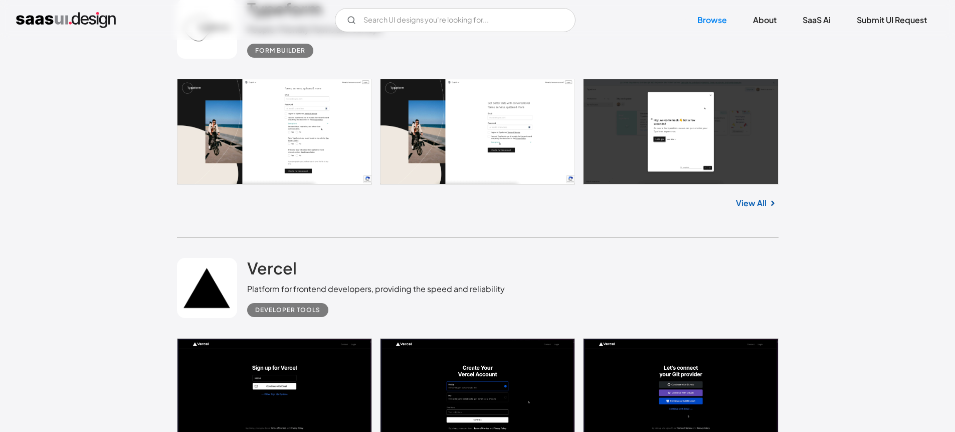
scroll to position [6333, 0]
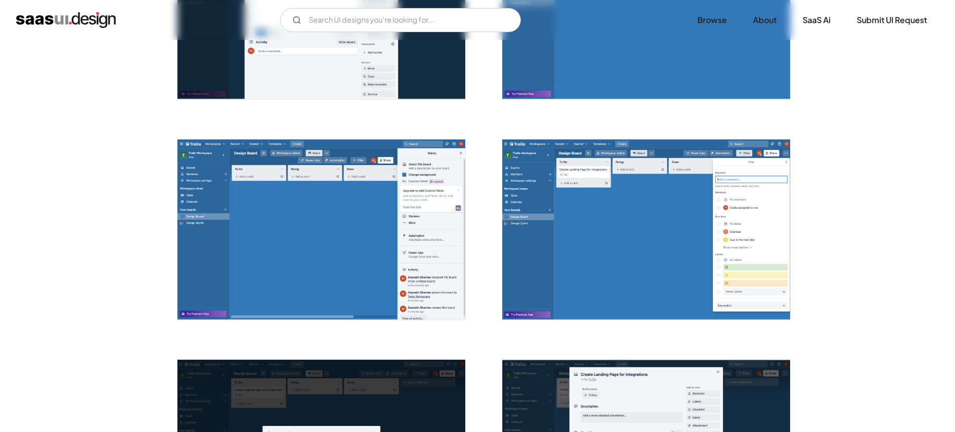
scroll to position [1104, 0]
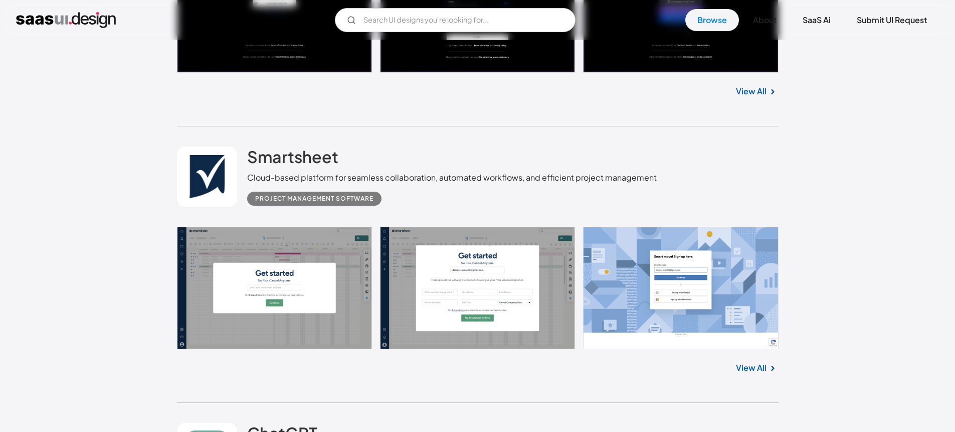
scroll to position [6651, 0]
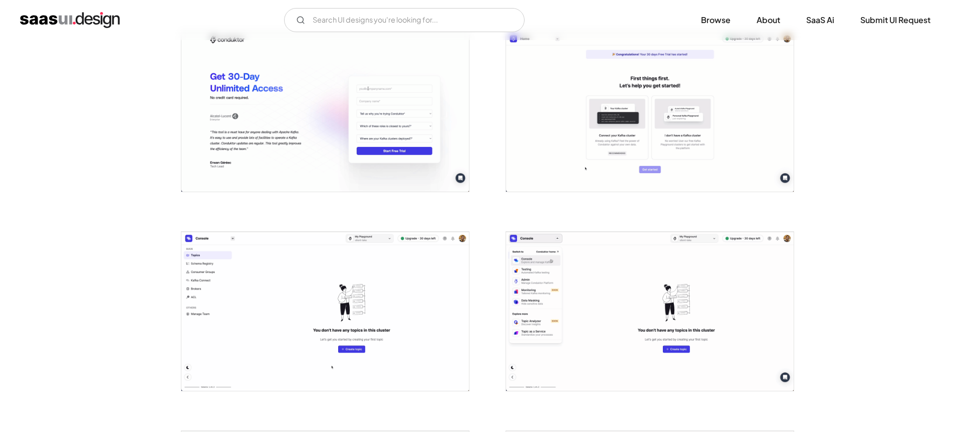
scroll to position [831, 0]
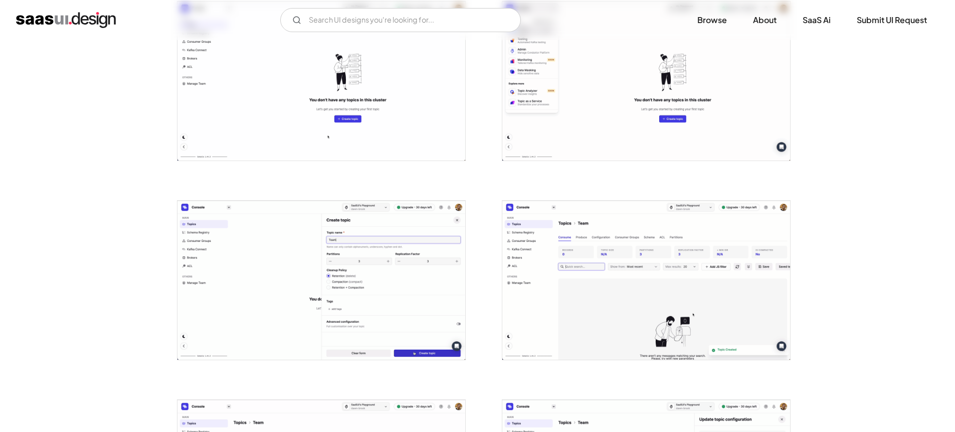
click at [276, 121] on img "open lightbox" at bounding box center [321, 81] width 288 height 159
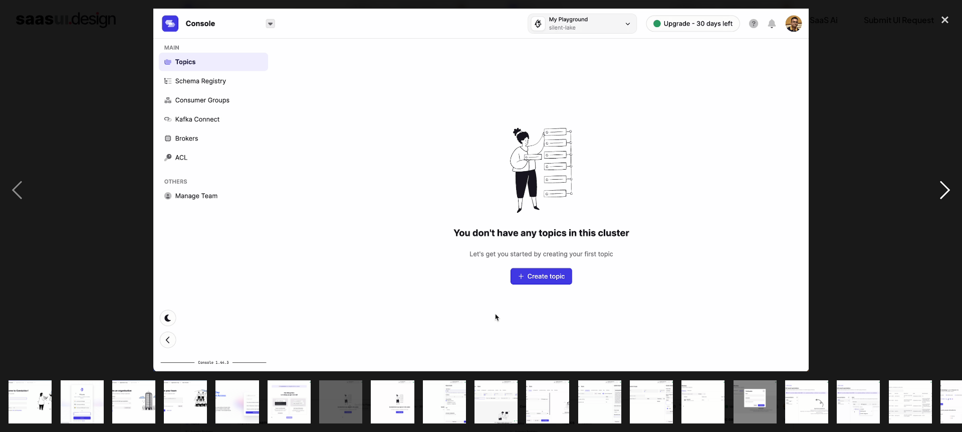
click at [941, 185] on div "next image" at bounding box center [945, 190] width 34 height 362
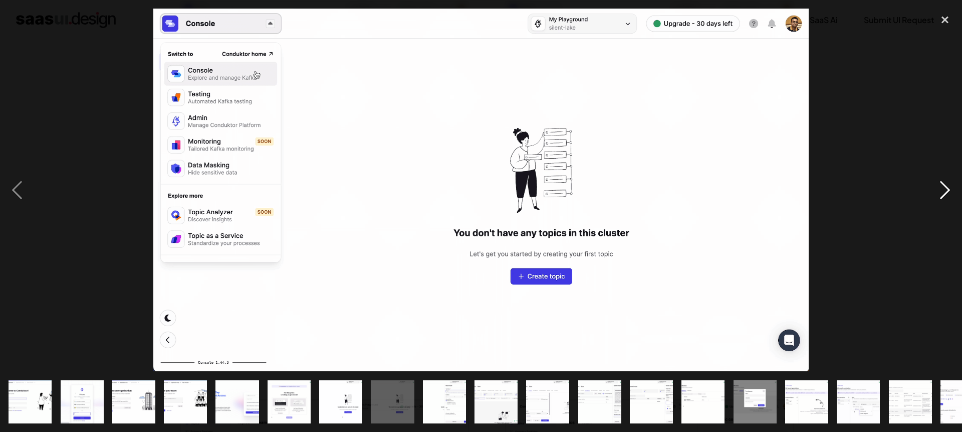
click at [941, 185] on div "next image" at bounding box center [945, 190] width 34 height 362
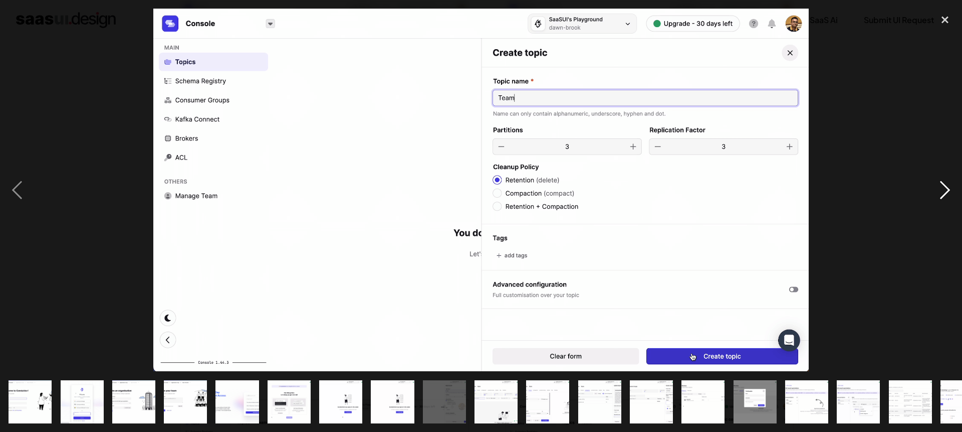
click at [941, 185] on div "next image" at bounding box center [945, 190] width 34 height 362
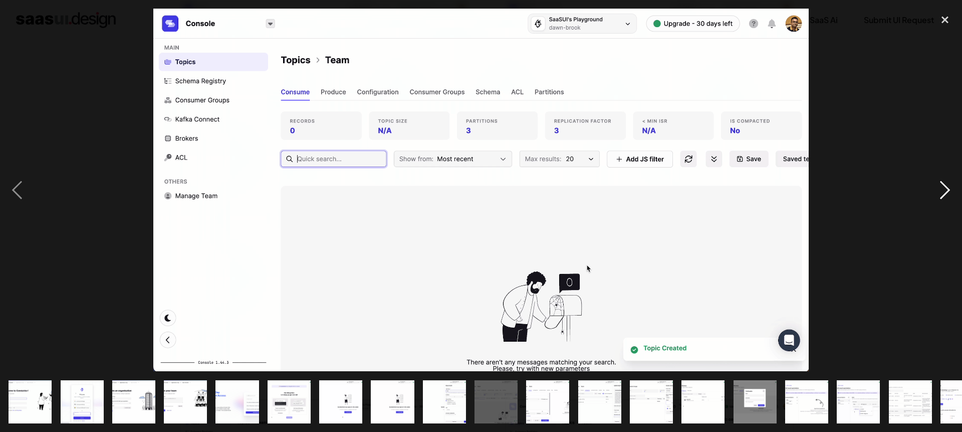
click at [941, 185] on div "next image" at bounding box center [945, 190] width 34 height 362
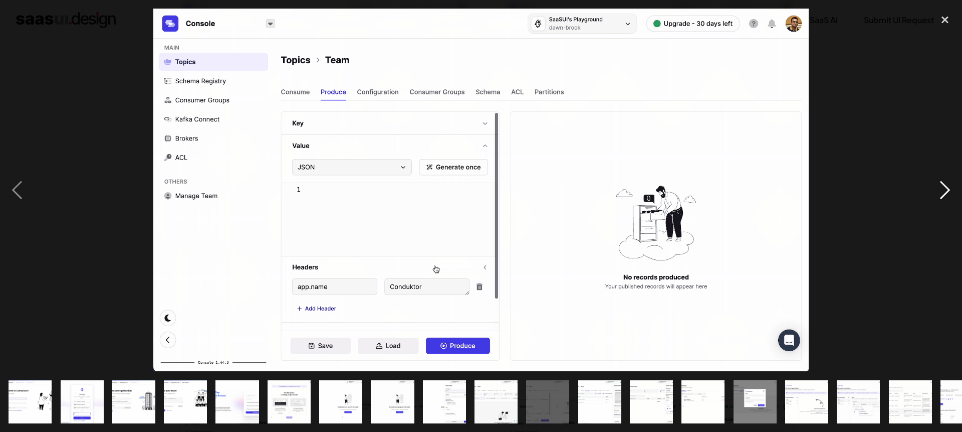
click at [941, 185] on div "next image" at bounding box center [945, 190] width 34 height 362
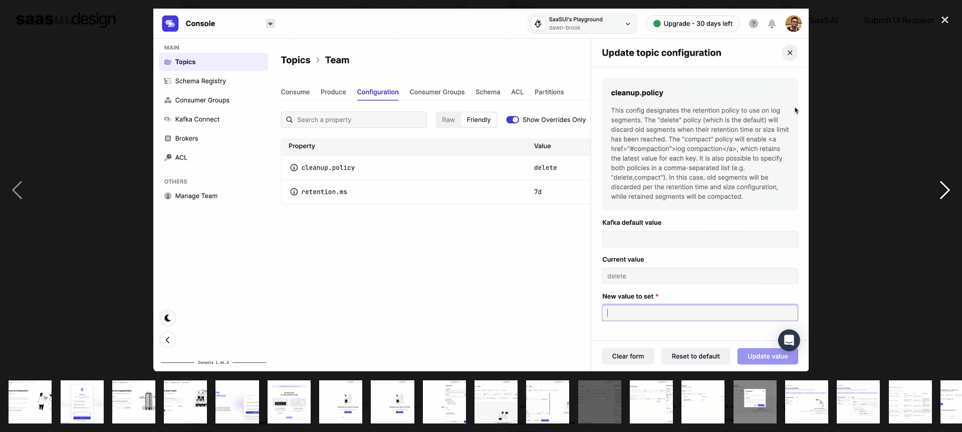
click at [941, 185] on div "next image" at bounding box center [945, 190] width 34 height 362
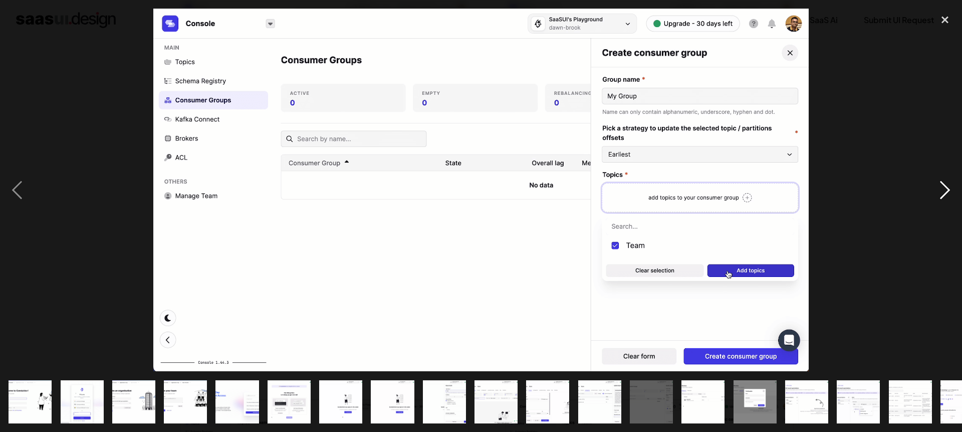
click at [941, 185] on div "next image" at bounding box center [945, 190] width 34 height 362
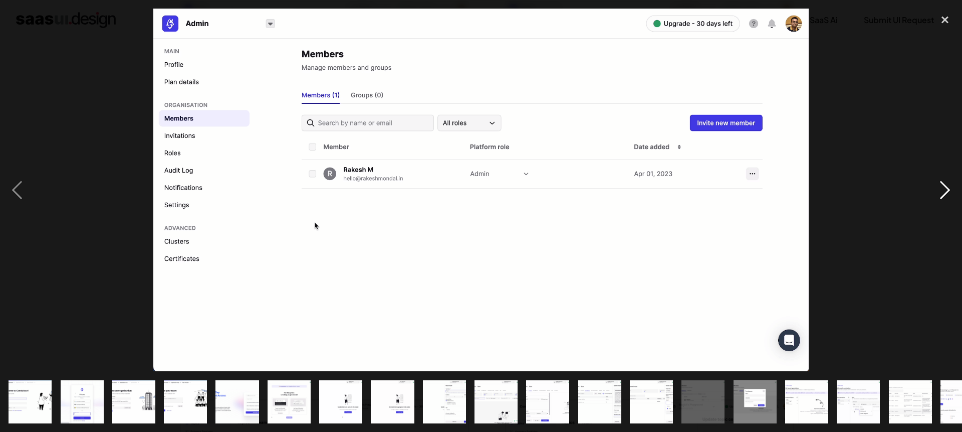
click at [941, 185] on div "next image" at bounding box center [945, 190] width 34 height 362
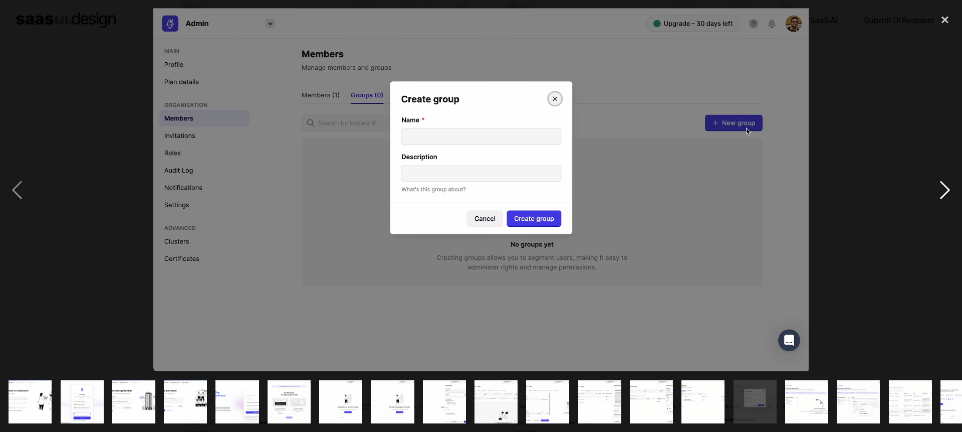
click at [941, 185] on div "next image" at bounding box center [945, 190] width 34 height 362
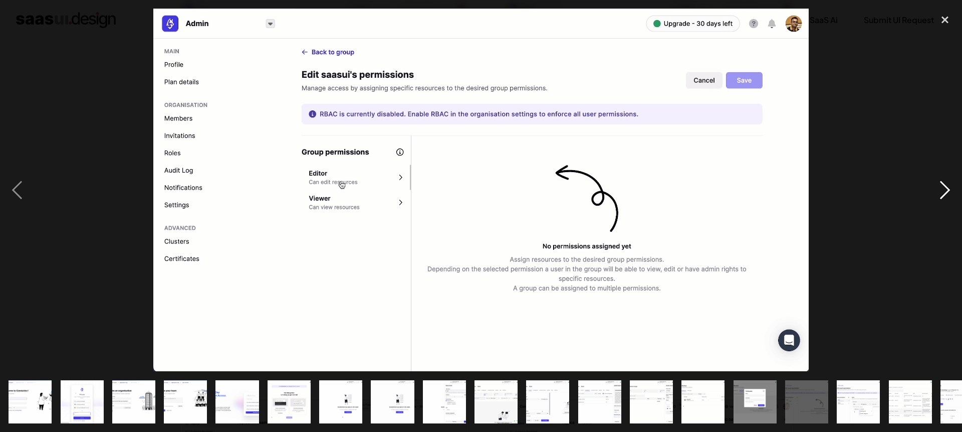
click at [941, 185] on div "next image" at bounding box center [945, 190] width 34 height 362
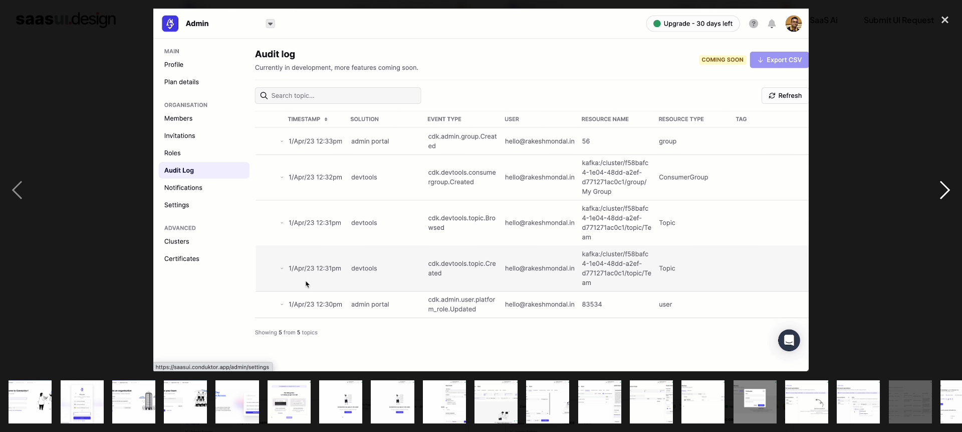
click at [941, 185] on div "next image" at bounding box center [945, 190] width 34 height 362
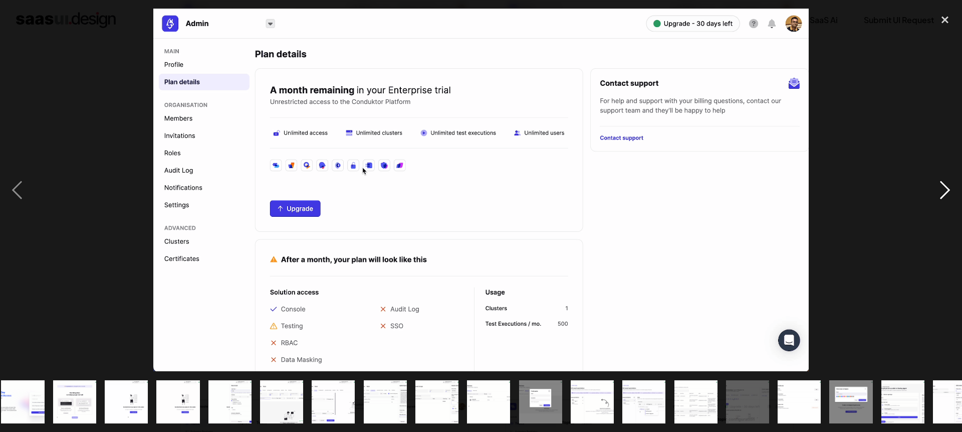
click at [941, 185] on div "next image" at bounding box center [945, 190] width 34 height 362
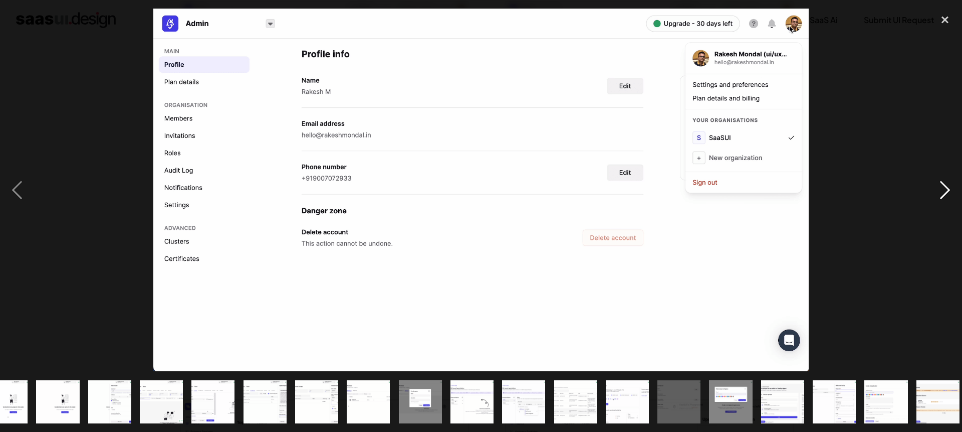
click at [941, 185] on div "next image" at bounding box center [945, 190] width 34 height 362
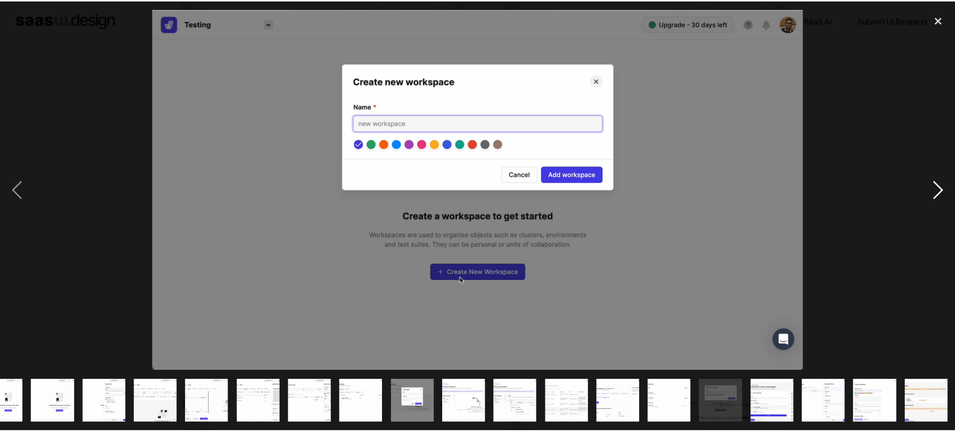
scroll to position [0, 341]
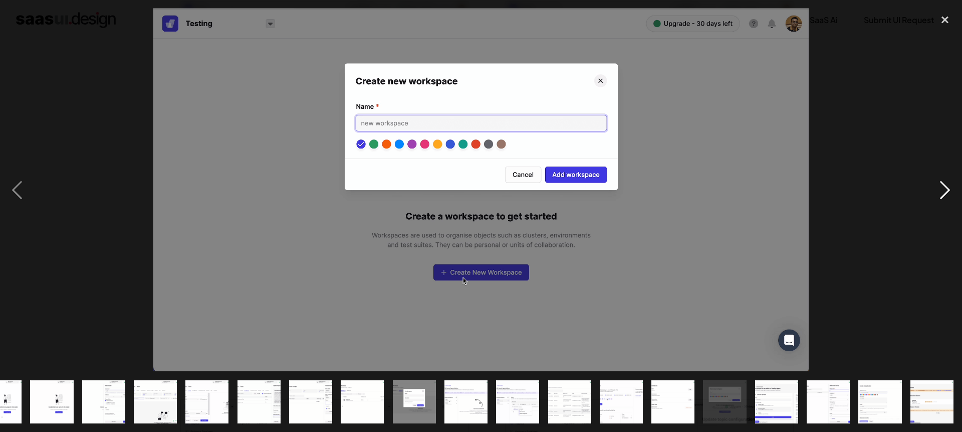
click at [941, 185] on div "next image" at bounding box center [945, 190] width 34 height 362
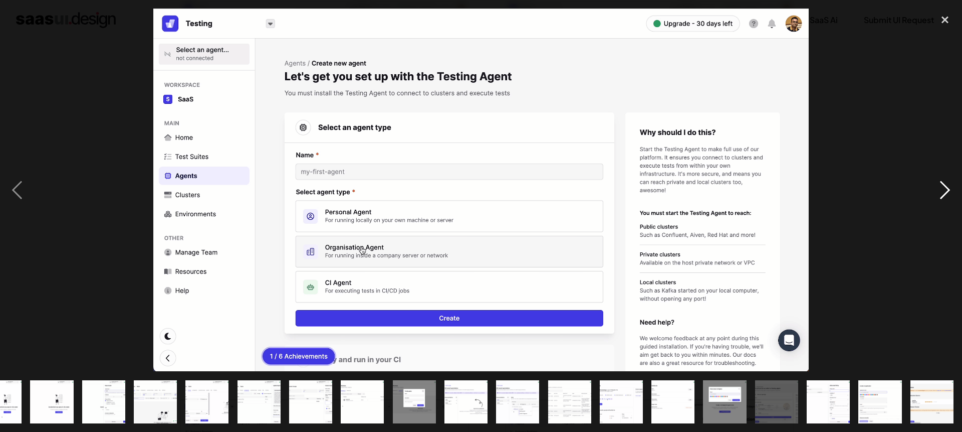
click at [941, 185] on div "next image" at bounding box center [945, 190] width 34 height 362
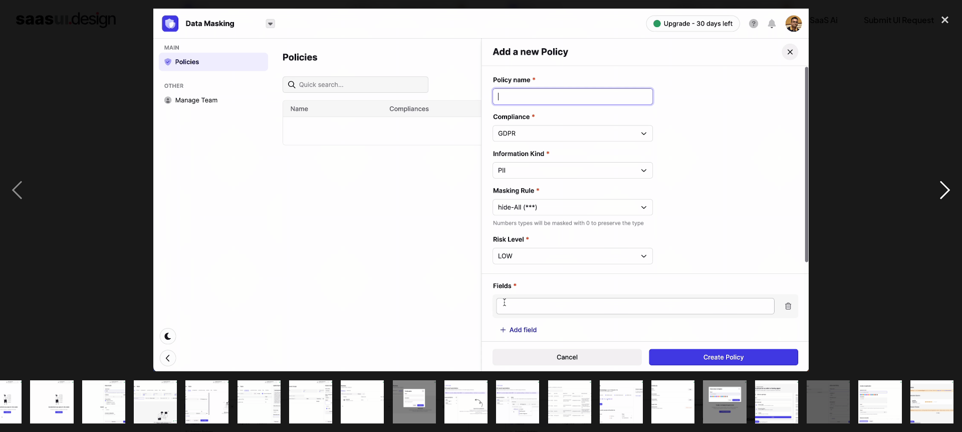
click at [941, 185] on div "next image" at bounding box center [945, 190] width 34 height 362
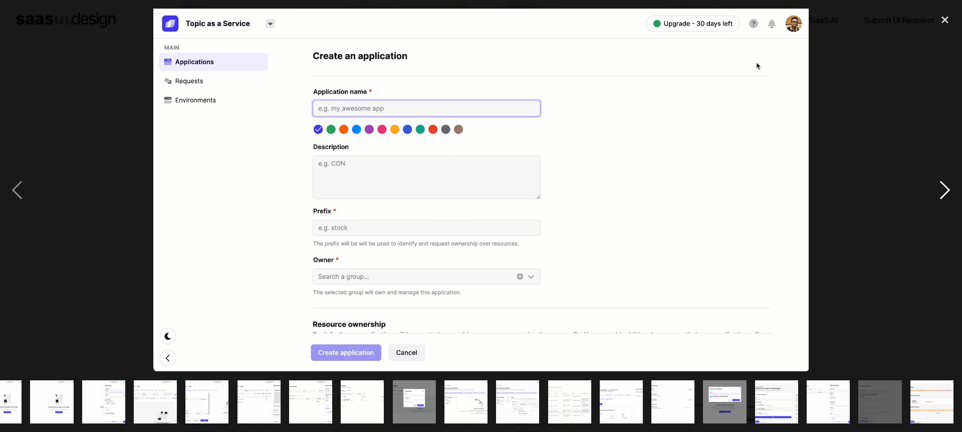
click at [941, 185] on div "next image" at bounding box center [945, 190] width 34 height 362
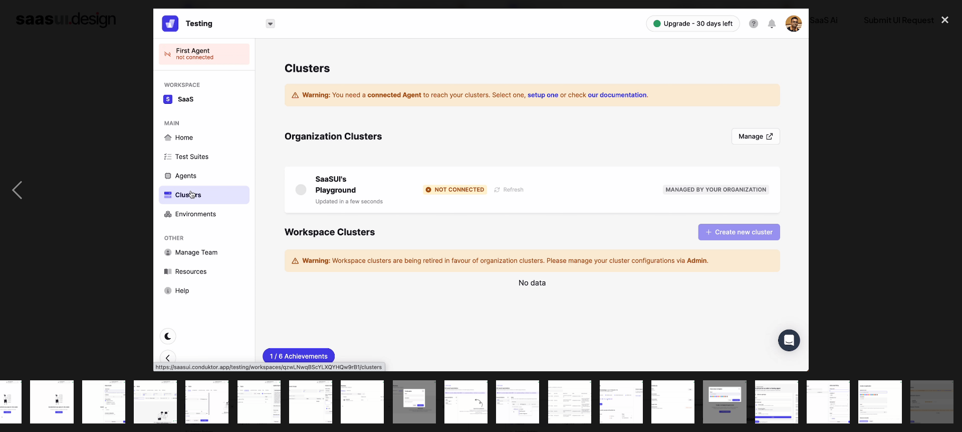
click at [941, 185] on div "next image" at bounding box center [945, 190] width 34 height 362
click at [941, 20] on div "close lightbox" at bounding box center [945, 20] width 34 height 22
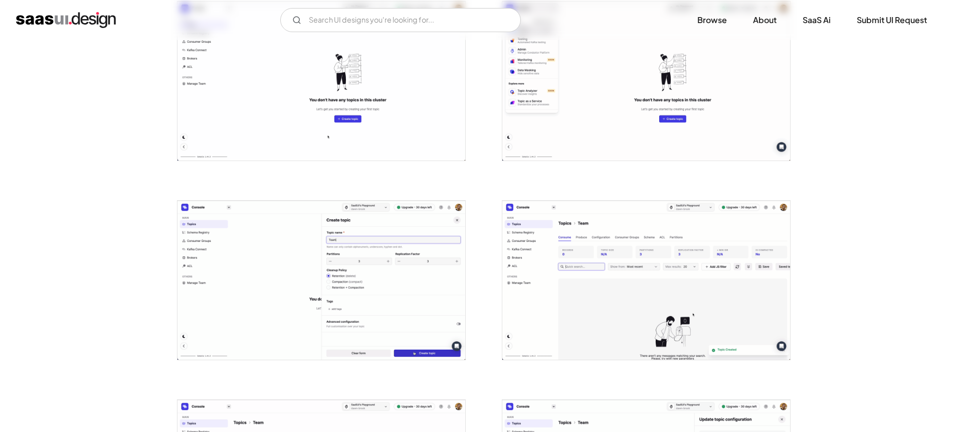
scroll to position [0, 0]
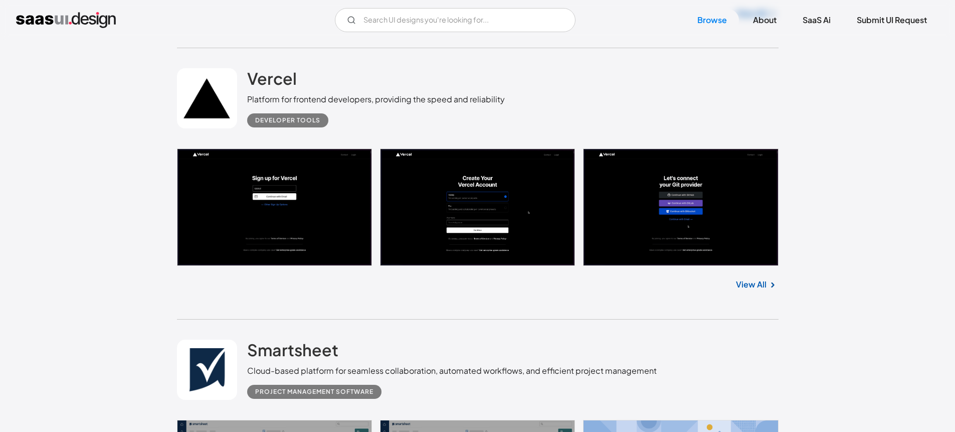
scroll to position [6829, 0]
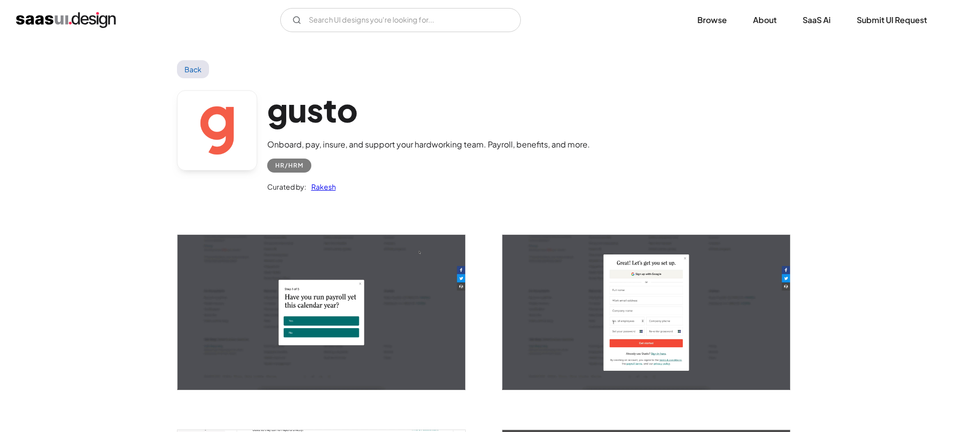
click at [692, 318] on img "open lightbox" at bounding box center [646, 312] width 288 height 155
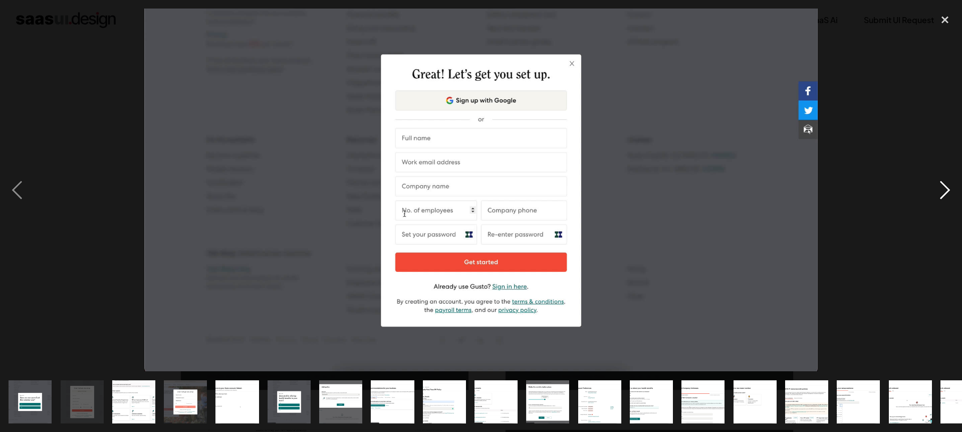
click at [938, 190] on div "next image" at bounding box center [945, 190] width 34 height 362
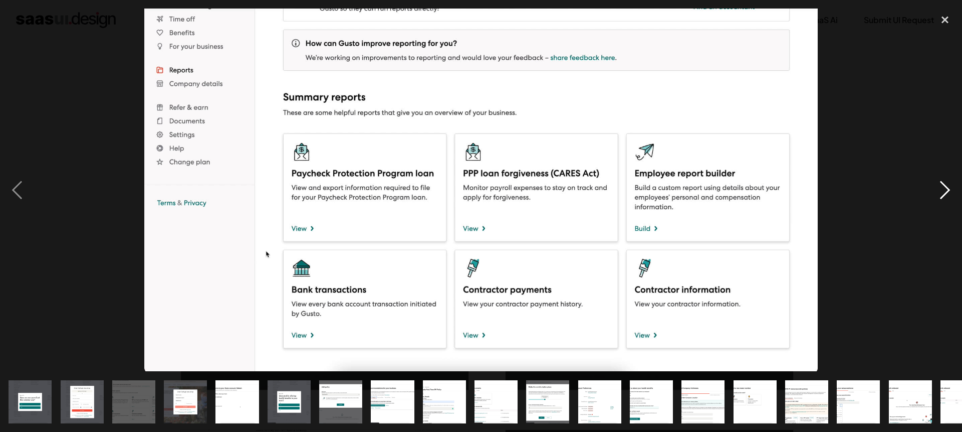
click at [938, 190] on div "next image" at bounding box center [945, 190] width 34 height 362
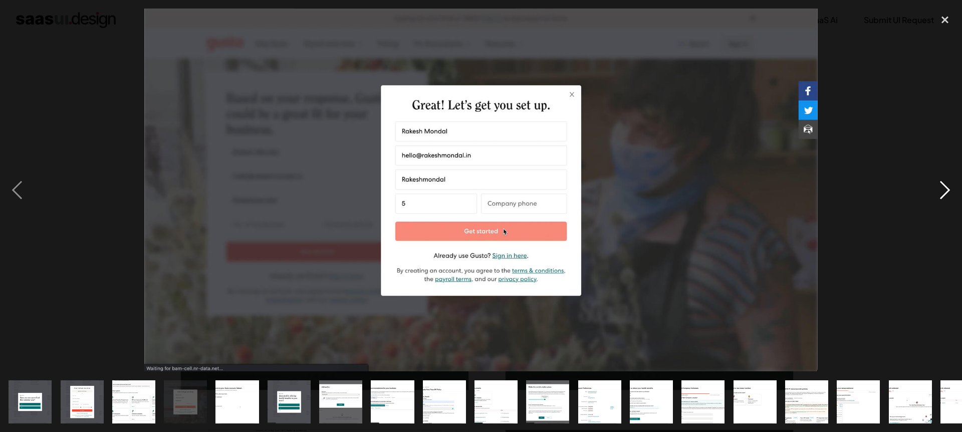
click at [938, 190] on div "next image" at bounding box center [945, 190] width 34 height 362
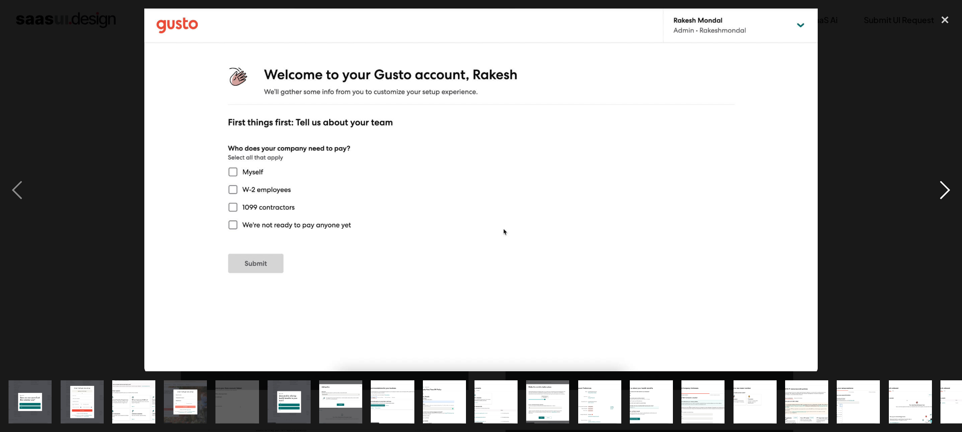
click at [938, 190] on div "next image" at bounding box center [945, 190] width 34 height 362
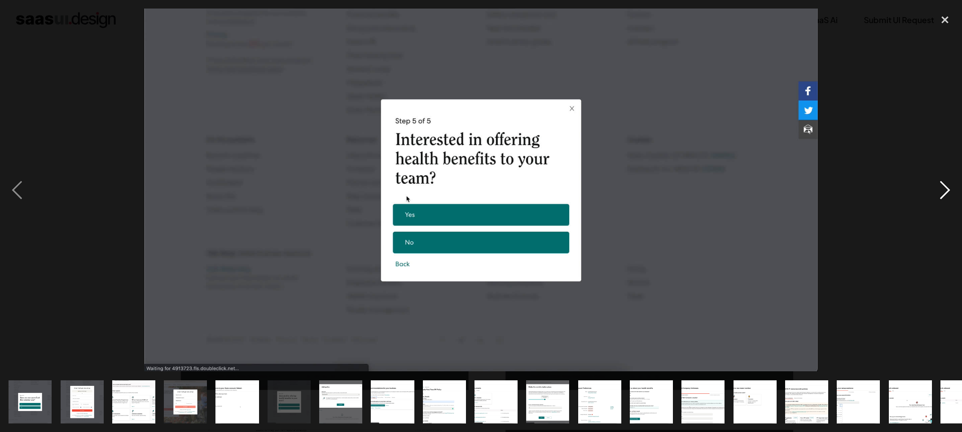
click at [938, 190] on div "next image" at bounding box center [945, 190] width 34 height 362
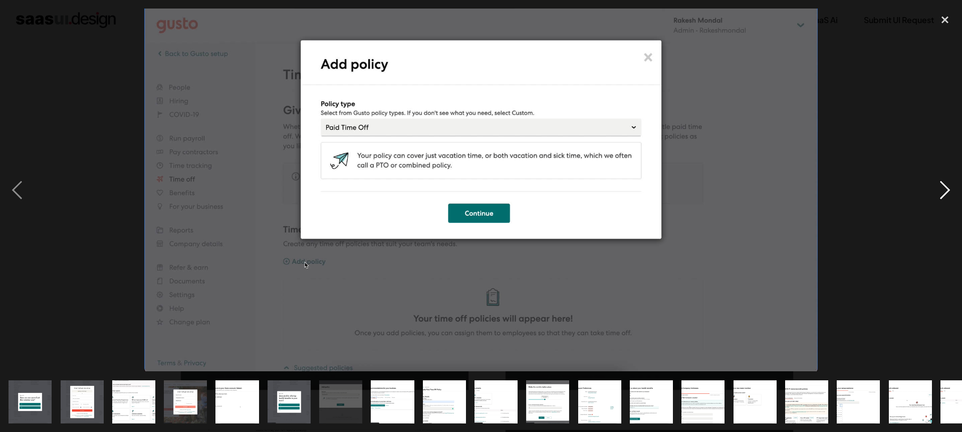
click at [938, 190] on div "next image" at bounding box center [945, 190] width 34 height 362
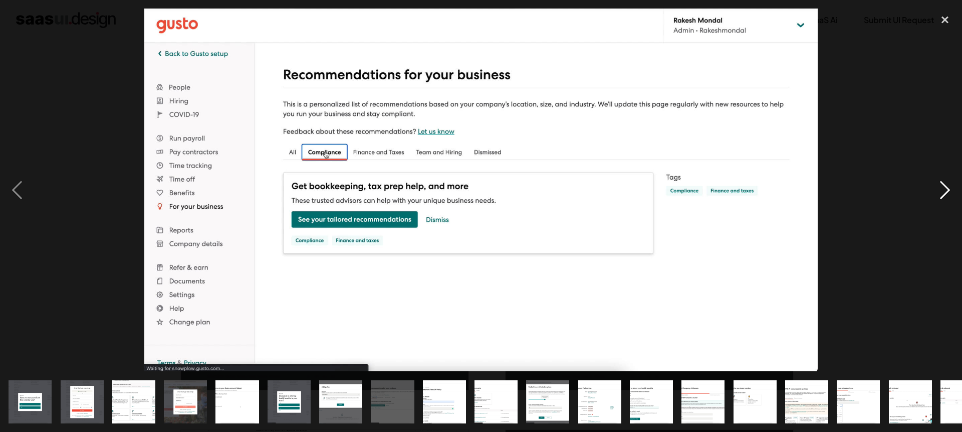
click at [938, 190] on div "next image" at bounding box center [945, 190] width 34 height 362
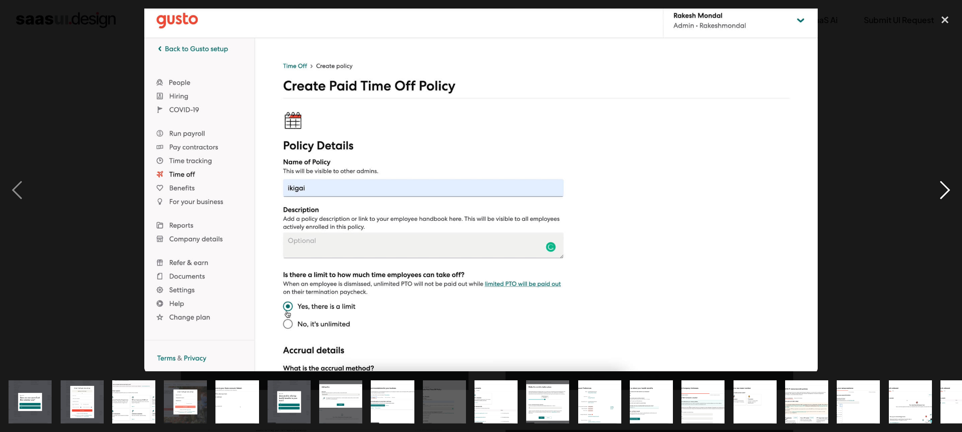
click at [938, 190] on div "next image" at bounding box center [945, 190] width 34 height 362
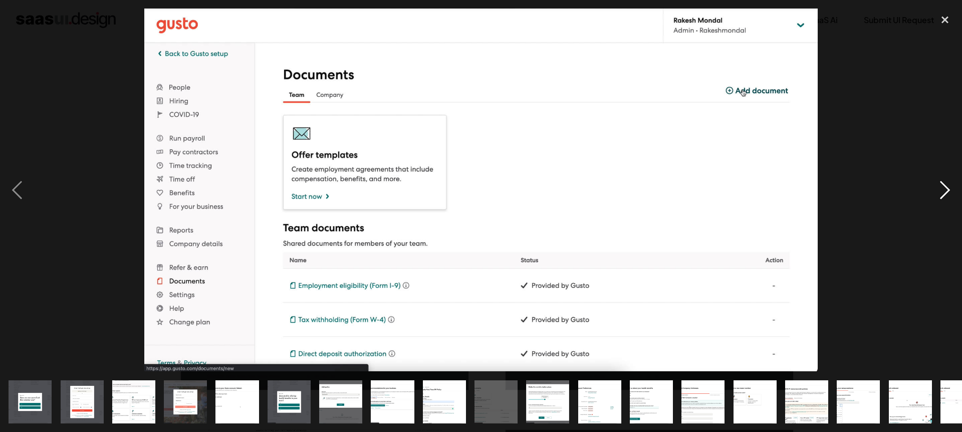
click at [938, 190] on div "next image" at bounding box center [945, 190] width 34 height 362
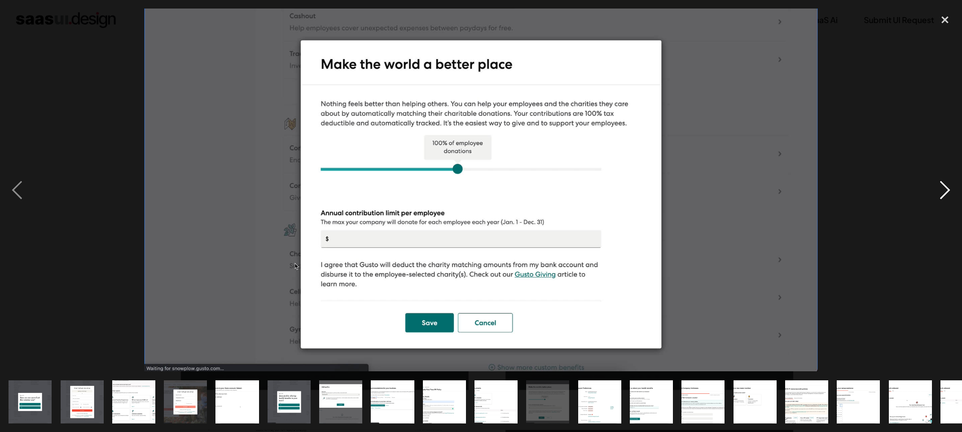
click at [938, 190] on div "next image" at bounding box center [945, 190] width 34 height 362
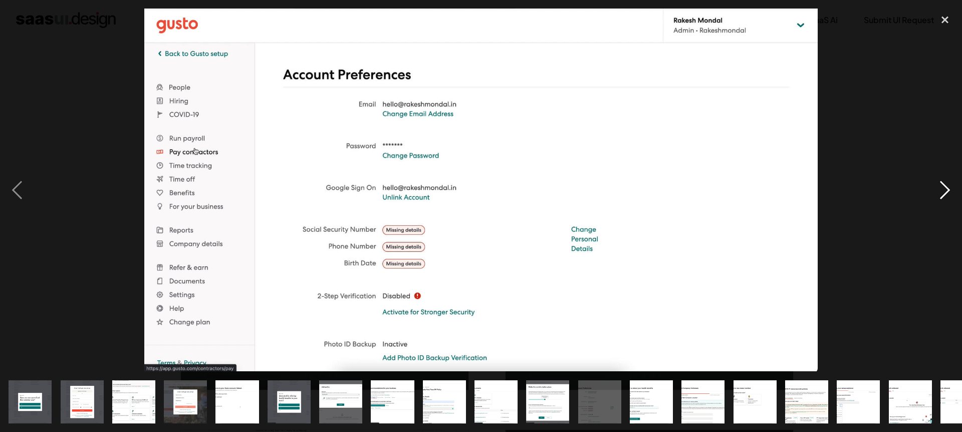
click at [938, 190] on div "next image" at bounding box center [945, 190] width 34 height 362
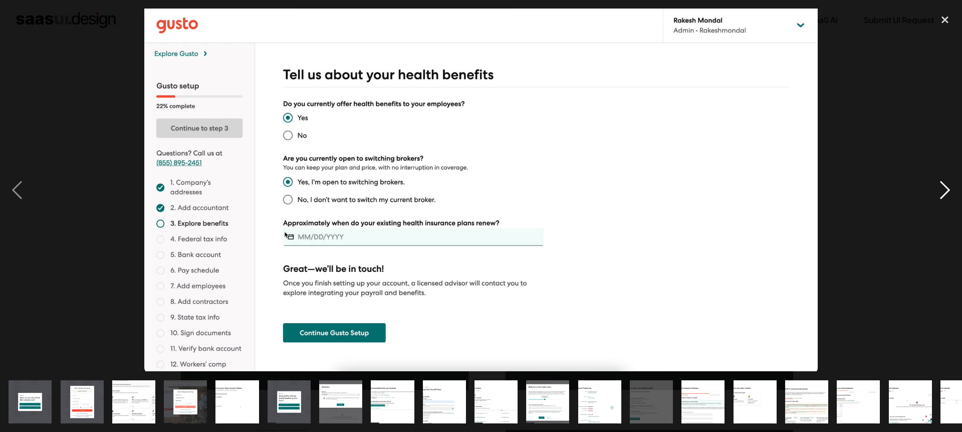
click at [938, 190] on div "next image" at bounding box center [945, 190] width 34 height 362
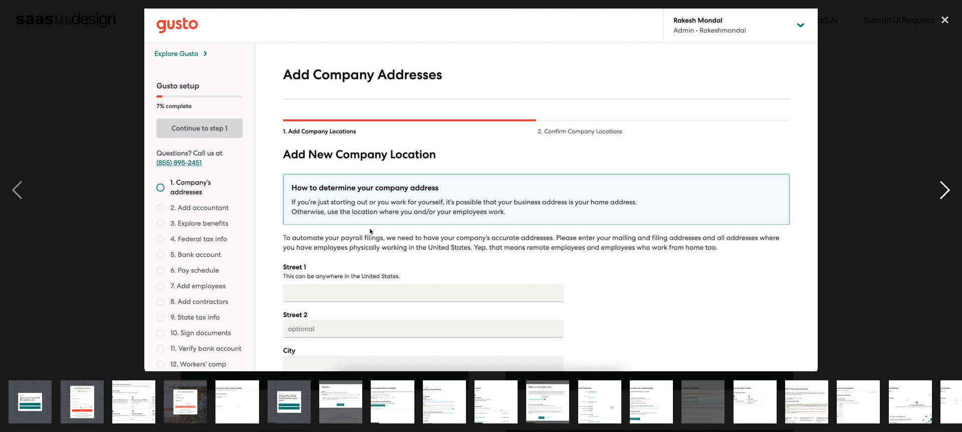
click at [938, 190] on div "next image" at bounding box center [945, 190] width 34 height 362
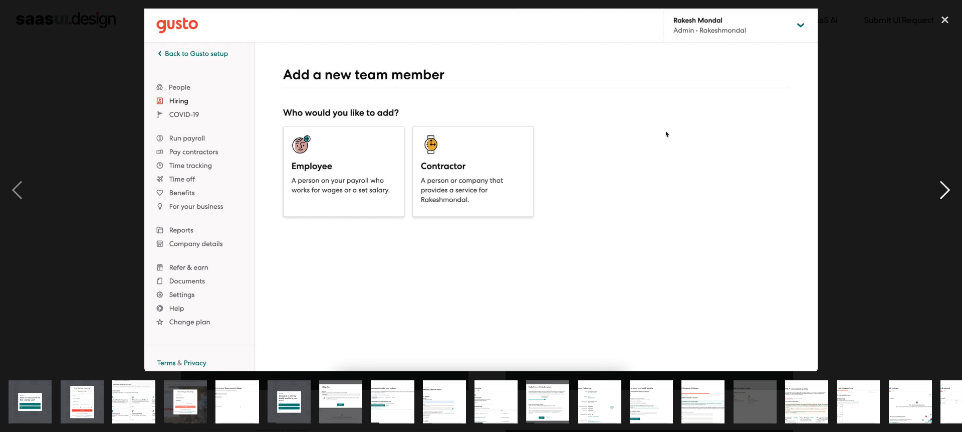
click at [938, 190] on div "next image" at bounding box center [945, 190] width 34 height 362
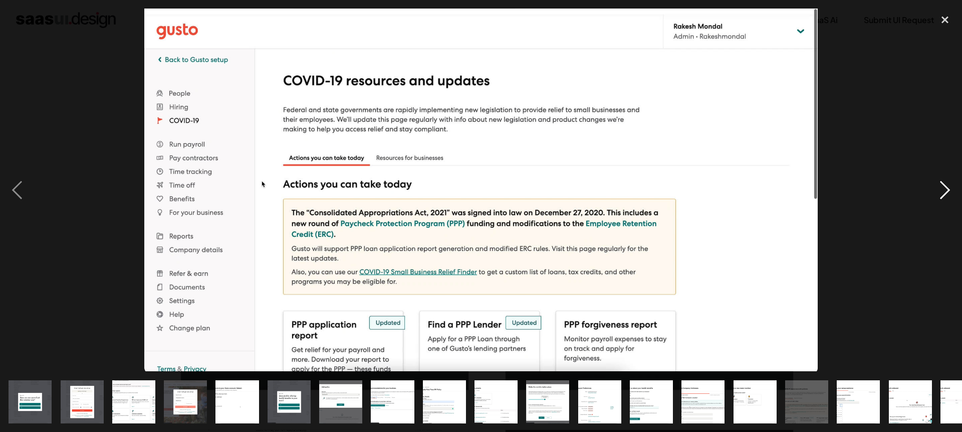
click at [938, 190] on div "next image" at bounding box center [945, 190] width 34 height 362
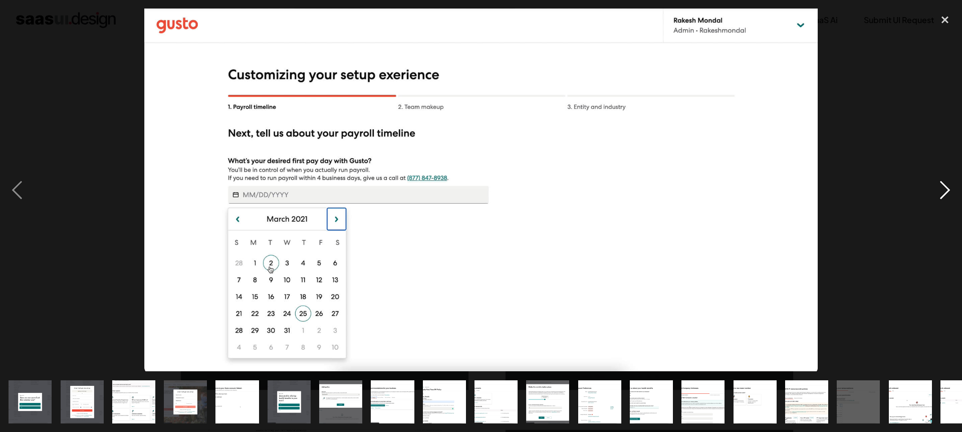
click at [938, 190] on div "next image" at bounding box center [945, 190] width 34 height 362
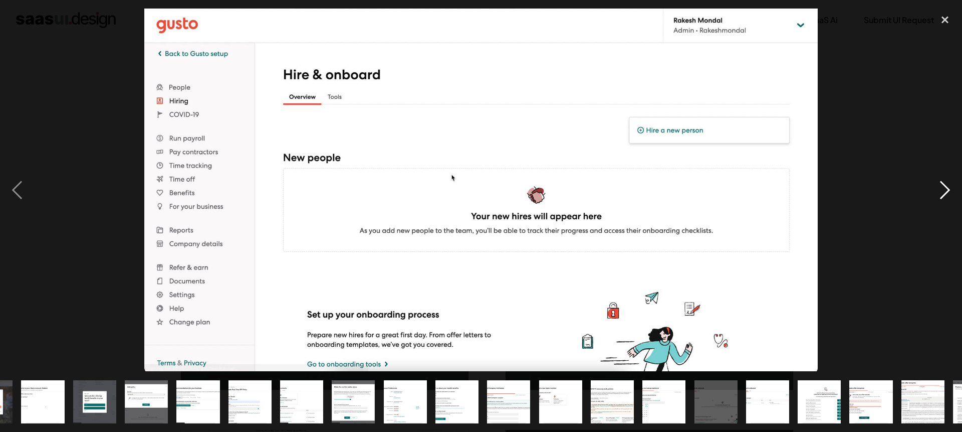
click at [938, 190] on div "next image" at bounding box center [945, 190] width 34 height 362
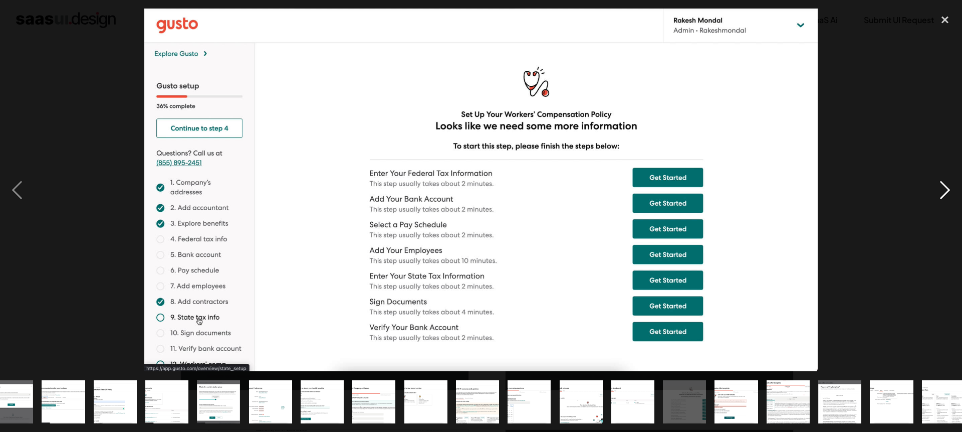
click at [938, 190] on div "next image" at bounding box center [945, 190] width 34 height 362
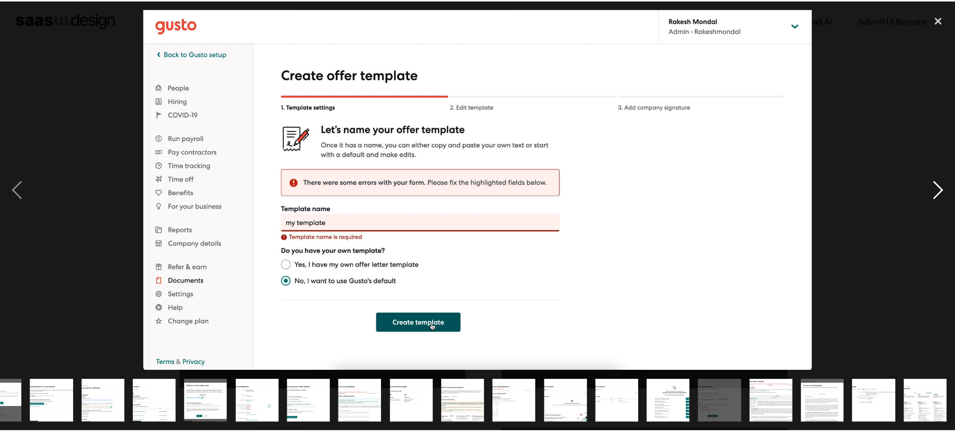
scroll to position [0, 341]
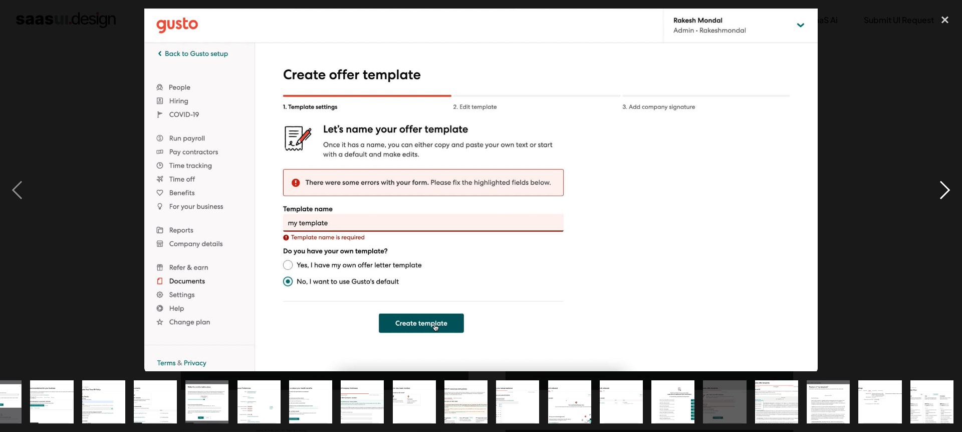
click at [938, 190] on div "next image" at bounding box center [945, 190] width 34 height 362
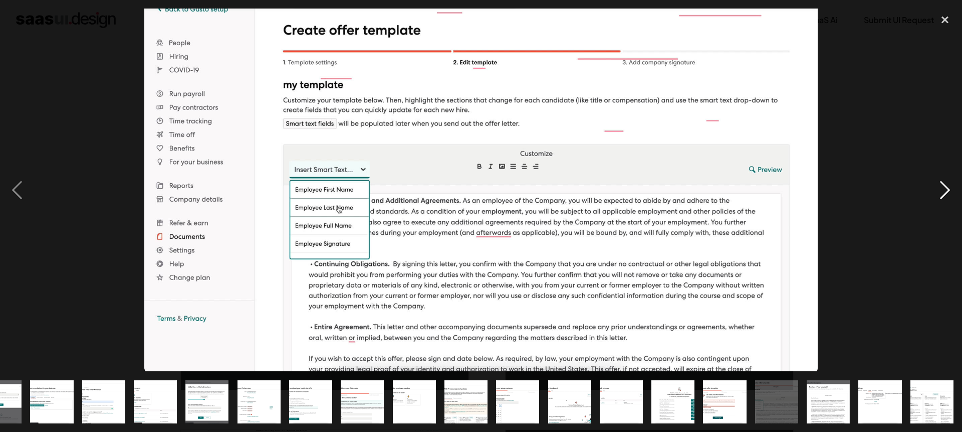
click at [938, 190] on div "next image" at bounding box center [945, 190] width 34 height 362
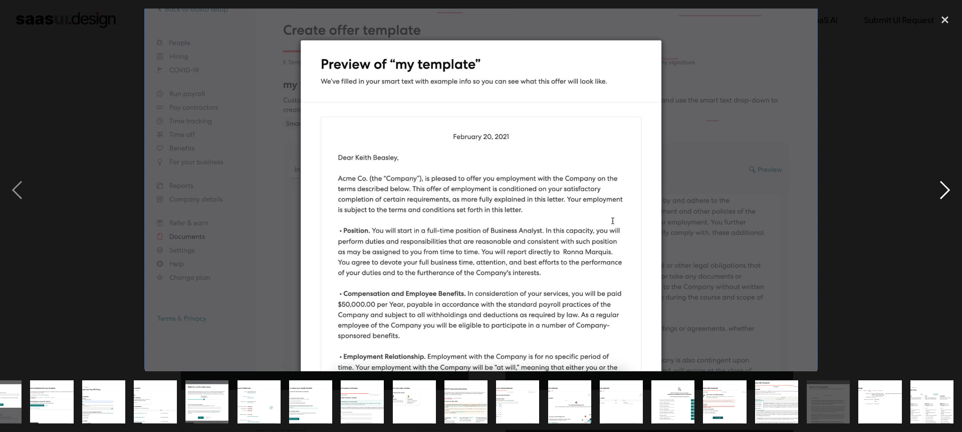
click at [938, 190] on div "next image" at bounding box center [945, 190] width 34 height 362
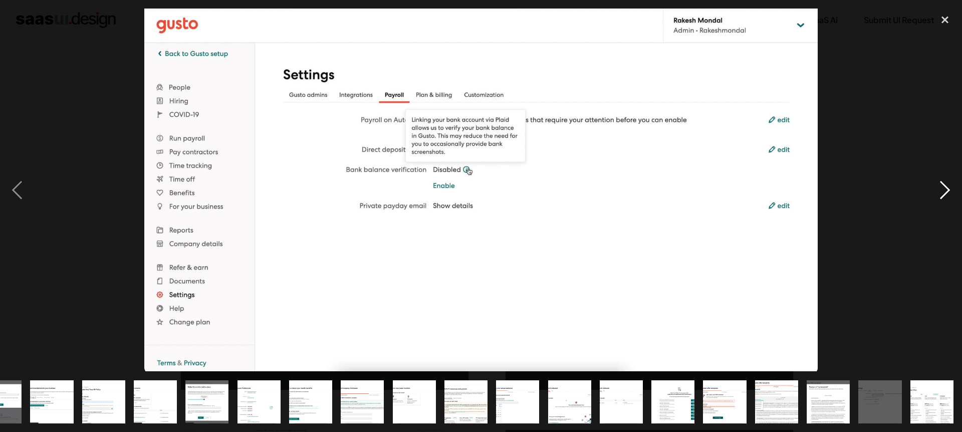
click at [938, 190] on div "next image" at bounding box center [945, 190] width 34 height 362
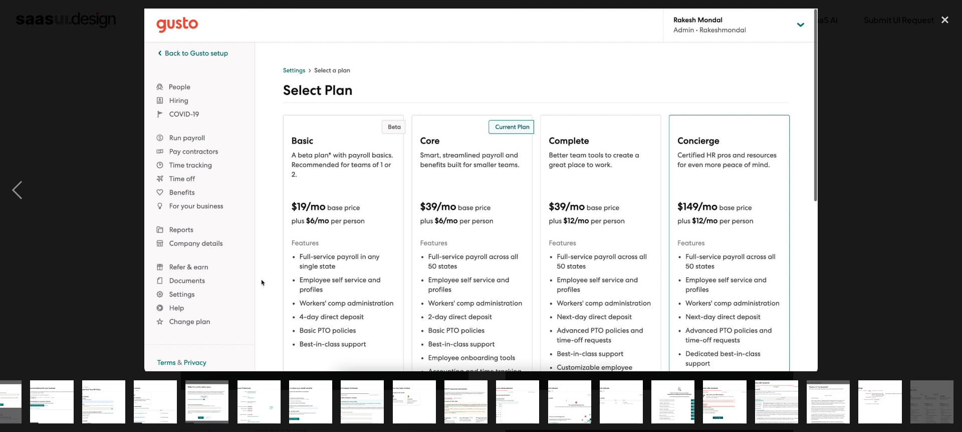
click at [938, 190] on div "next image" at bounding box center [945, 190] width 34 height 362
click at [949, 20] on div "close lightbox" at bounding box center [945, 20] width 34 height 22
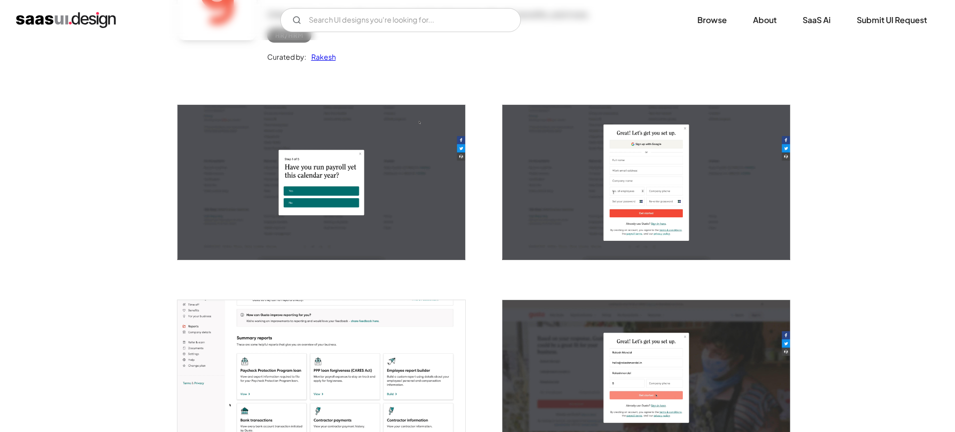
scroll to position [344, 0]
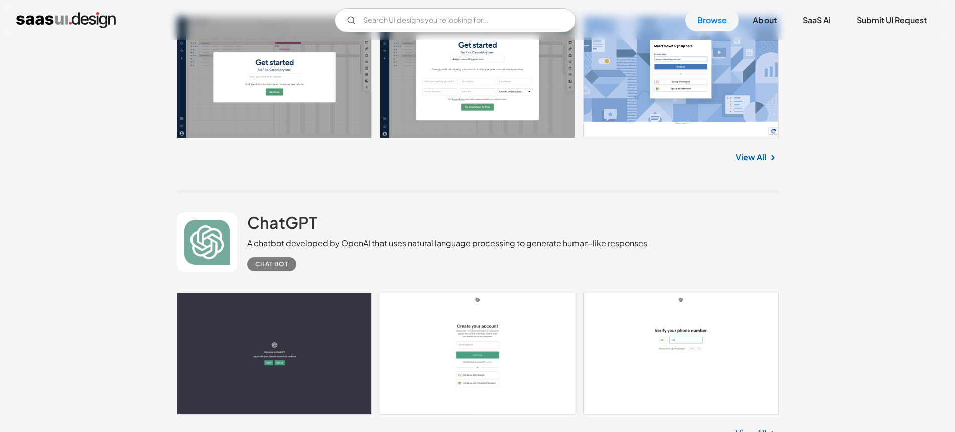
scroll to position [7012, 0]
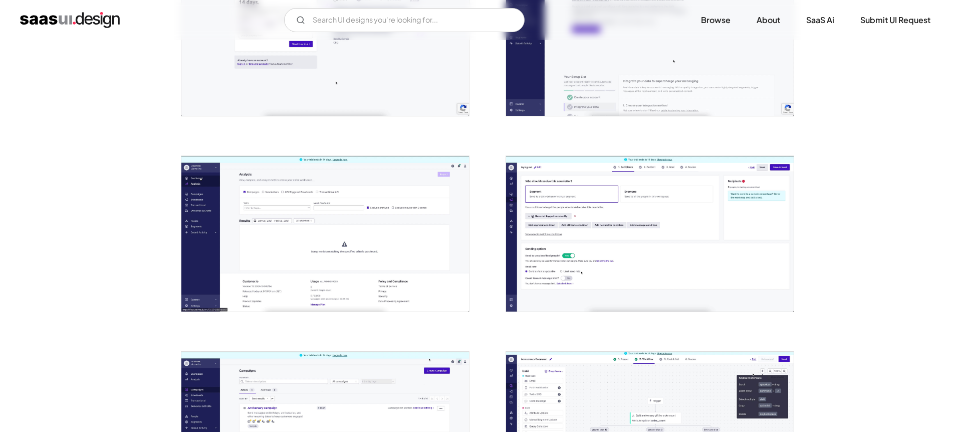
scroll to position [828, 0]
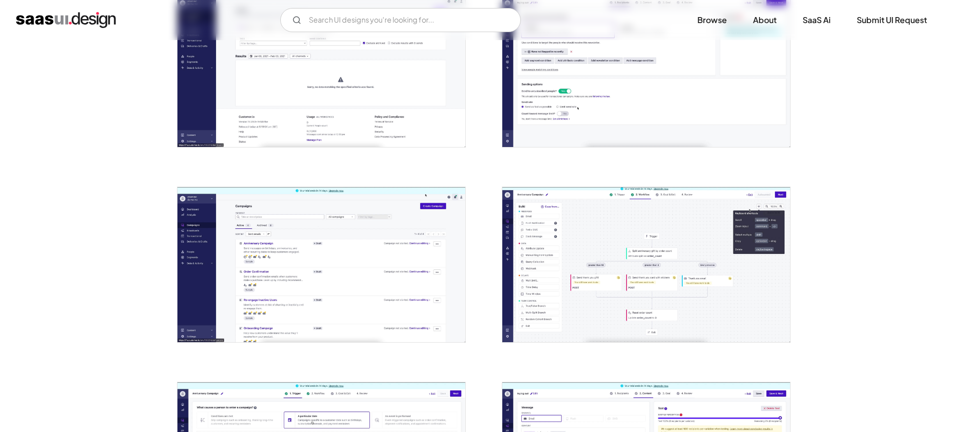
click at [254, 65] on img "open lightbox" at bounding box center [321, 68] width 288 height 155
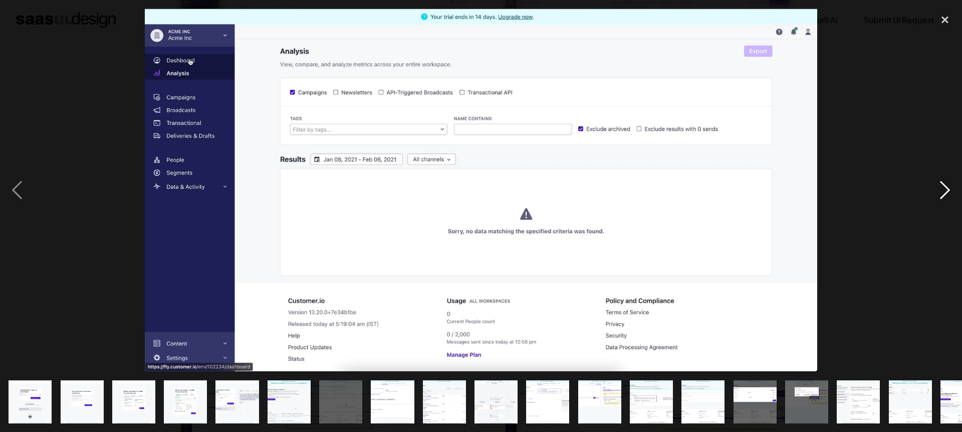
click at [951, 192] on div "next image" at bounding box center [945, 190] width 34 height 362
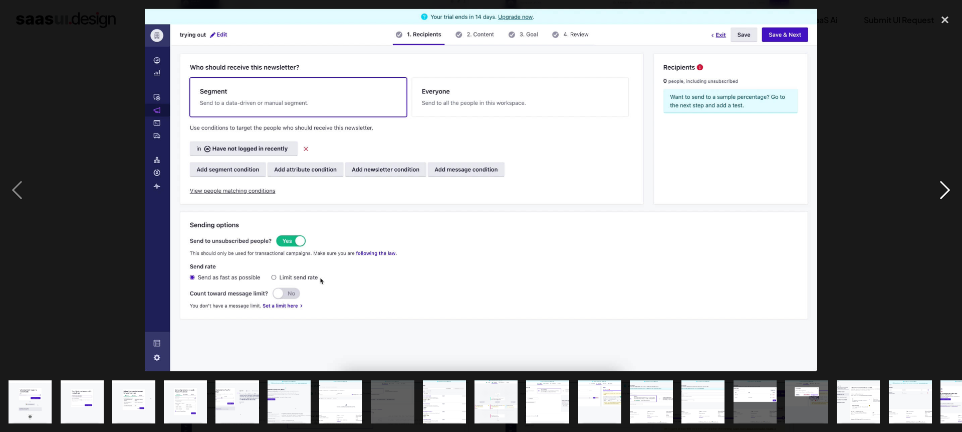
click at [951, 192] on div "next image" at bounding box center [945, 190] width 34 height 362
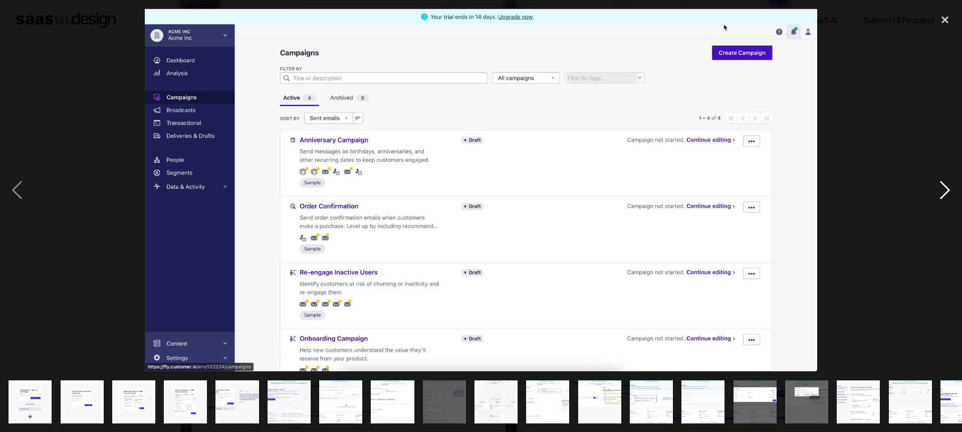
click at [951, 192] on div "next image" at bounding box center [945, 190] width 34 height 362
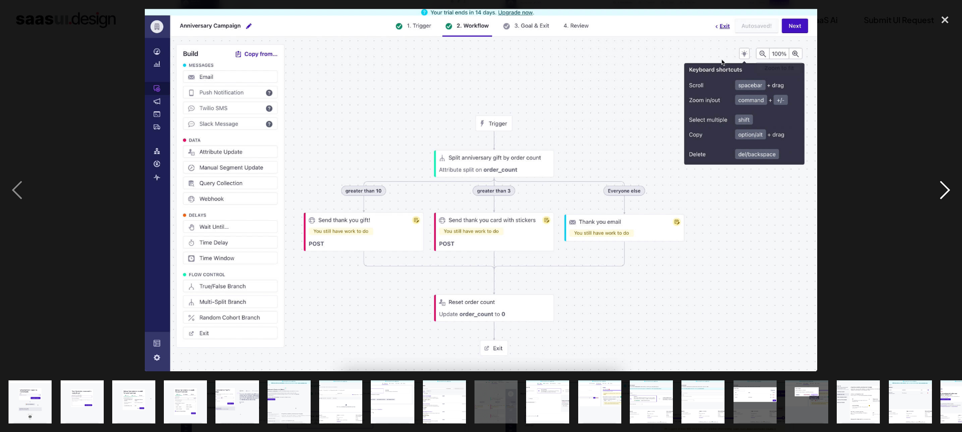
click at [951, 192] on div "next image" at bounding box center [945, 190] width 34 height 362
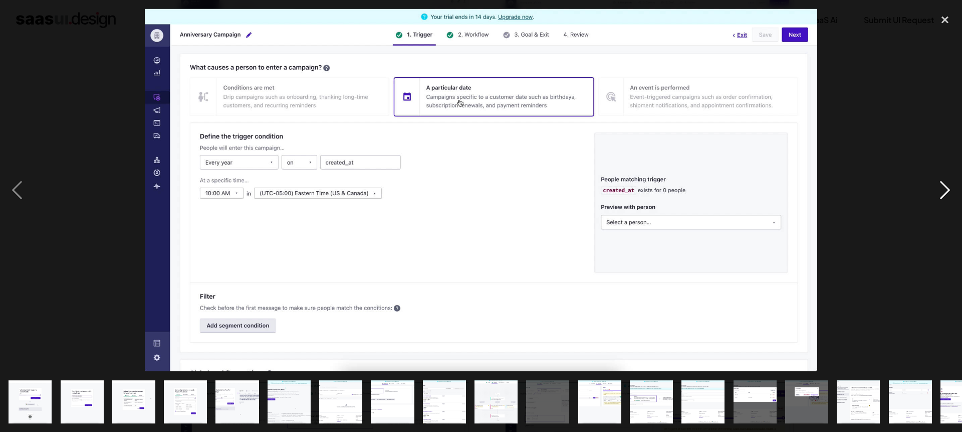
click at [951, 192] on div "next image" at bounding box center [945, 190] width 34 height 362
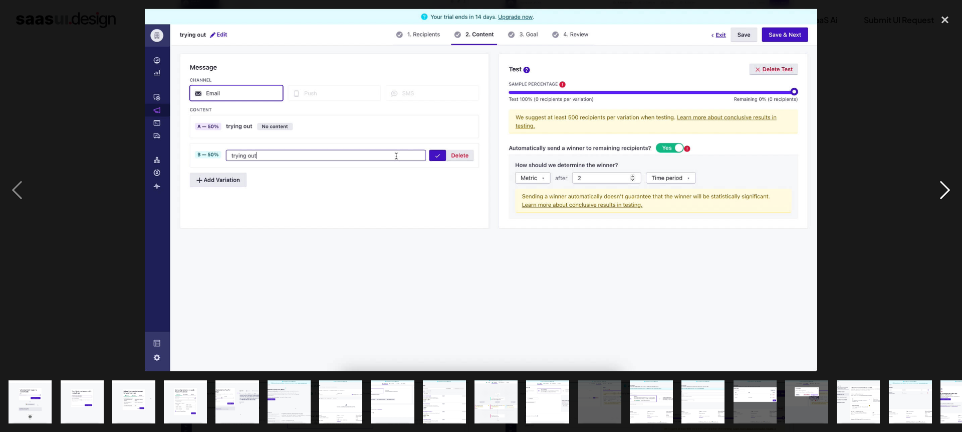
click at [951, 192] on div "next image" at bounding box center [945, 190] width 34 height 362
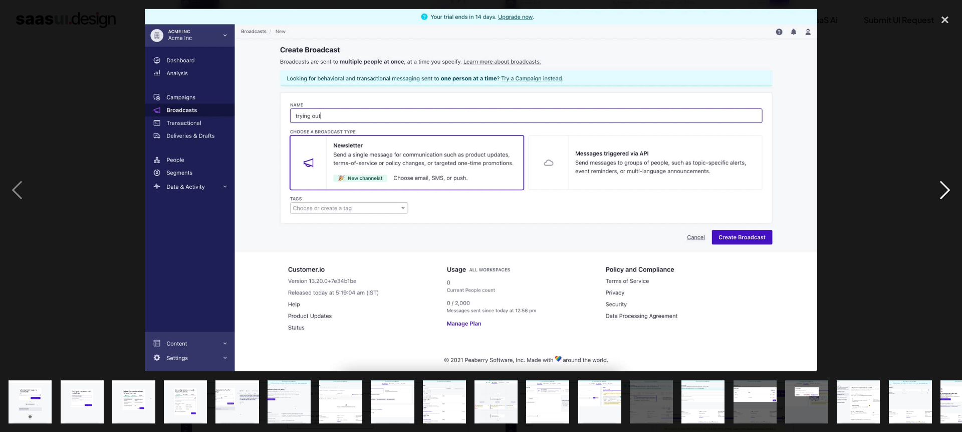
click at [951, 192] on div "next image" at bounding box center [945, 190] width 34 height 362
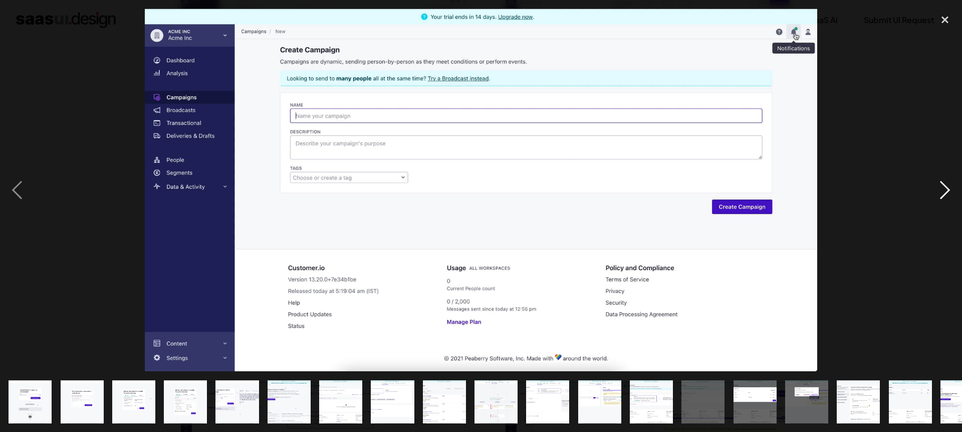
click at [951, 192] on div "next image" at bounding box center [945, 190] width 34 height 362
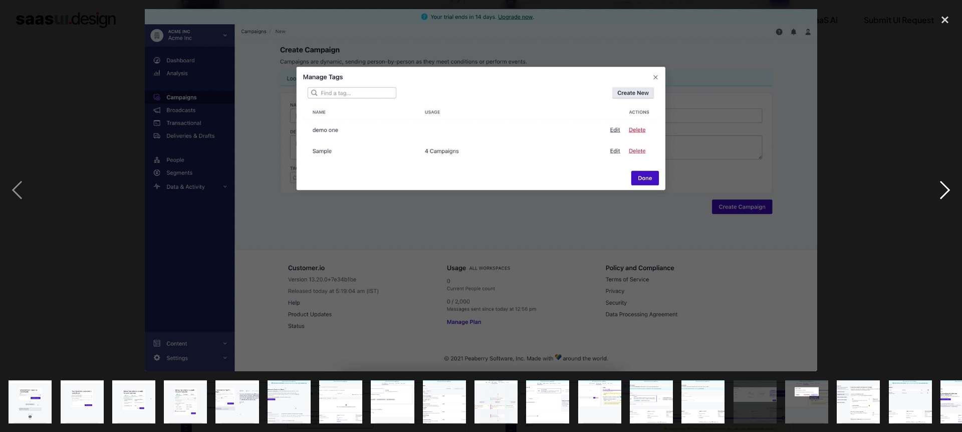
click at [951, 192] on div "next image" at bounding box center [945, 190] width 34 height 362
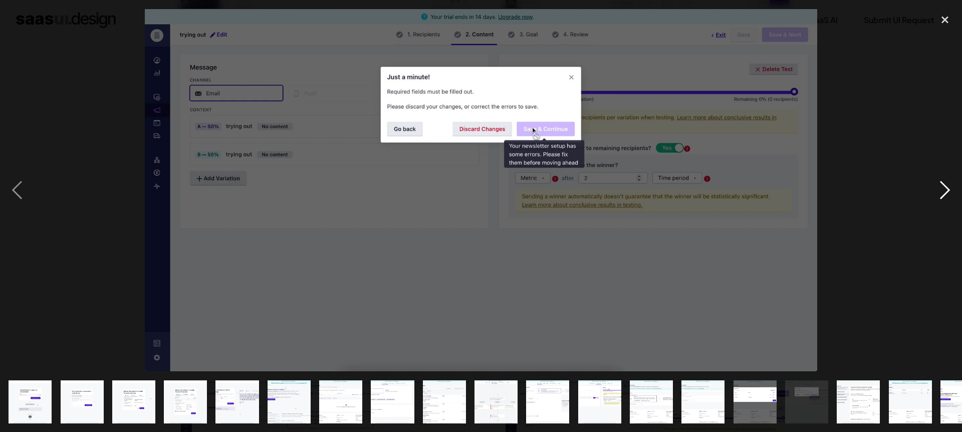
click at [951, 192] on div "next image" at bounding box center [945, 190] width 34 height 362
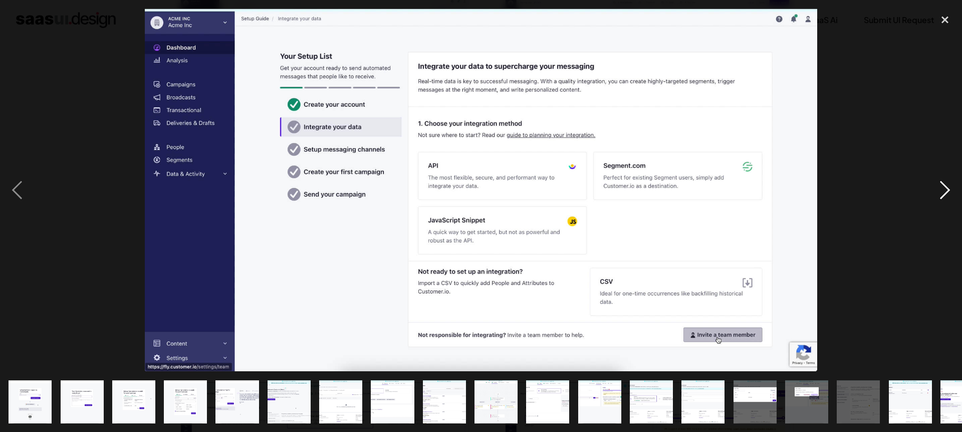
click at [951, 192] on div "next image" at bounding box center [945, 190] width 34 height 362
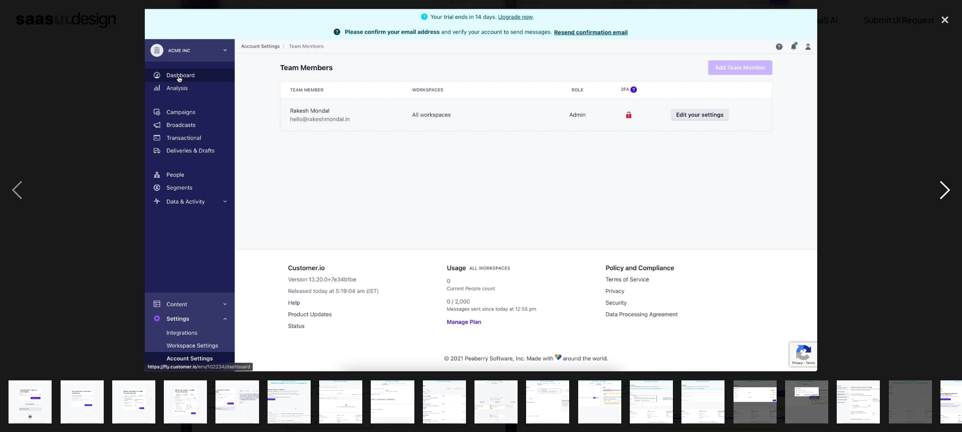
click at [951, 192] on div "next image" at bounding box center [945, 190] width 34 height 362
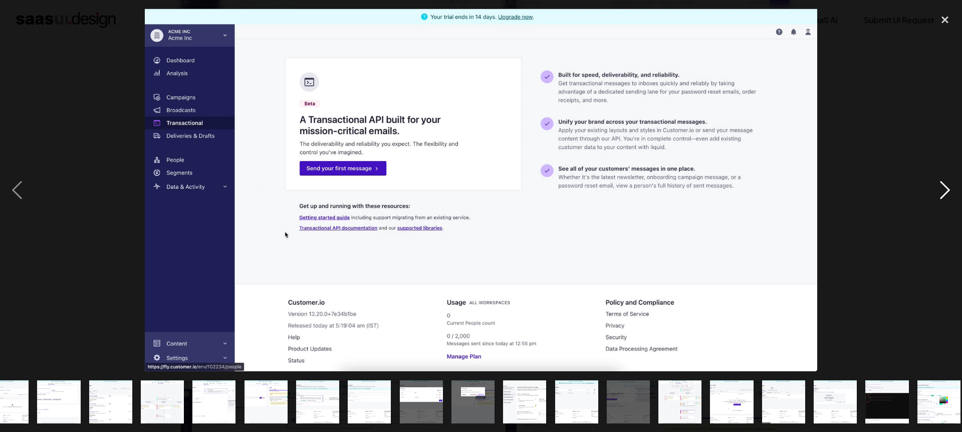
click at [951, 192] on div "next image" at bounding box center [945, 190] width 34 height 362
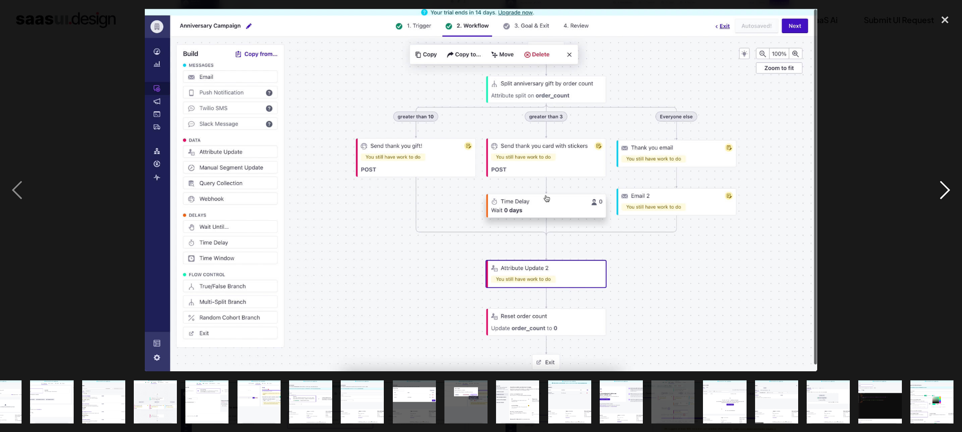
click at [951, 192] on div "next image" at bounding box center [945, 190] width 34 height 362
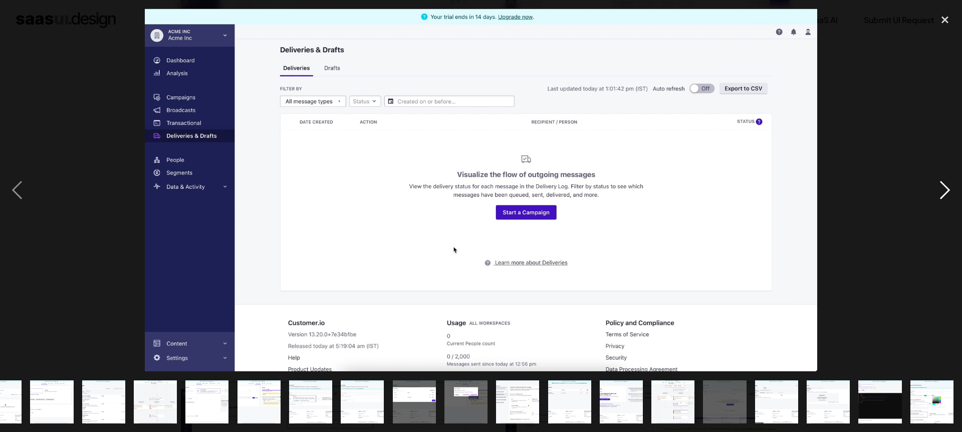
click at [951, 192] on div "next image" at bounding box center [945, 190] width 34 height 362
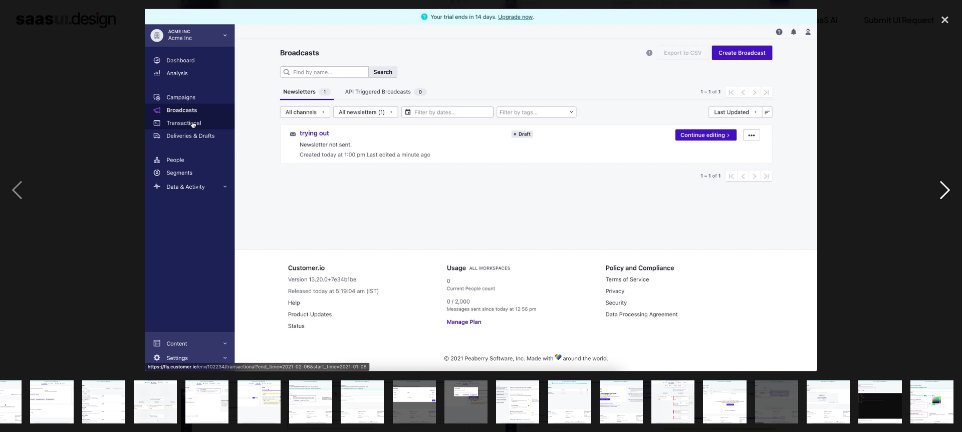
click at [951, 192] on div "next image" at bounding box center [945, 190] width 34 height 362
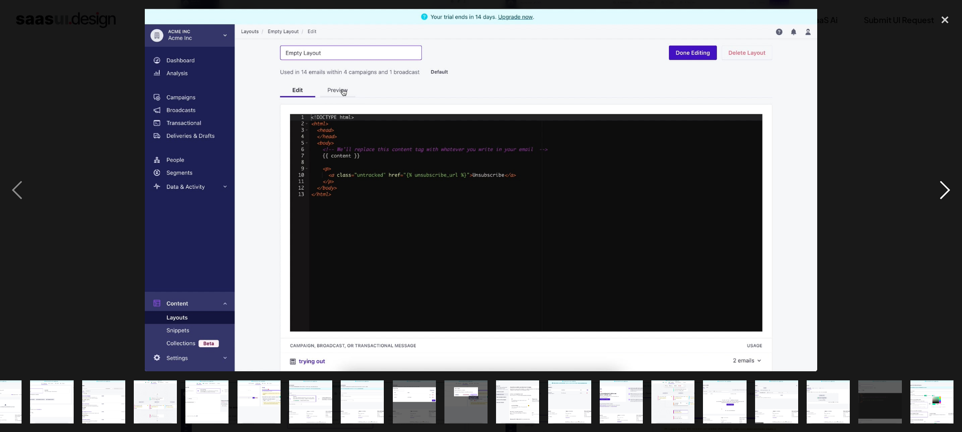
click at [951, 192] on div "next image" at bounding box center [945, 190] width 34 height 362
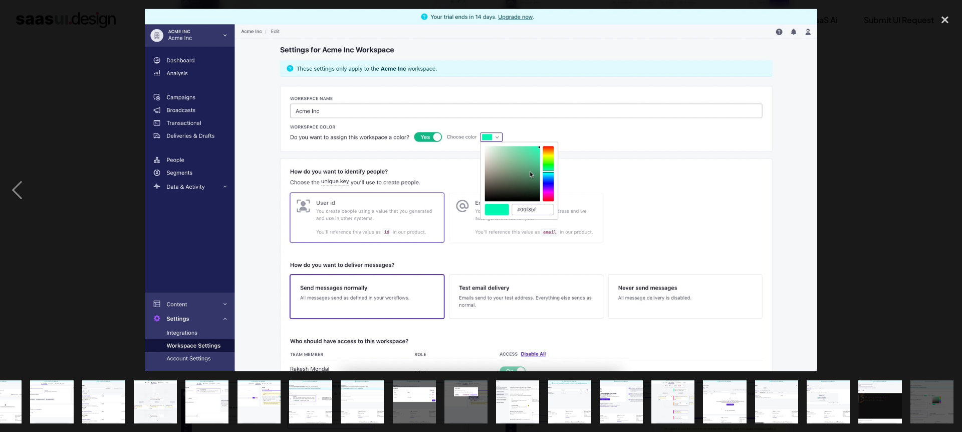
click at [951, 192] on div "next image" at bounding box center [945, 190] width 34 height 362
click at [947, 20] on div "close lightbox" at bounding box center [945, 20] width 34 height 22
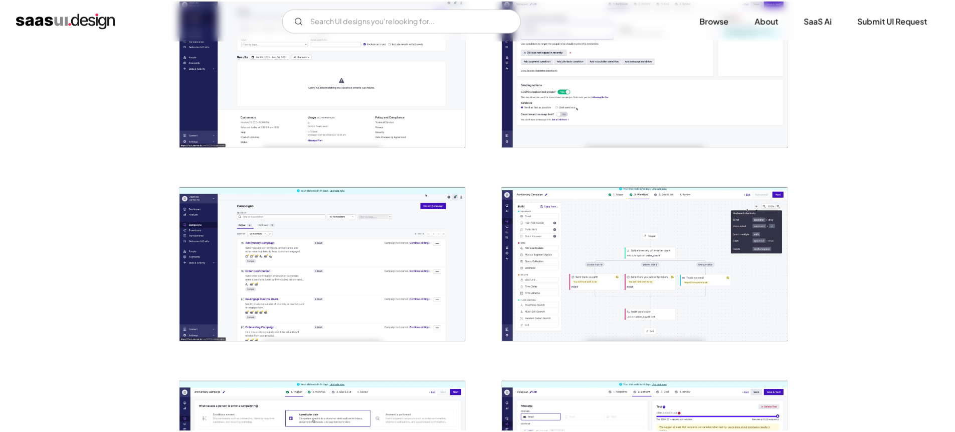
scroll to position [0, 0]
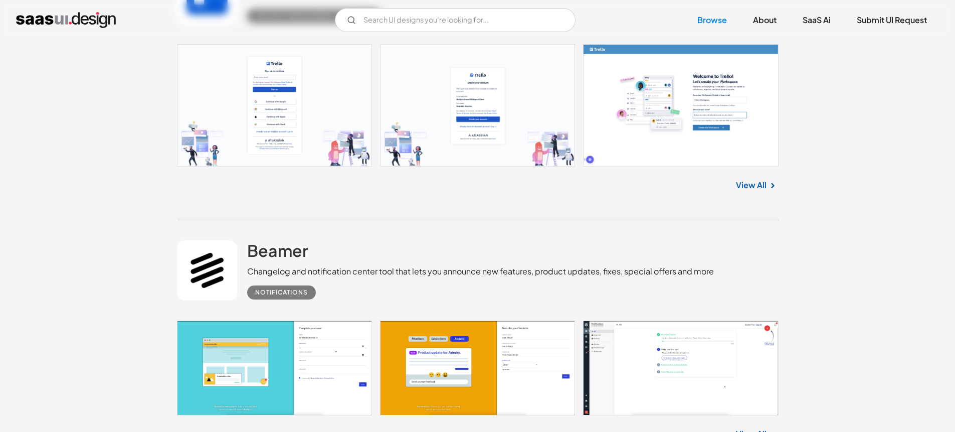
scroll to position [7771, 0]
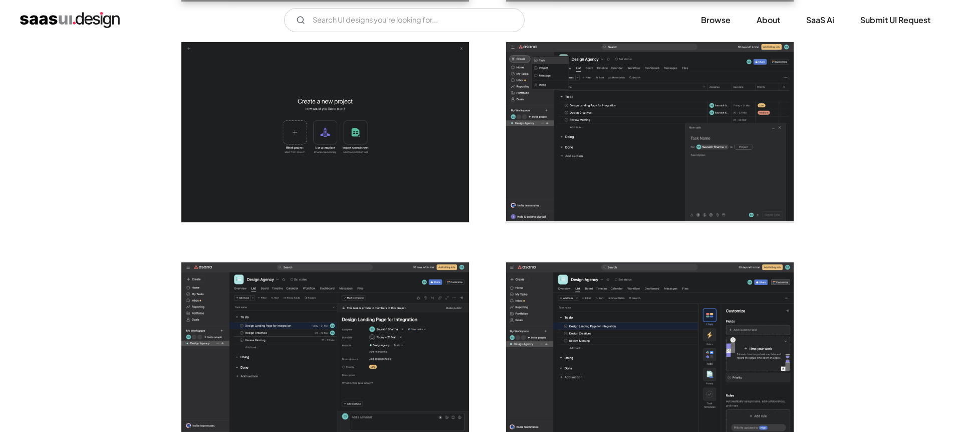
scroll to position [1874, 0]
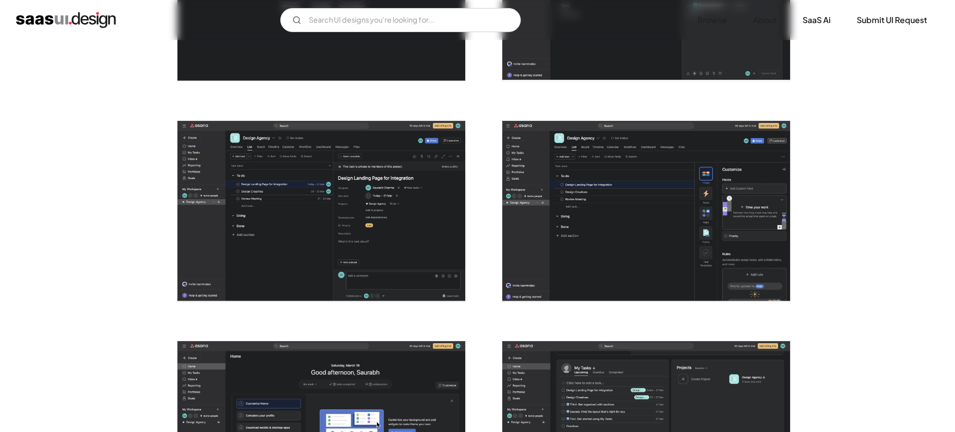
click at [358, 171] on img "open lightbox" at bounding box center [321, 211] width 288 height 180
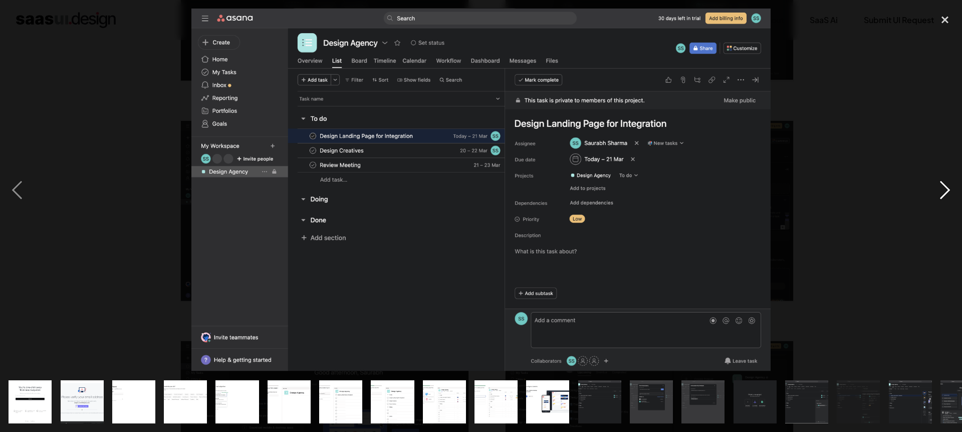
click at [945, 191] on div "next image" at bounding box center [945, 190] width 34 height 362
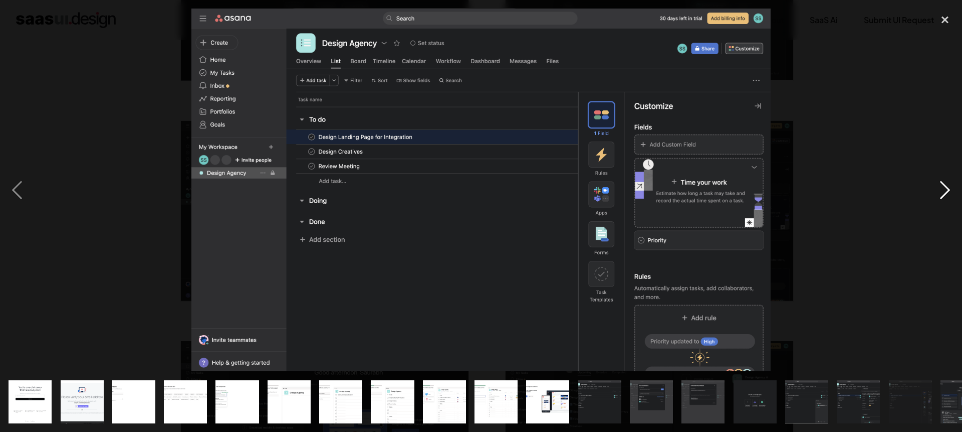
click at [945, 191] on div "next image" at bounding box center [945, 190] width 34 height 362
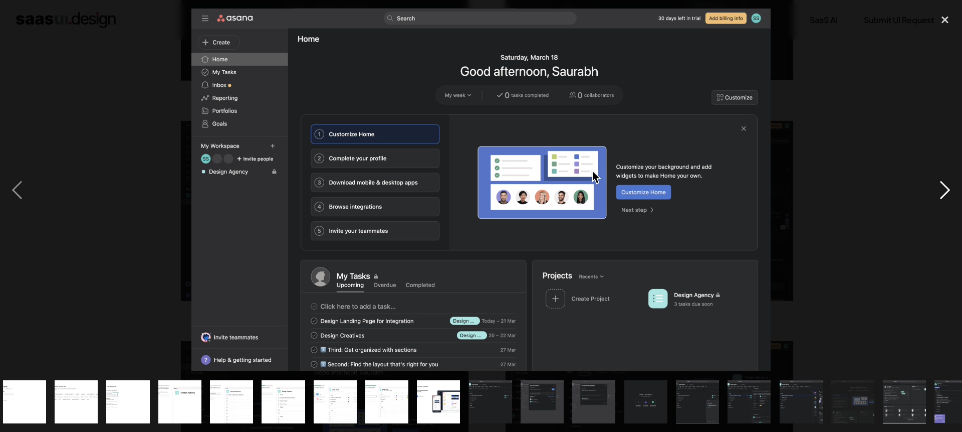
click at [945, 191] on div "next image" at bounding box center [945, 190] width 34 height 362
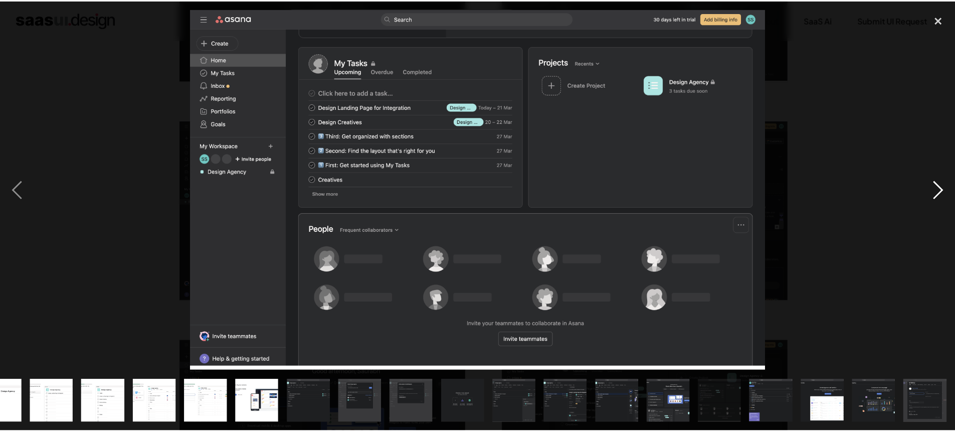
scroll to position [0, 289]
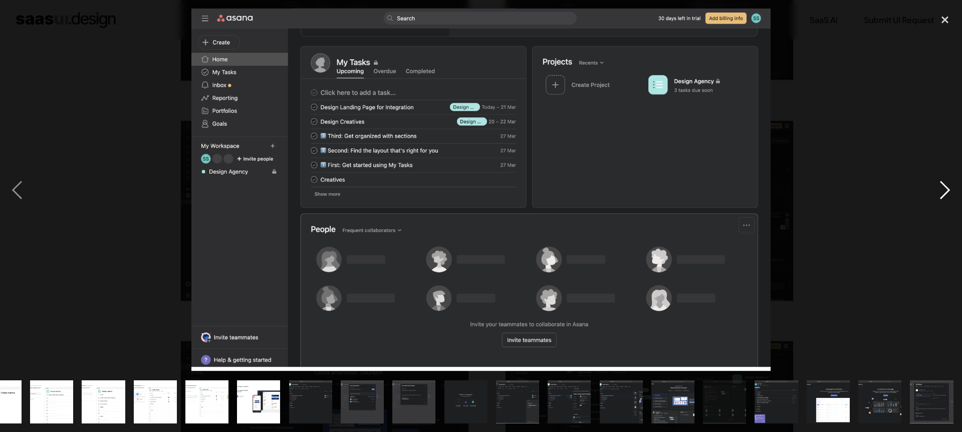
click at [945, 191] on div "next image" at bounding box center [945, 190] width 34 height 362
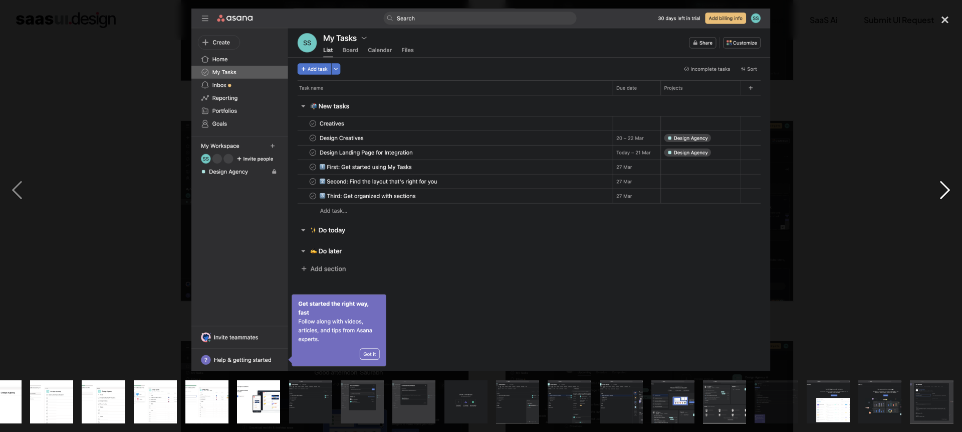
click at [945, 191] on div "next image" at bounding box center [945, 190] width 34 height 362
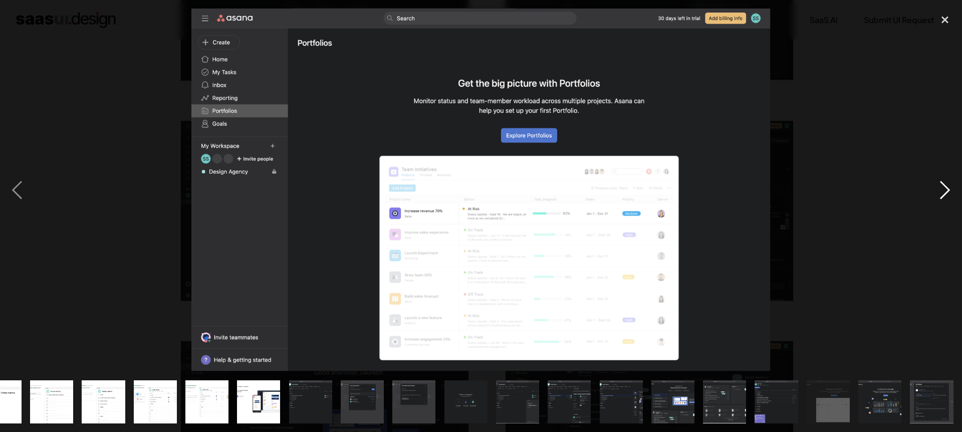
click at [945, 191] on div "next image" at bounding box center [945, 190] width 34 height 362
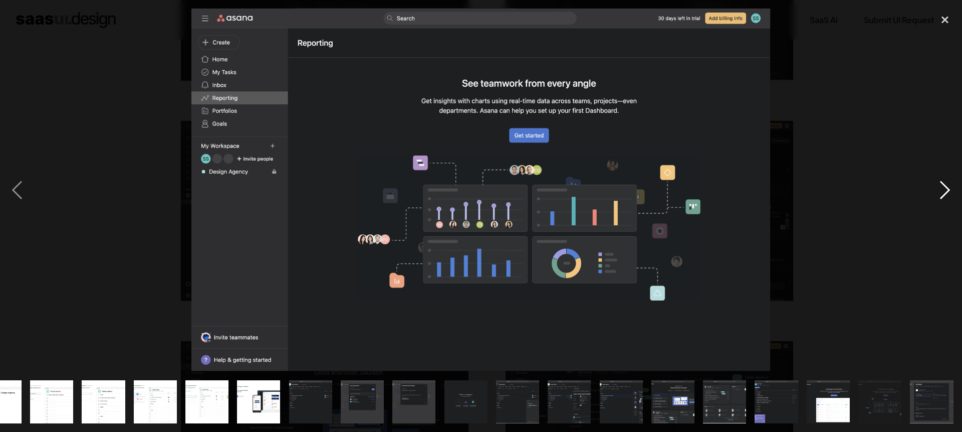
click at [945, 191] on div "next image" at bounding box center [945, 190] width 34 height 362
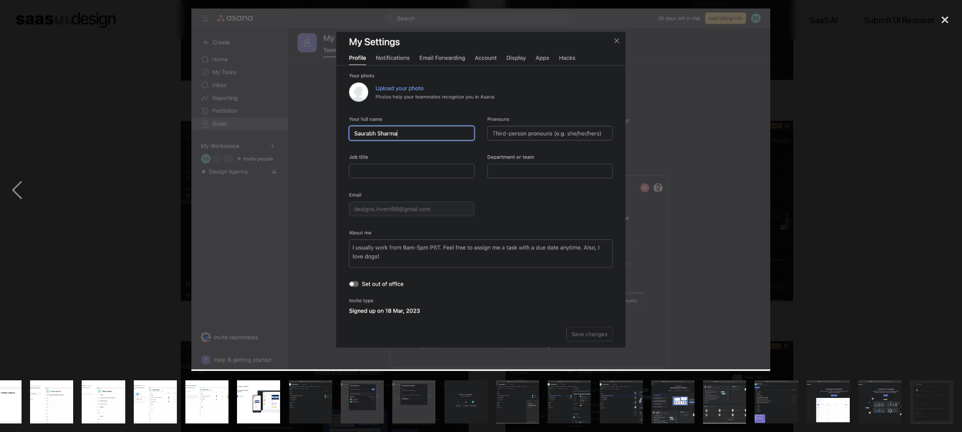
click at [945, 191] on div "next image" at bounding box center [945, 190] width 34 height 362
click at [954, 23] on div "close lightbox" at bounding box center [945, 20] width 34 height 22
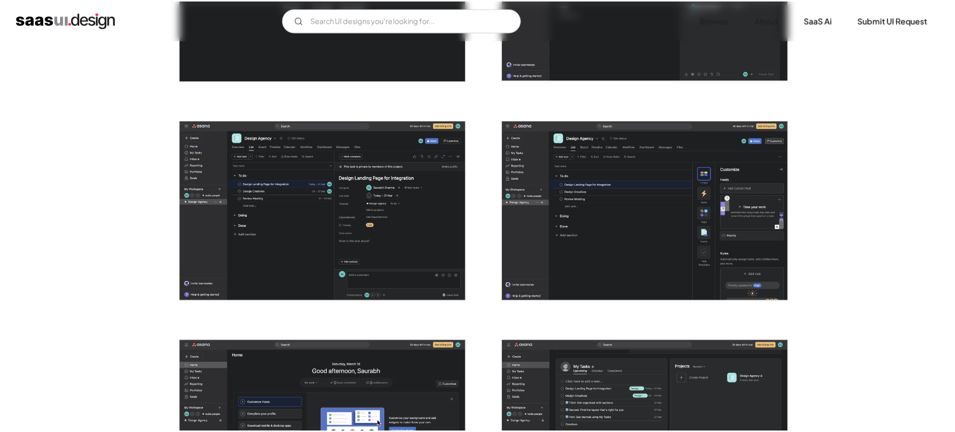
scroll to position [0, 0]
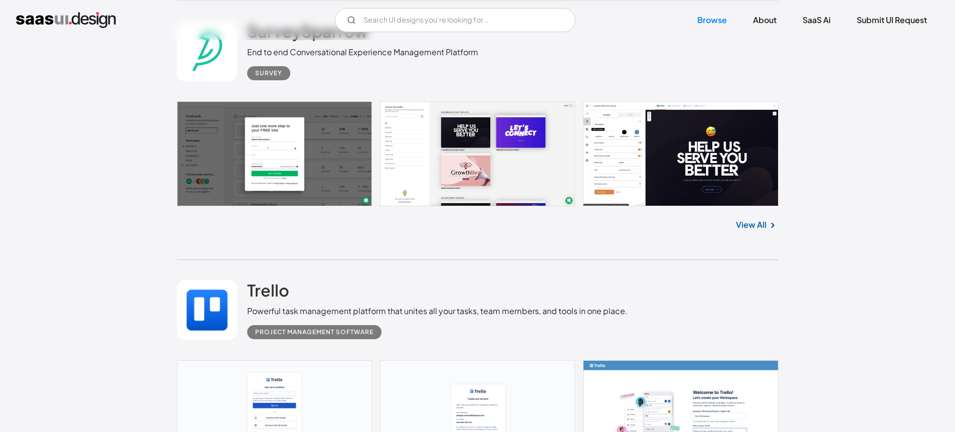
scroll to position [7520, 0]
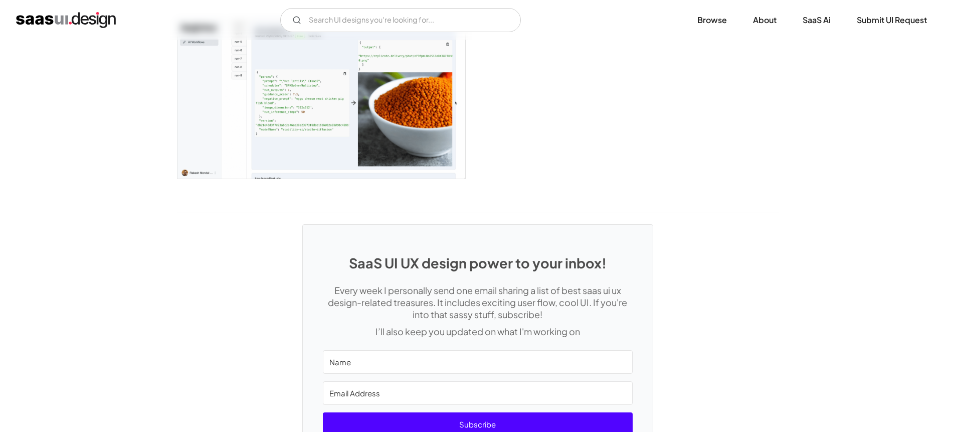
scroll to position [1715, 0]
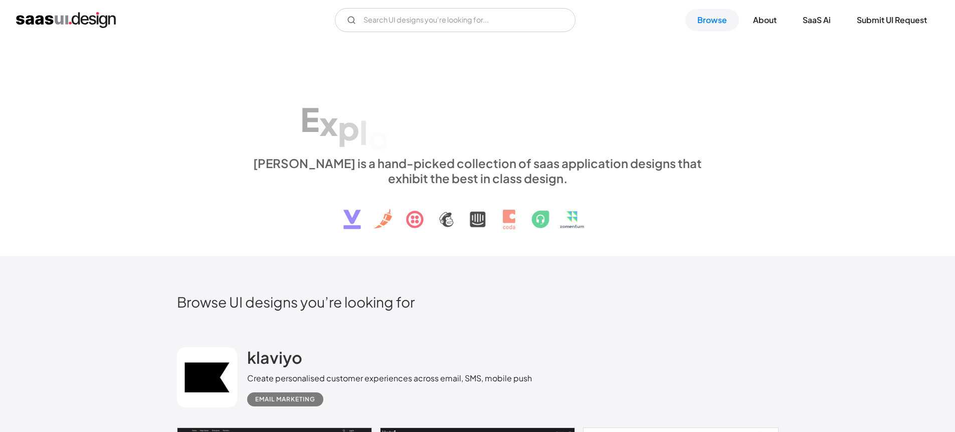
scroll to position [7734, 0]
